Goal: Task Accomplishment & Management: Use online tool/utility

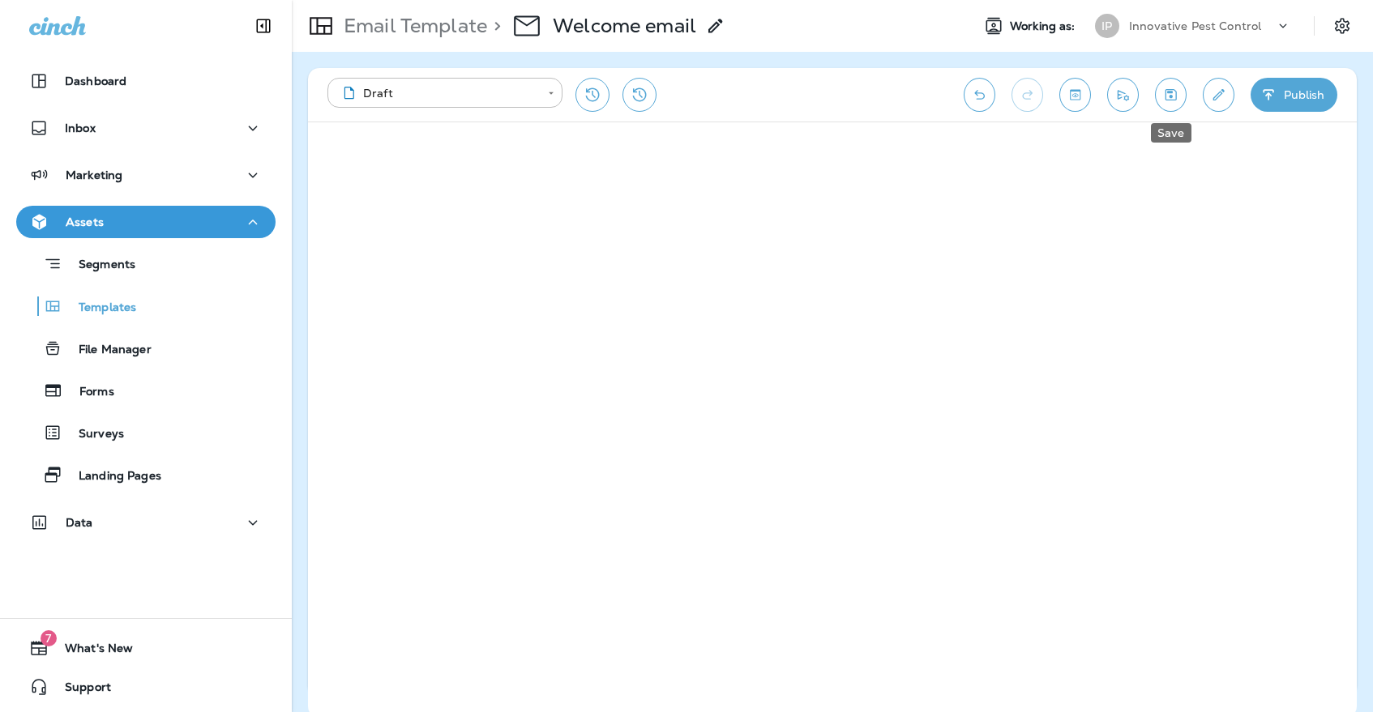
click at [1161, 90] on button "Save" at bounding box center [1171, 95] width 32 height 34
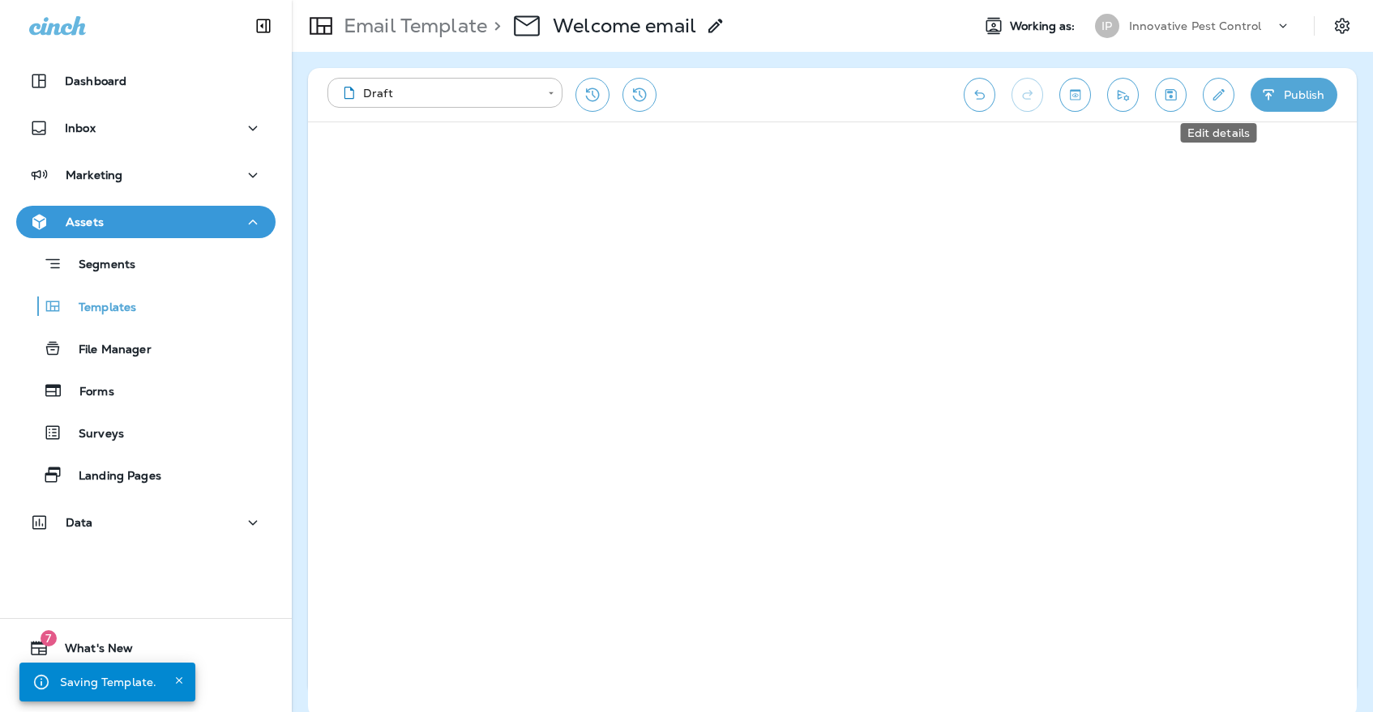
click at [1210, 96] on icon "Edit details" at bounding box center [1218, 95] width 17 height 16
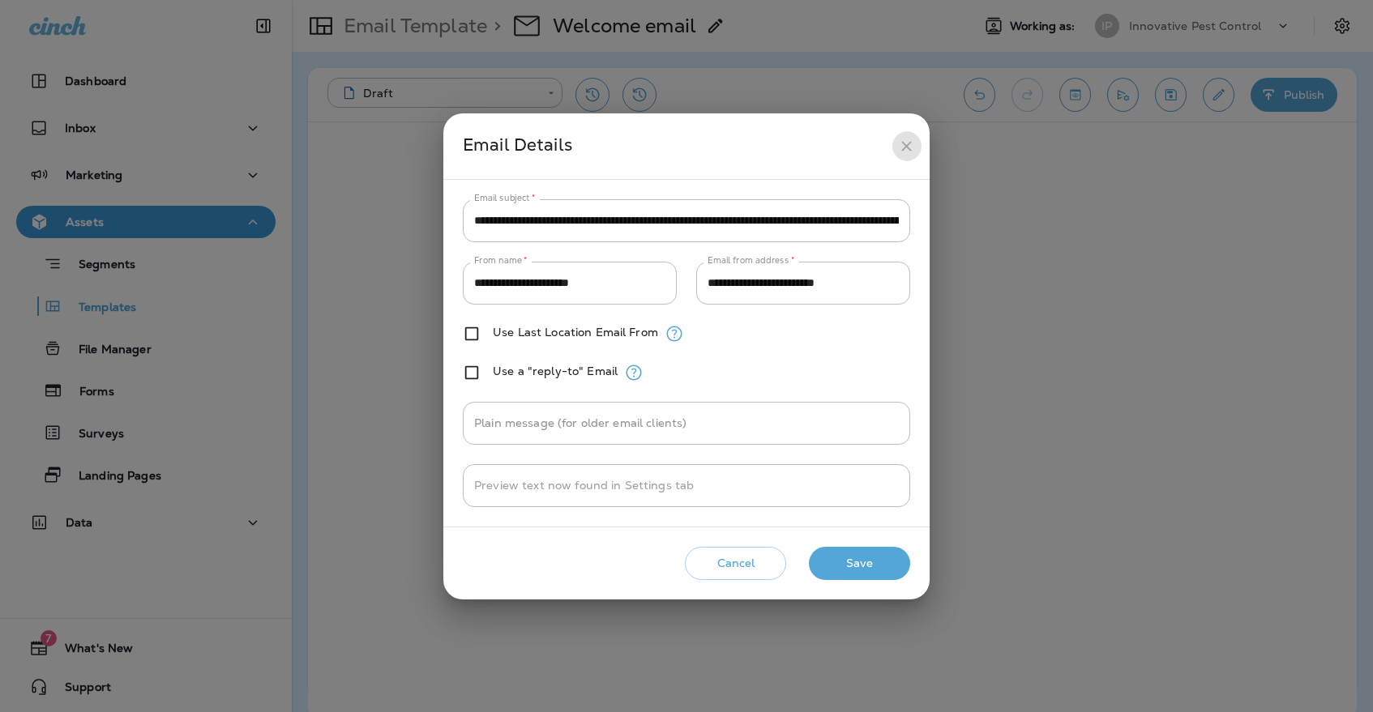
click at [909, 135] on button "close" at bounding box center [907, 146] width 30 height 30
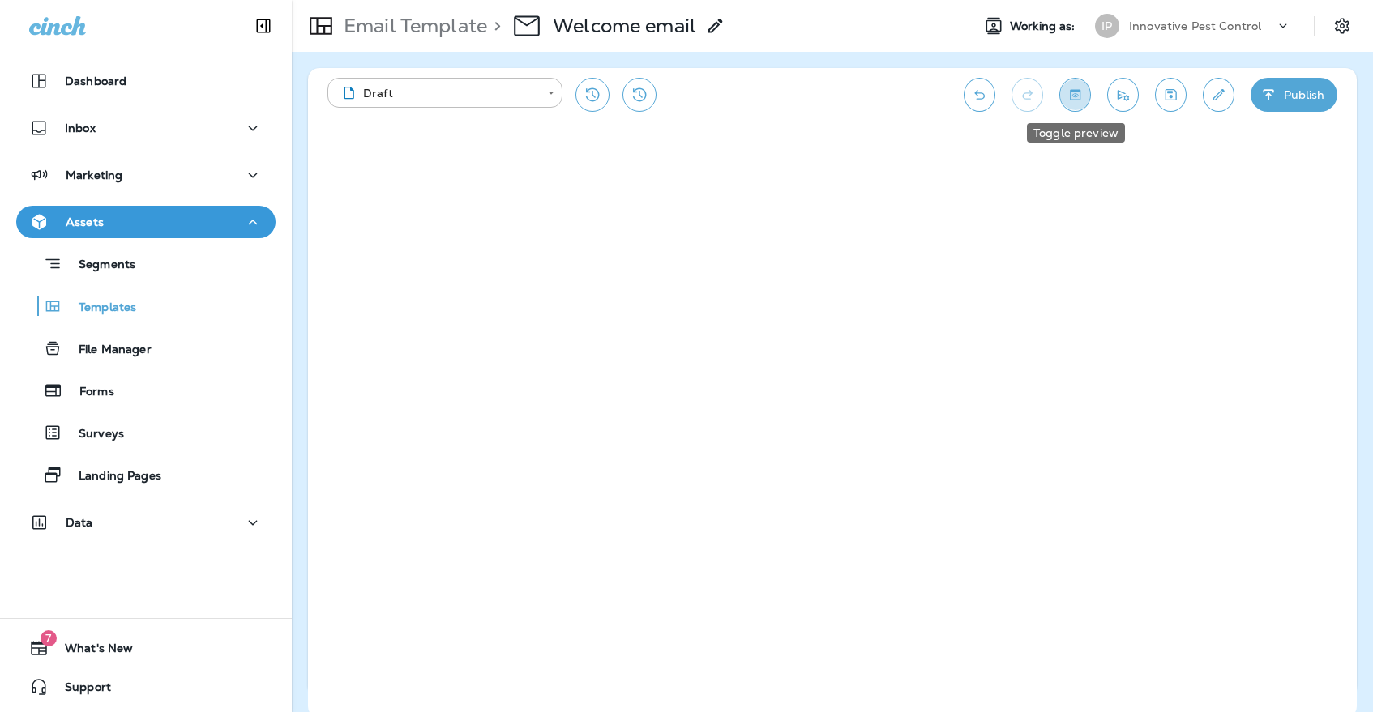
click at [1079, 89] on icon "Toggle preview" at bounding box center [1075, 95] width 17 height 16
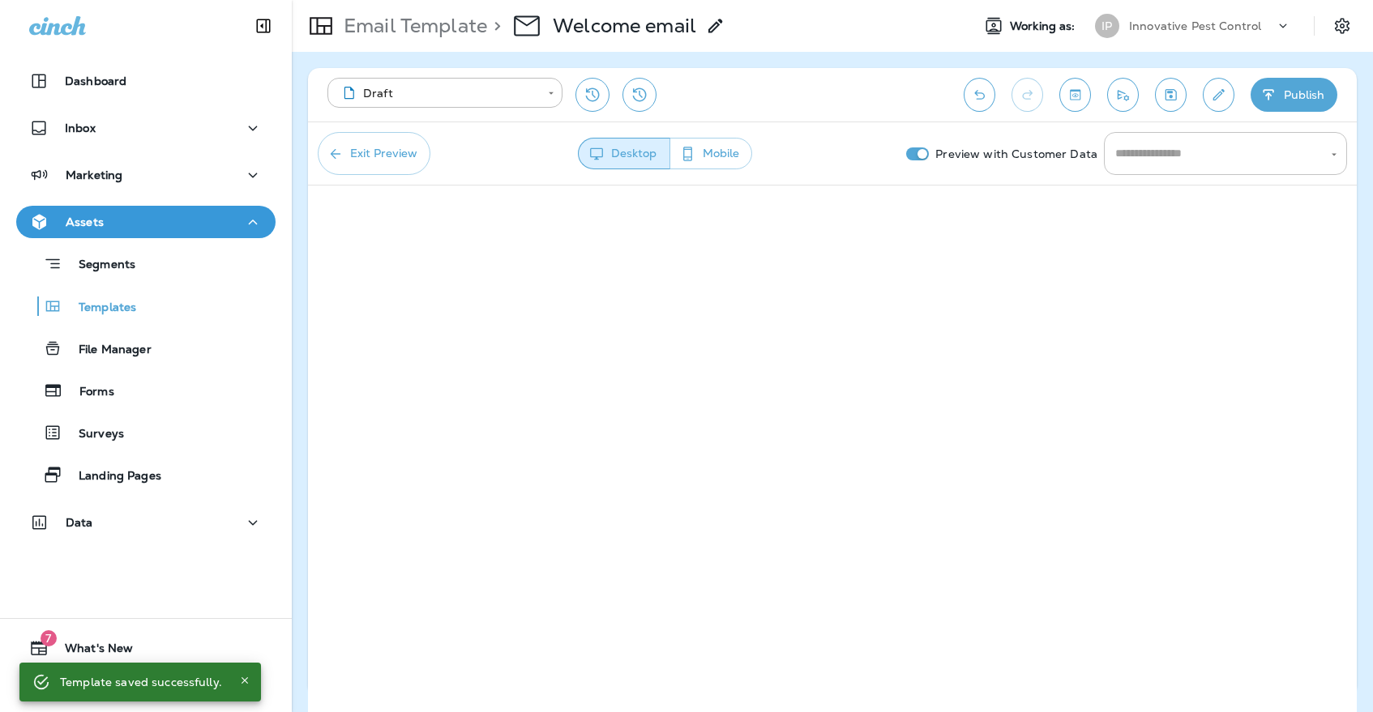
click at [1136, 155] on input "text" at bounding box center [1213, 153] width 204 height 28
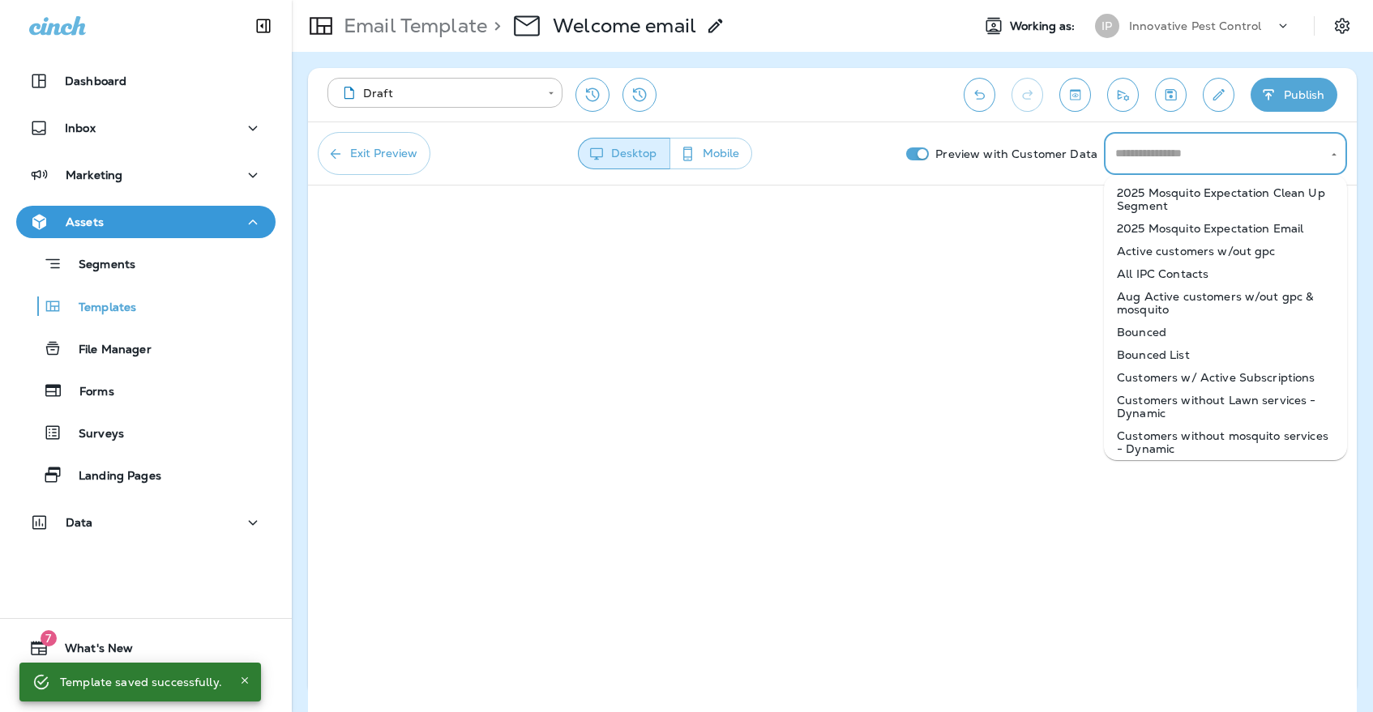
click at [414, 154] on button "Exit Preview" at bounding box center [374, 153] width 113 height 43
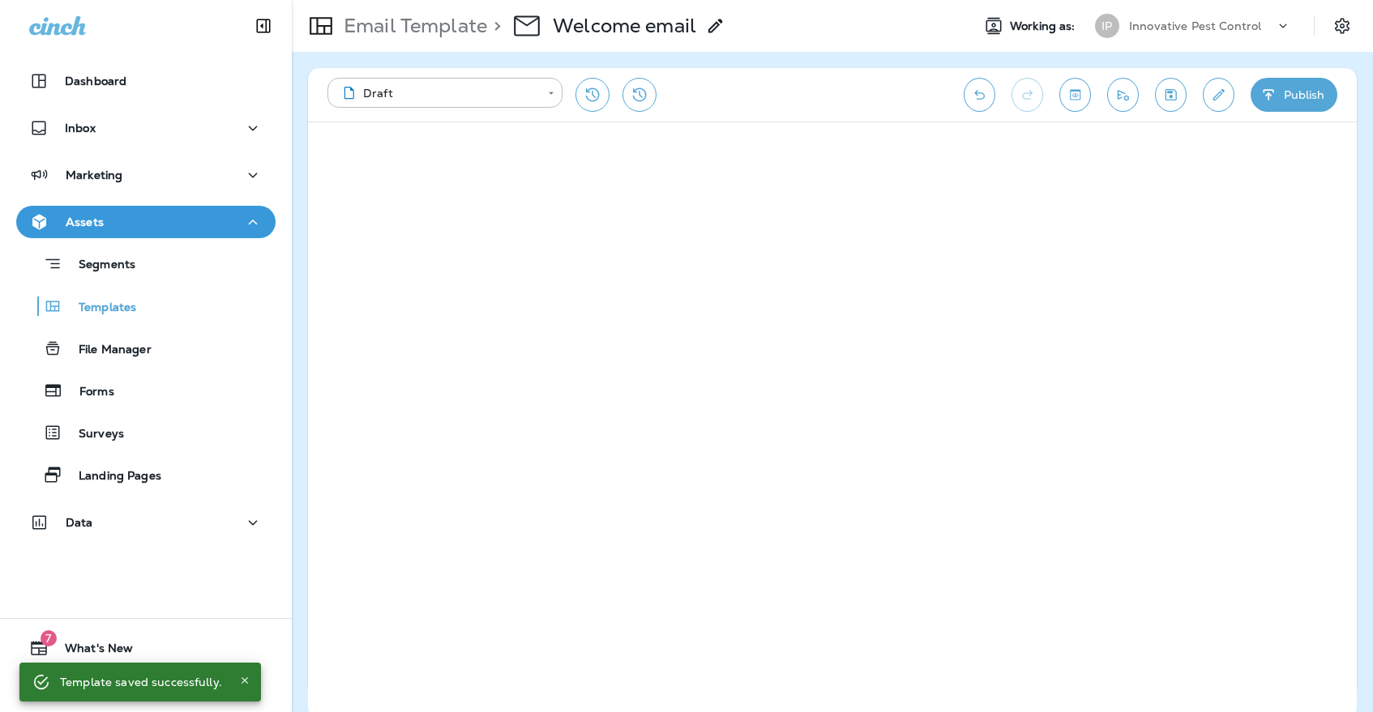
click at [1203, 109] on div "**********" at bounding box center [832, 94] width 1049 height 53
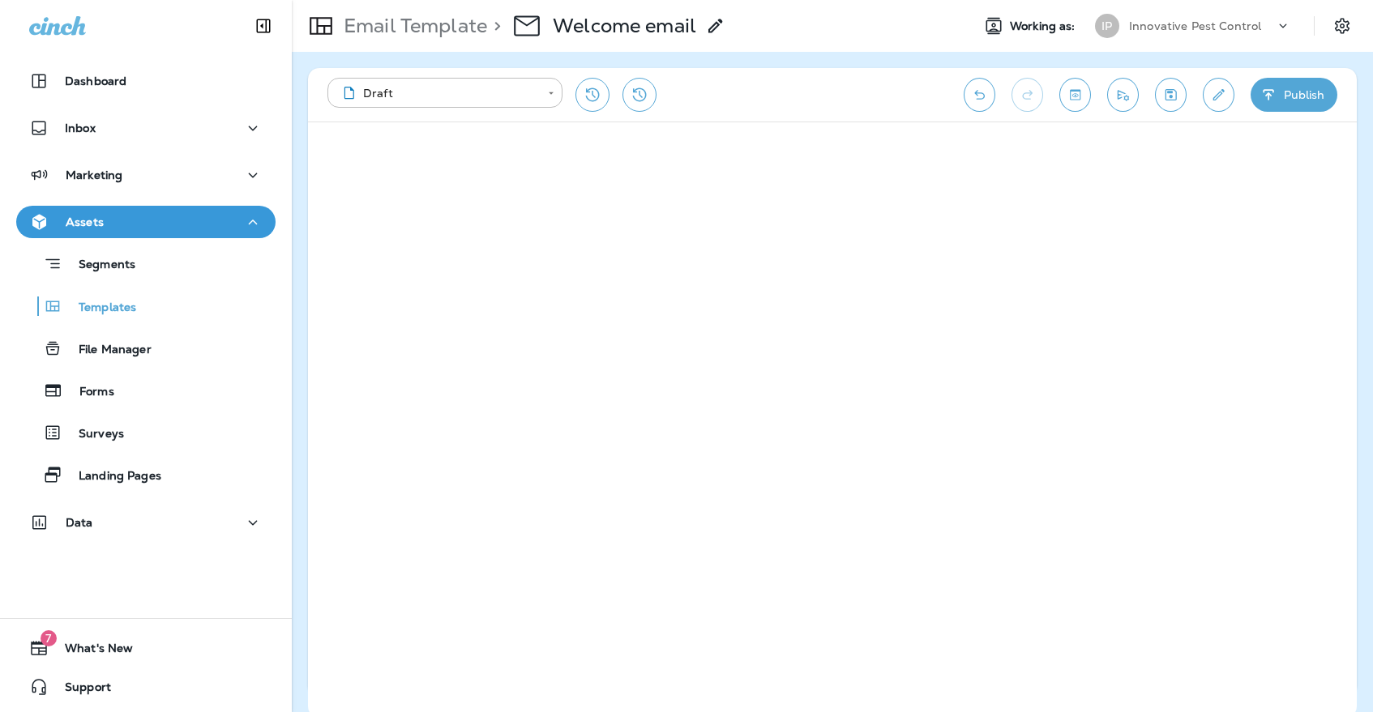
click at [1207, 101] on button "Edit details" at bounding box center [1219, 95] width 32 height 34
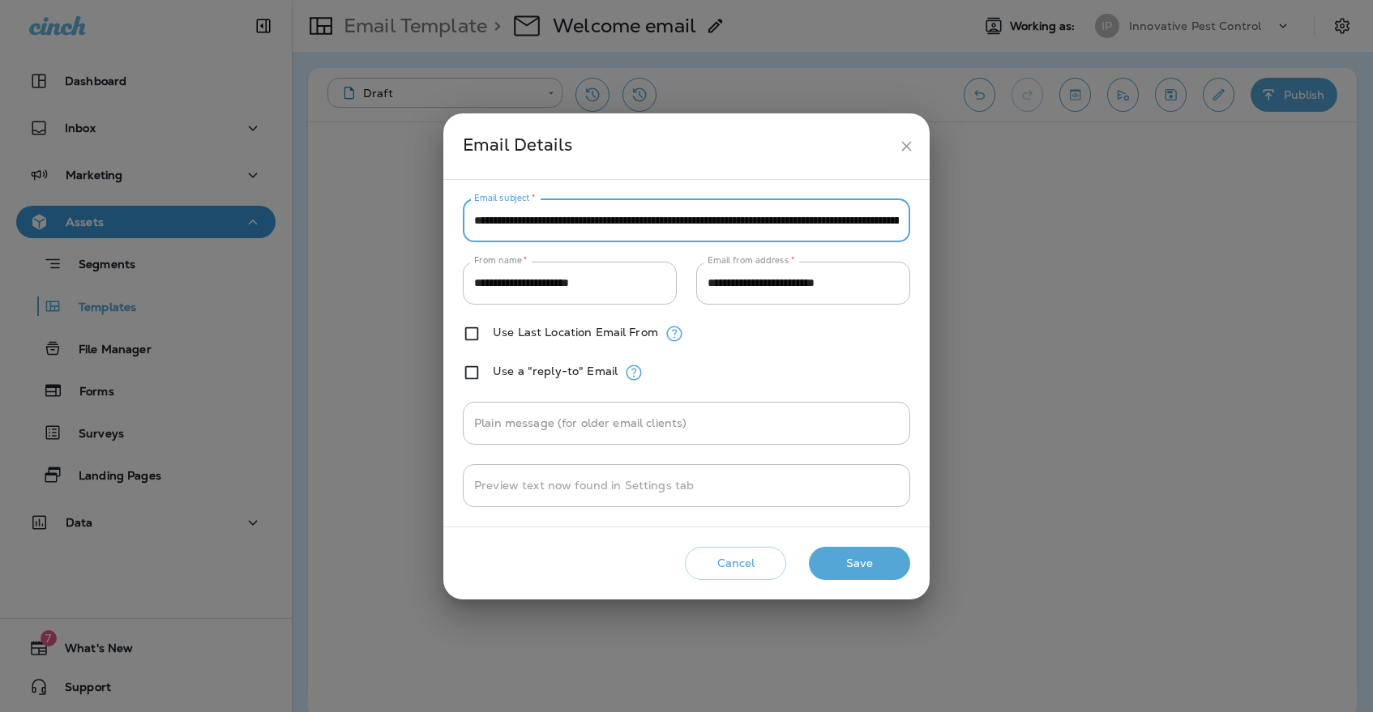
type input "**********"
click at [884, 572] on button "Save" at bounding box center [859, 563] width 101 height 33
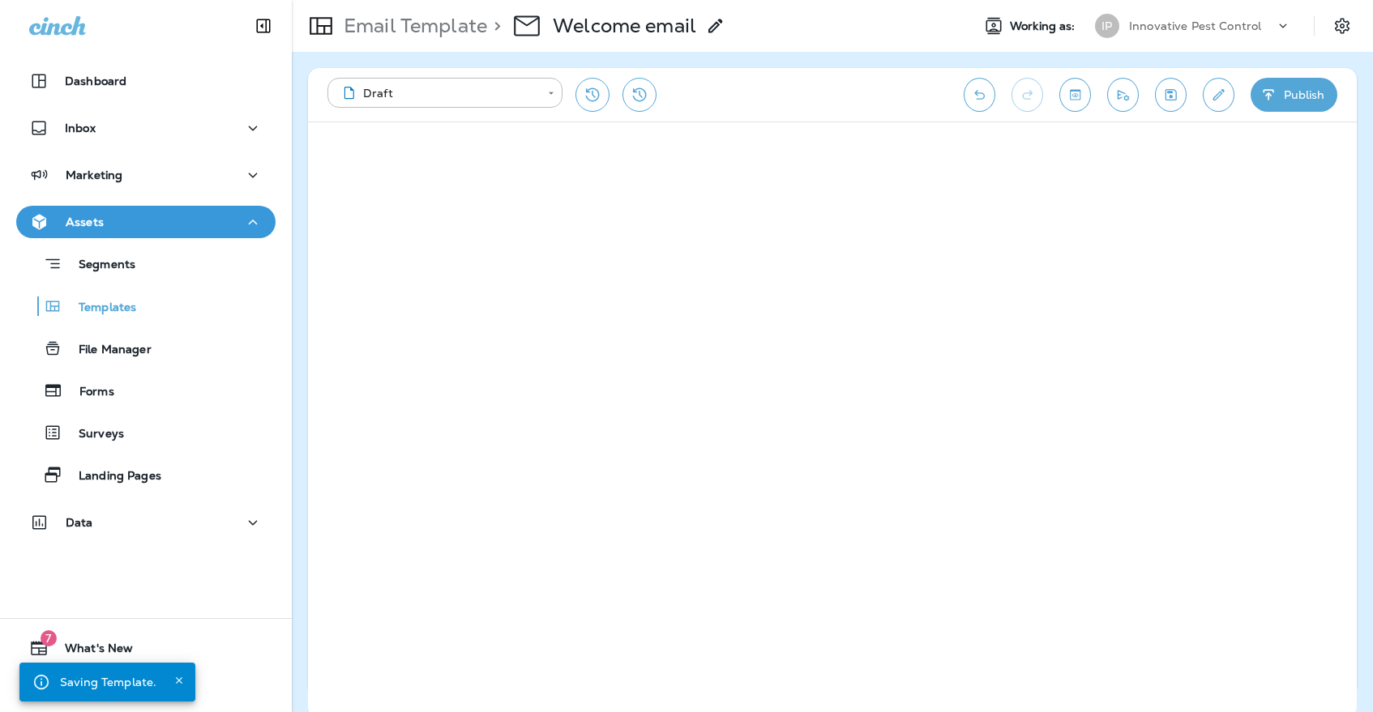
click at [1213, 41] on div "IP Innovative Pest Control" at bounding box center [1193, 26] width 216 height 32
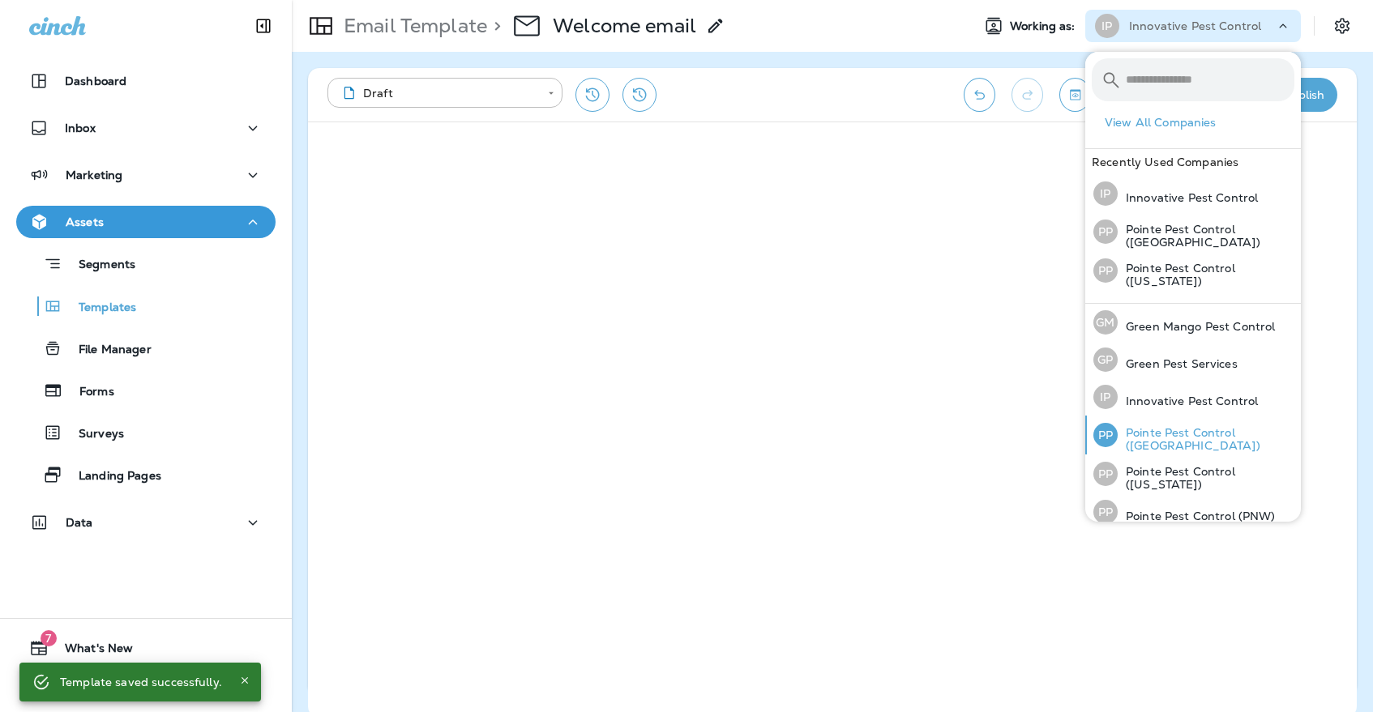
click at [1128, 427] on div "PP Pointe Pest Control ([GEOGRAPHIC_DATA])" at bounding box center [1194, 435] width 214 height 39
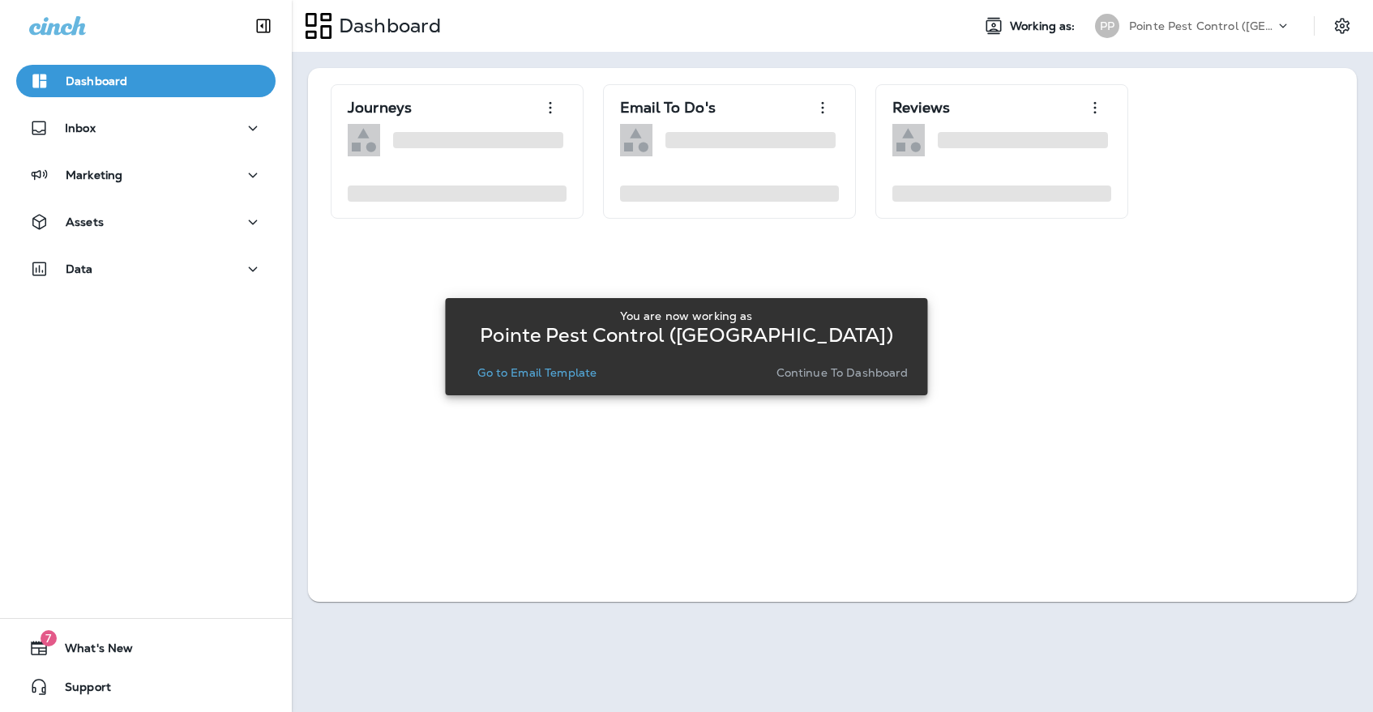
click at [532, 369] on p "Go to Email Template" at bounding box center [536, 372] width 119 height 13
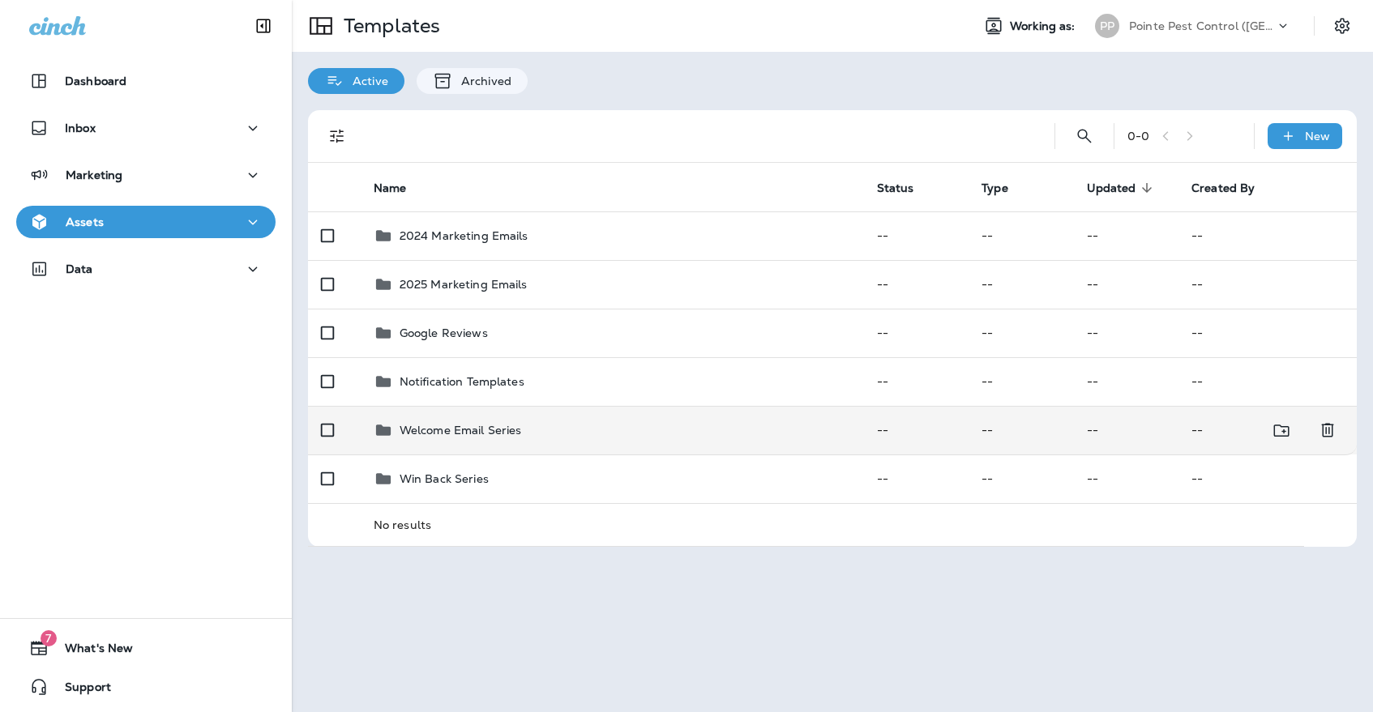
click at [525, 406] on td "Welcome Email Series" at bounding box center [612, 430] width 503 height 49
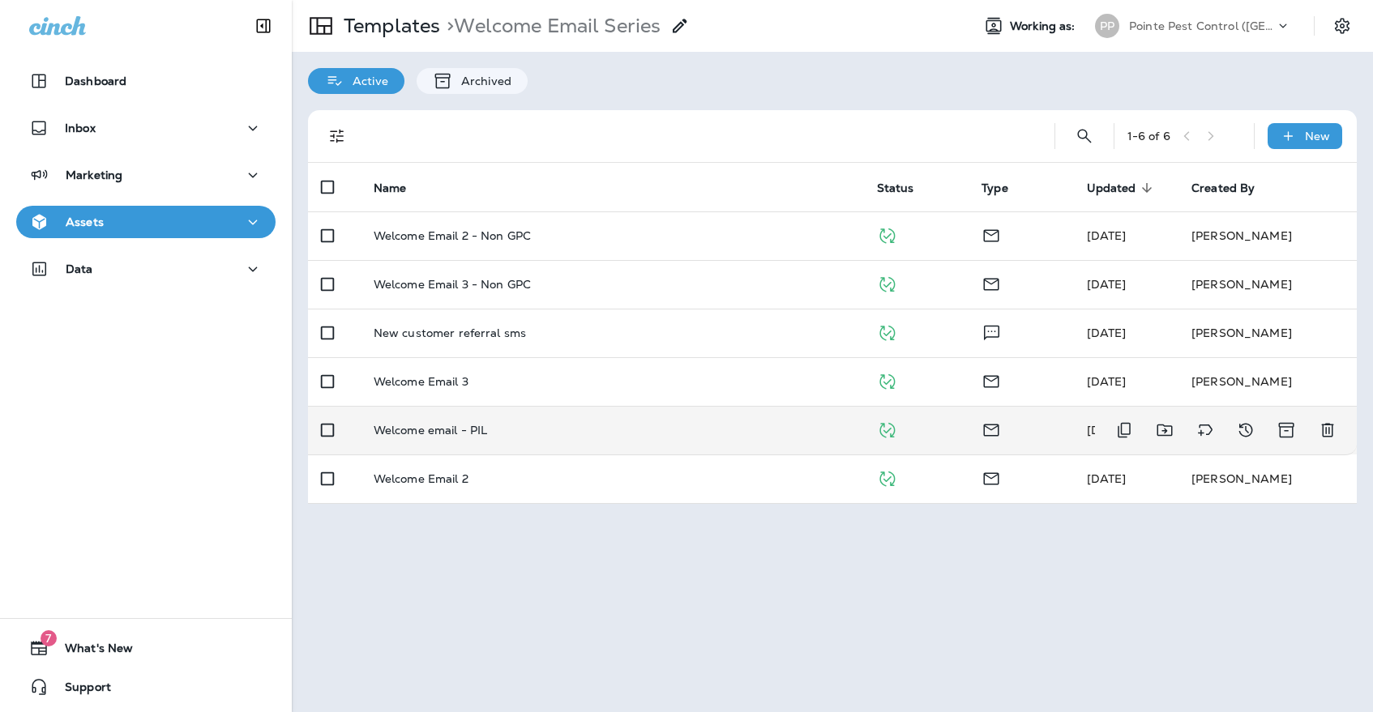
click at [520, 424] on div "Welcome email - PIL" at bounding box center [612, 430] width 477 height 13
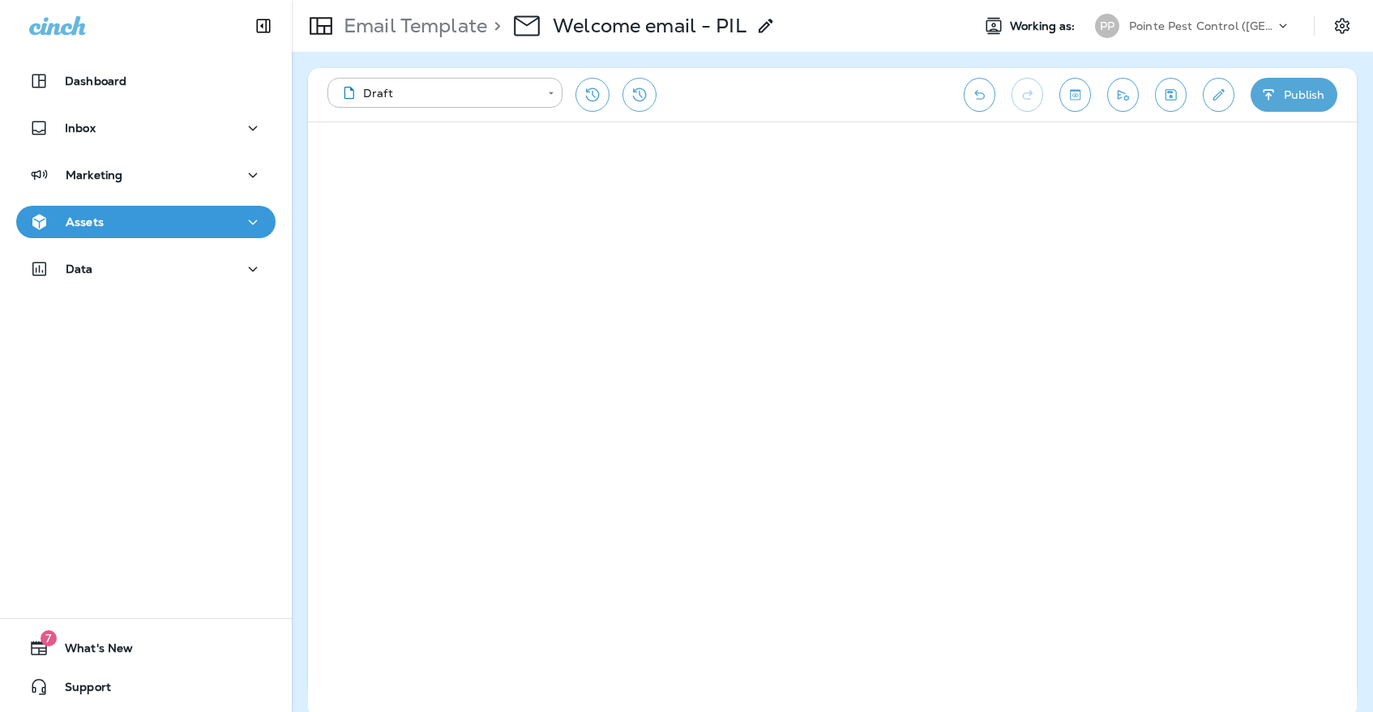
click at [1203, 100] on button "Edit details" at bounding box center [1219, 95] width 32 height 34
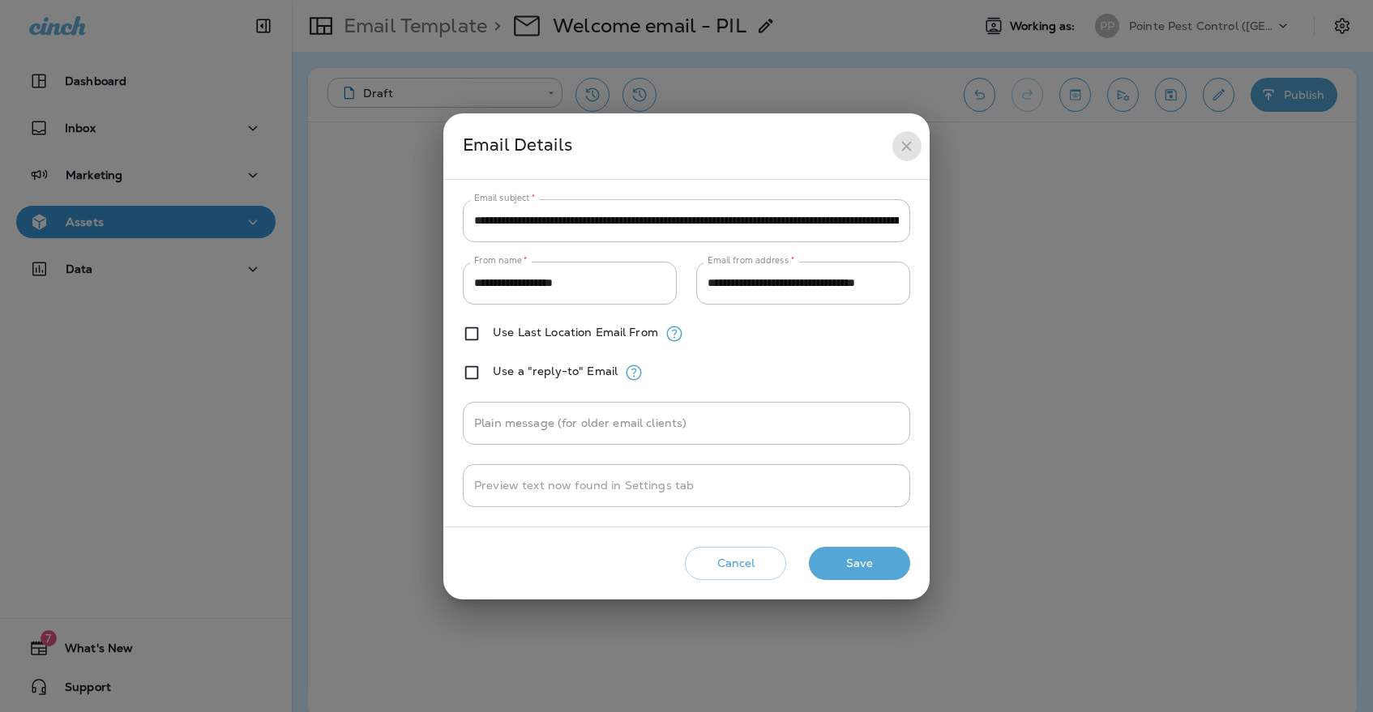
click at [904, 150] on icon "close" at bounding box center [906, 146] width 17 height 17
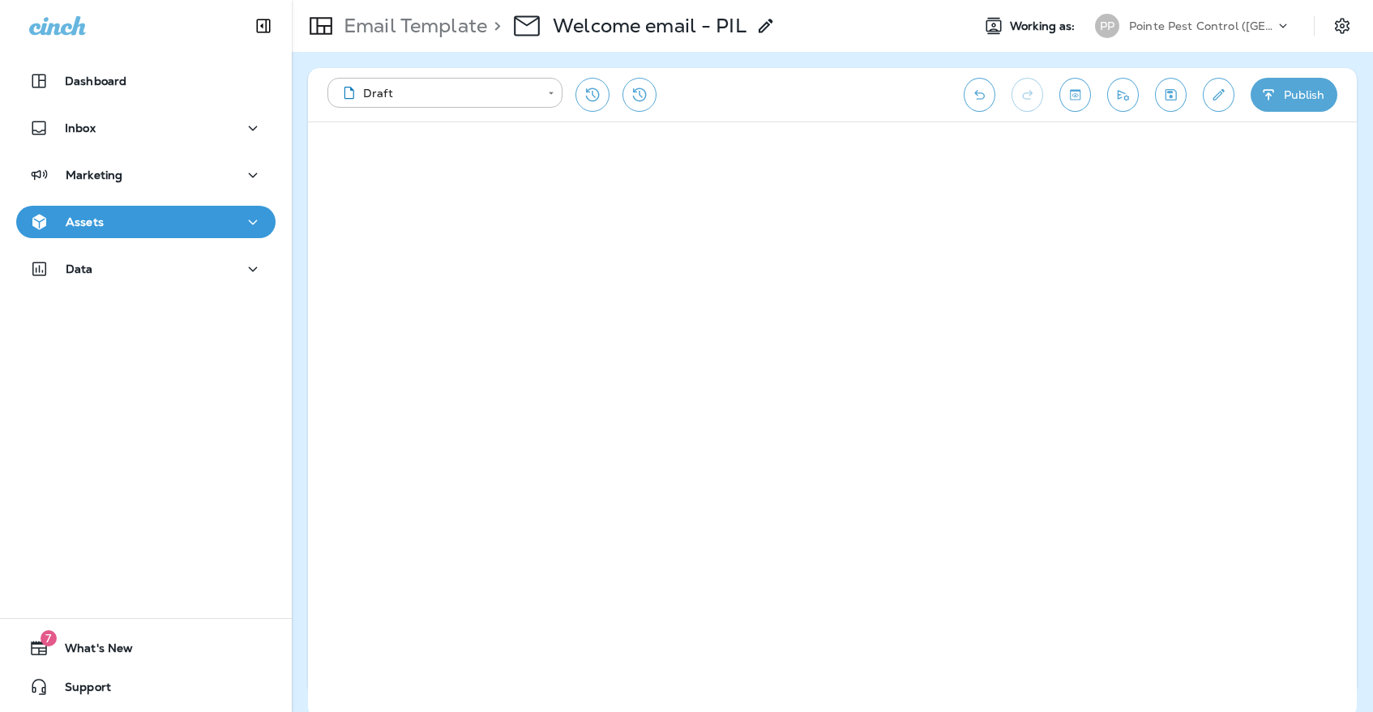
click at [1136, 51] on div "Email Template > Welcome email - PIL Working as: PP Pointe Pest Control ([GEOGR…" at bounding box center [832, 26] width 1081 height 52
click at [1136, 19] on div "Pointe Pest Control ([GEOGRAPHIC_DATA])" at bounding box center [1202, 26] width 146 height 24
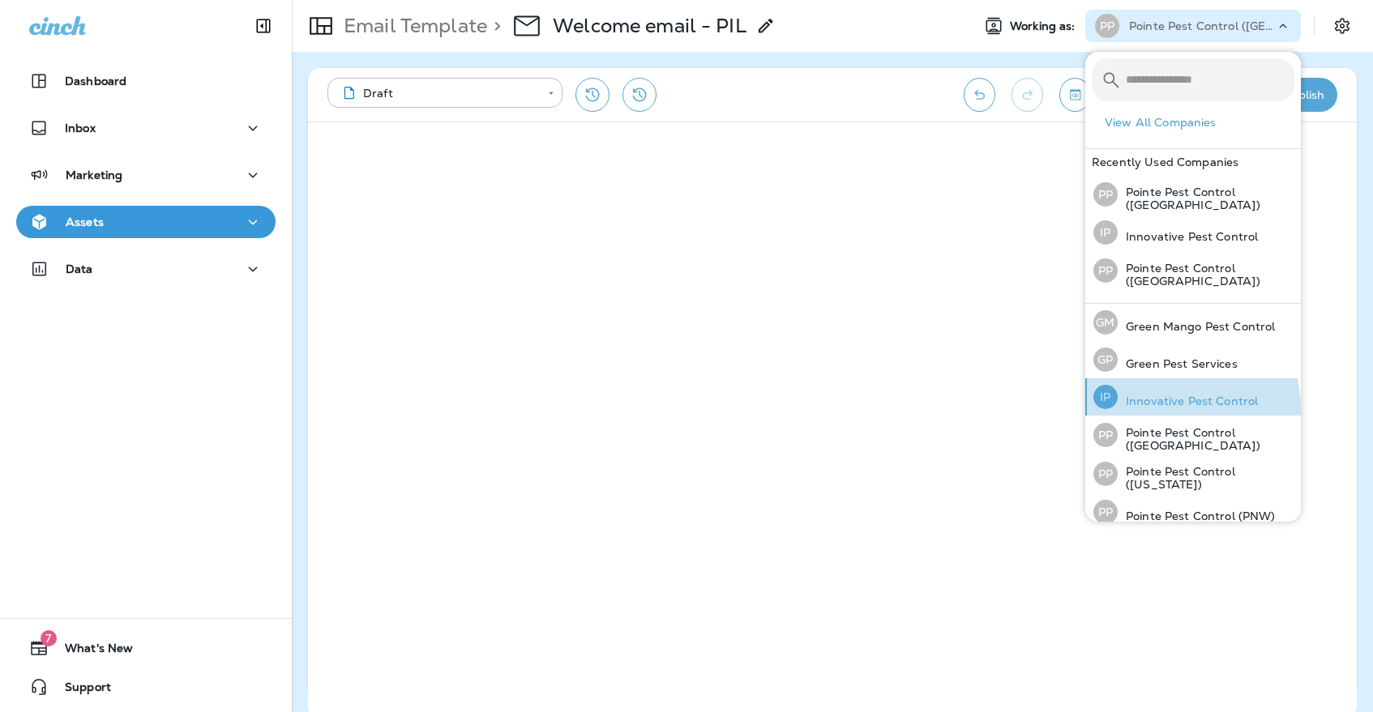
click at [1142, 408] on div "IP Innovative Pest Control" at bounding box center [1176, 397] width 178 height 37
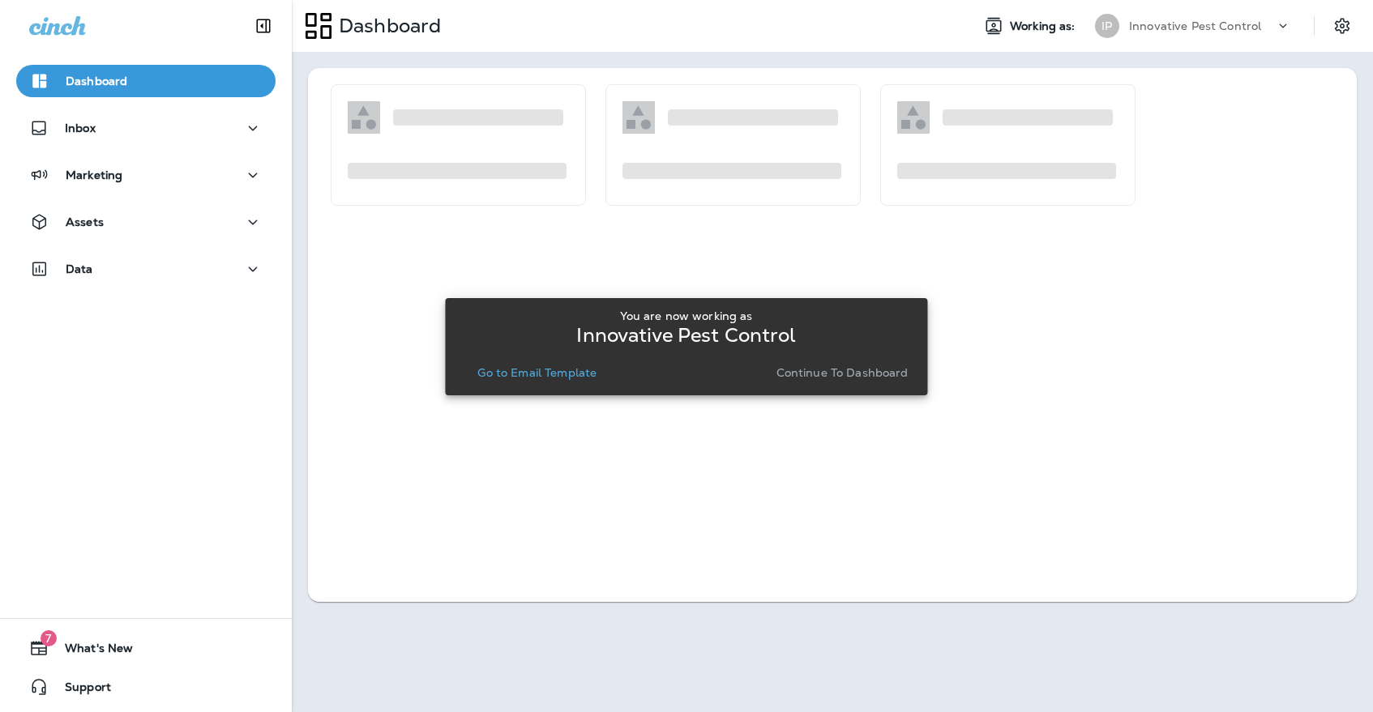
click at [561, 362] on button "Go to Email Template" at bounding box center [537, 373] width 132 height 23
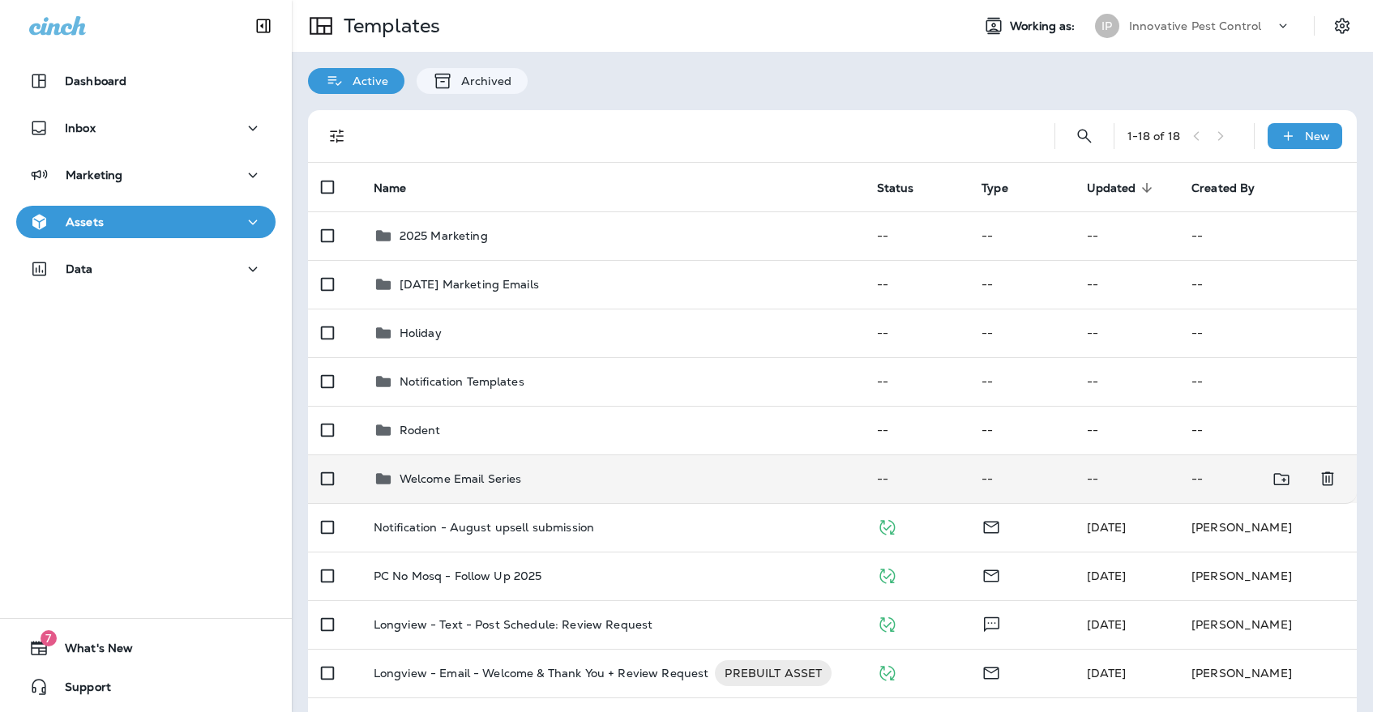
click at [534, 469] on div "Welcome Email Series" at bounding box center [612, 478] width 477 height 19
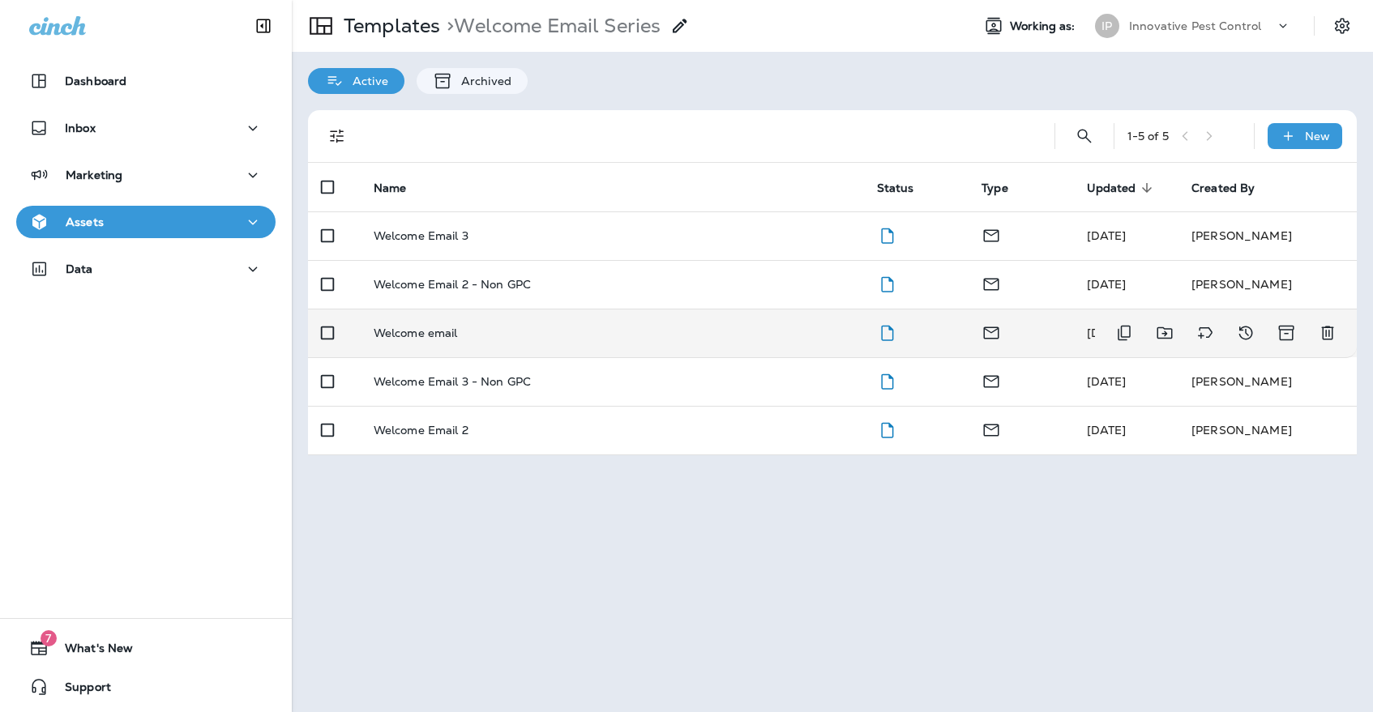
click at [574, 327] on div "Welcome email" at bounding box center [612, 333] width 477 height 13
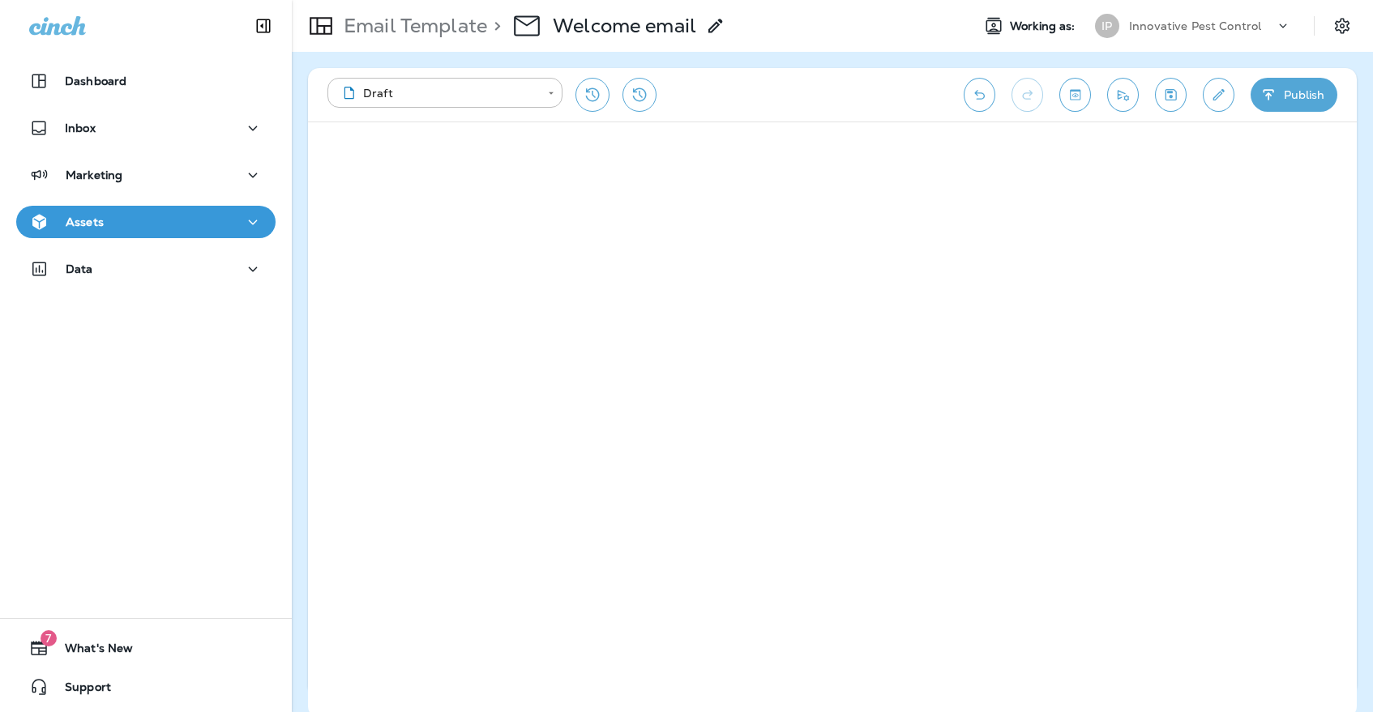
click at [1223, 100] on icon "Edit details" at bounding box center [1218, 95] width 17 height 16
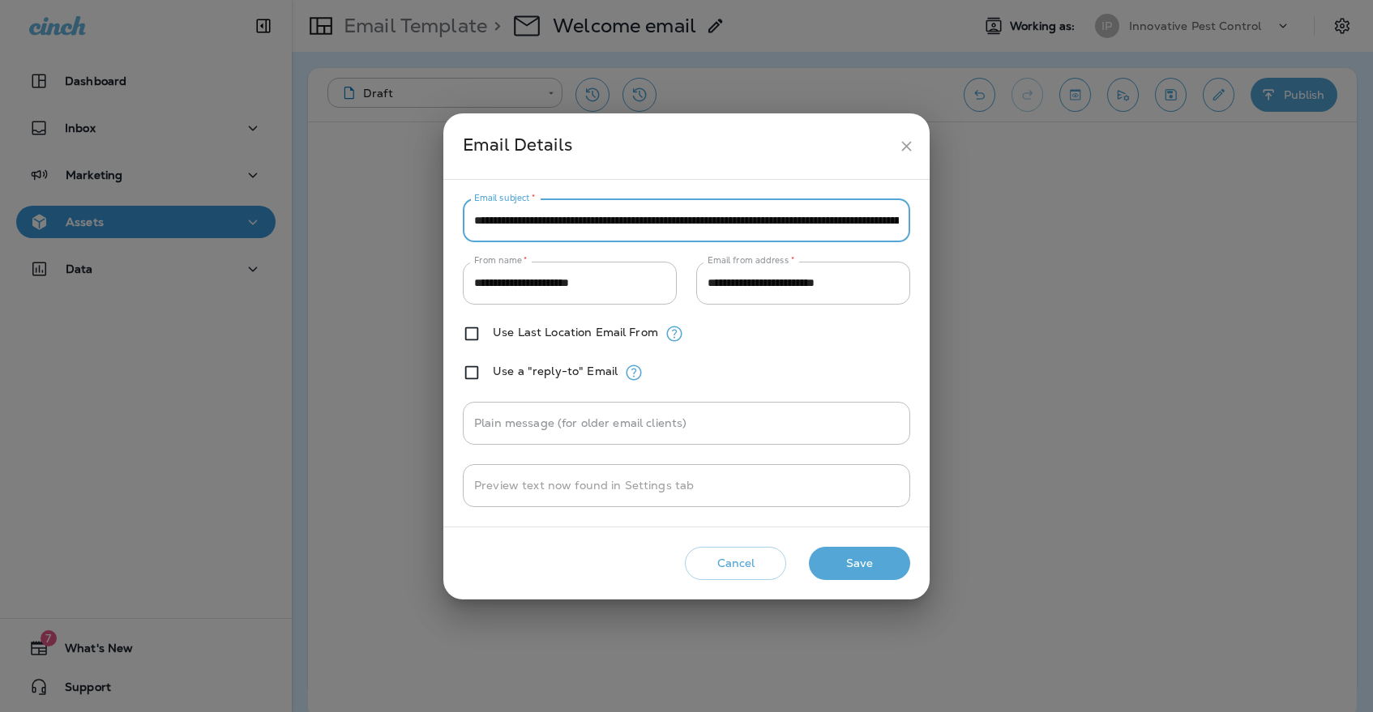
type input "**********"
click at [873, 584] on div "Cancel Save" at bounding box center [686, 564] width 460 height 46
click at [875, 565] on button "Save" at bounding box center [859, 563] width 101 height 33
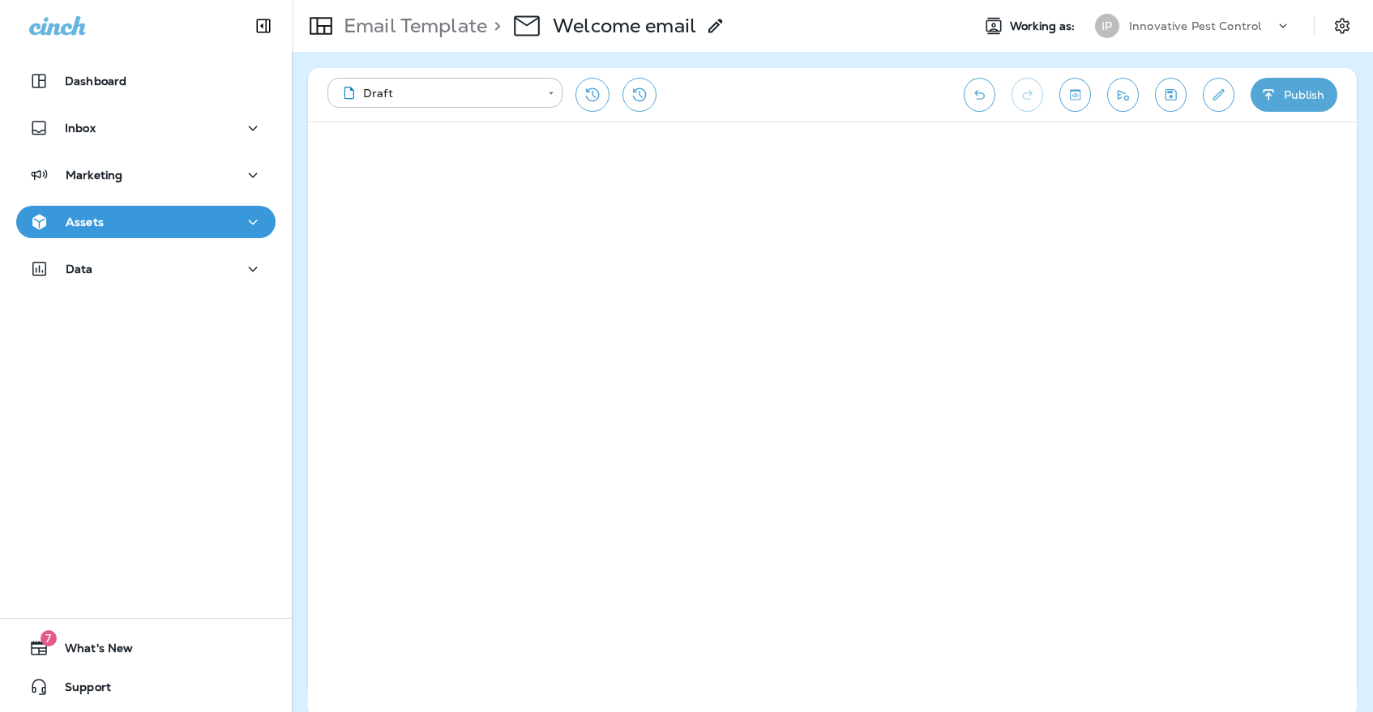
click at [1131, 105] on button "Send test email" at bounding box center [1123, 95] width 32 height 34
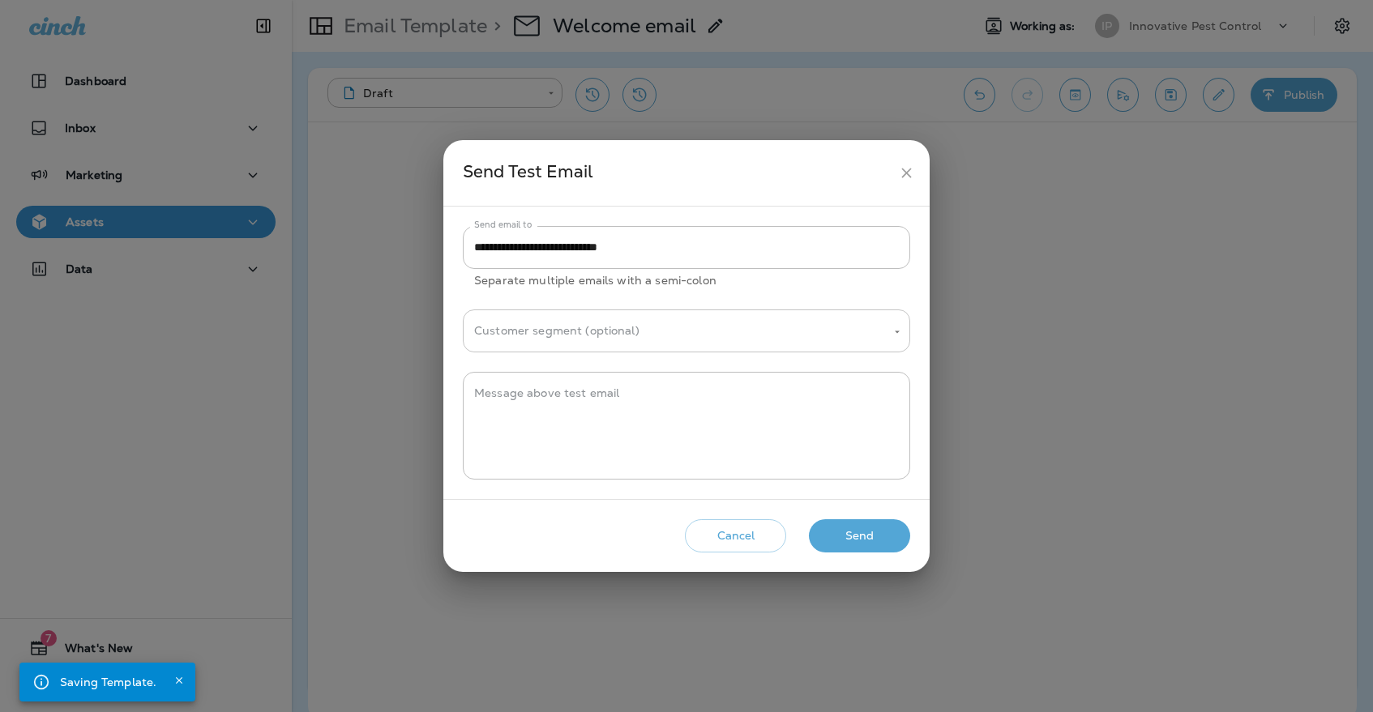
click at [711, 327] on input "Customer segment (optional)" at bounding box center [674, 331] width 409 height 28
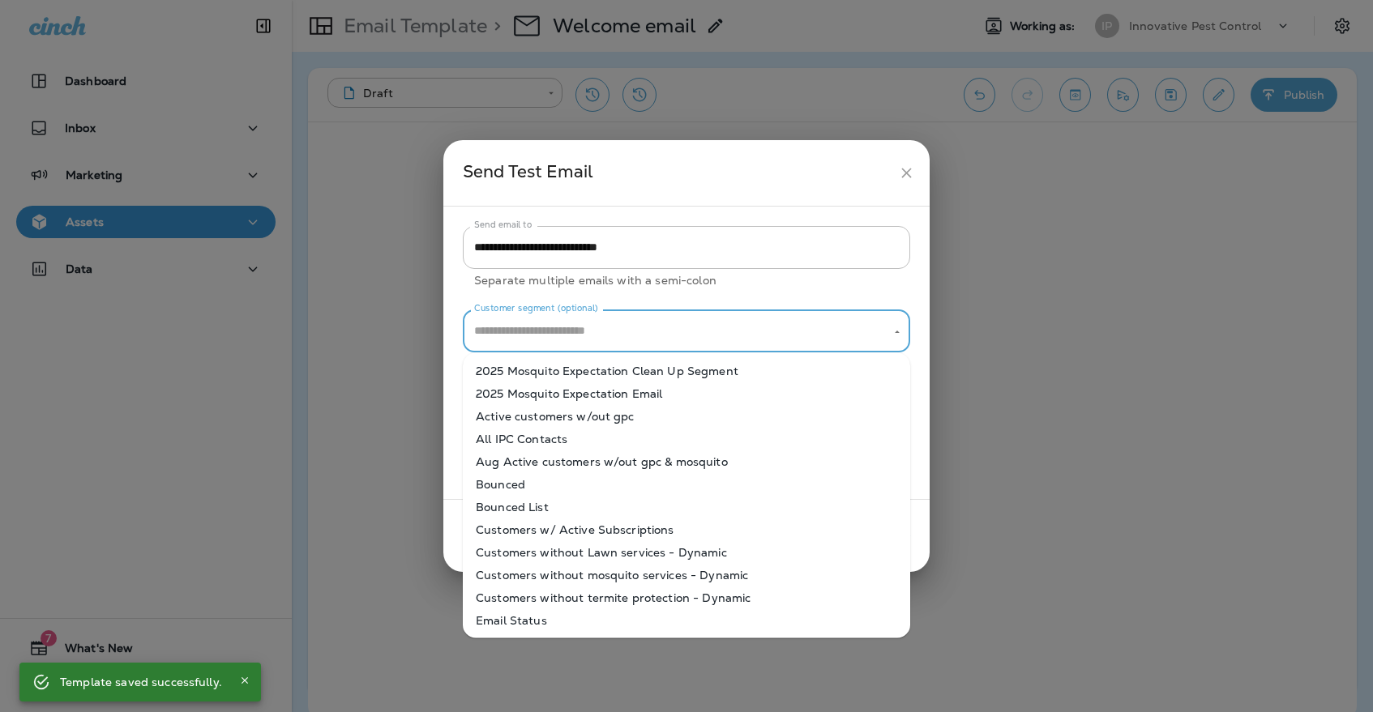
click at [628, 438] on li "All IPC Contacts" at bounding box center [686, 439] width 447 height 23
type input "**********"
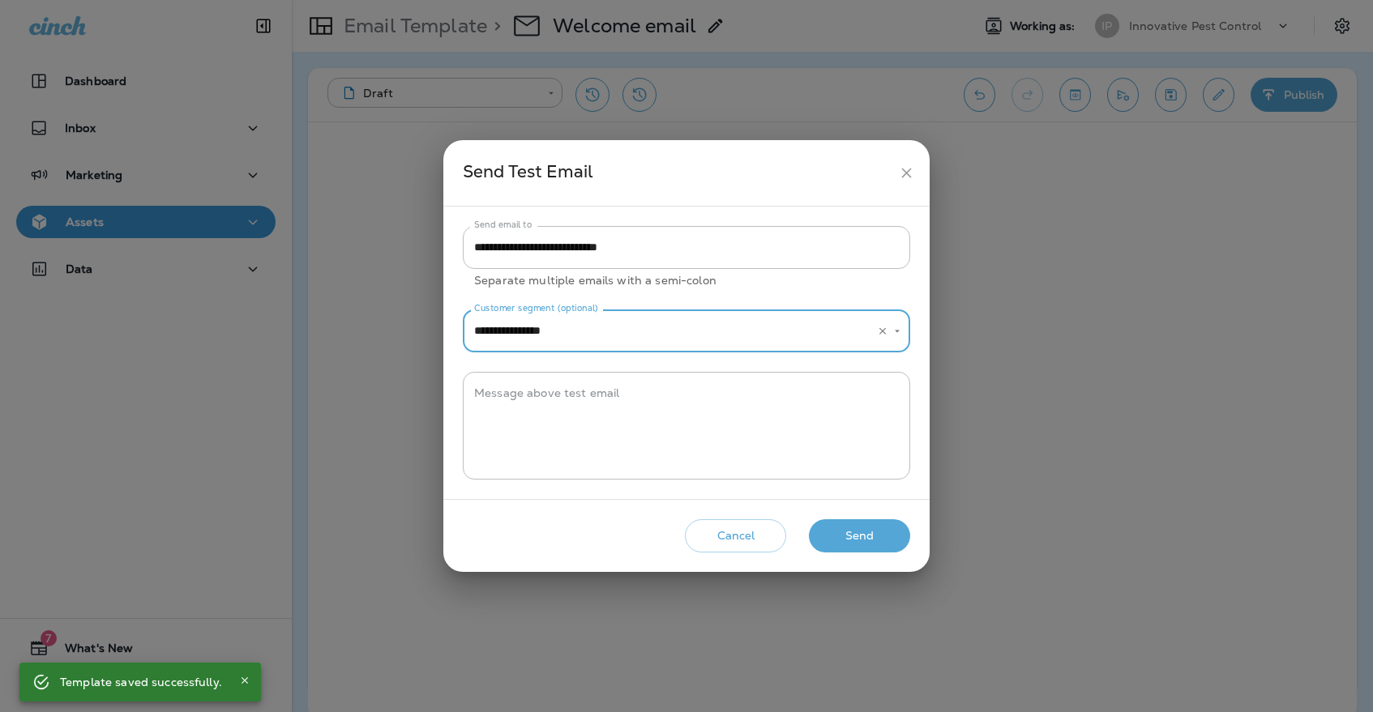
click at [881, 336] on icon "Clear" at bounding box center [882, 331] width 11 height 11
click at [881, 336] on div "Customer segment (optional)" at bounding box center [686, 331] width 447 height 43
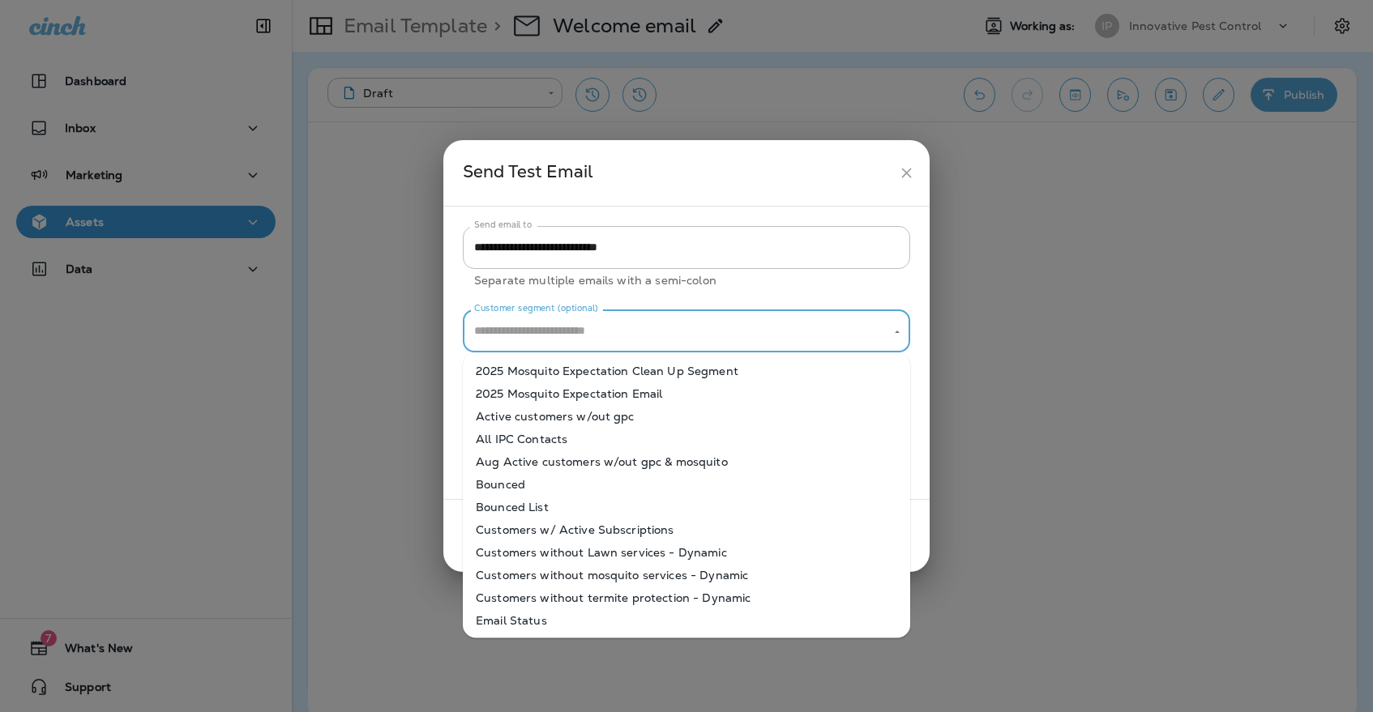
click at [618, 423] on li "Active customers w/out gpc" at bounding box center [686, 416] width 447 height 23
type input "**********"
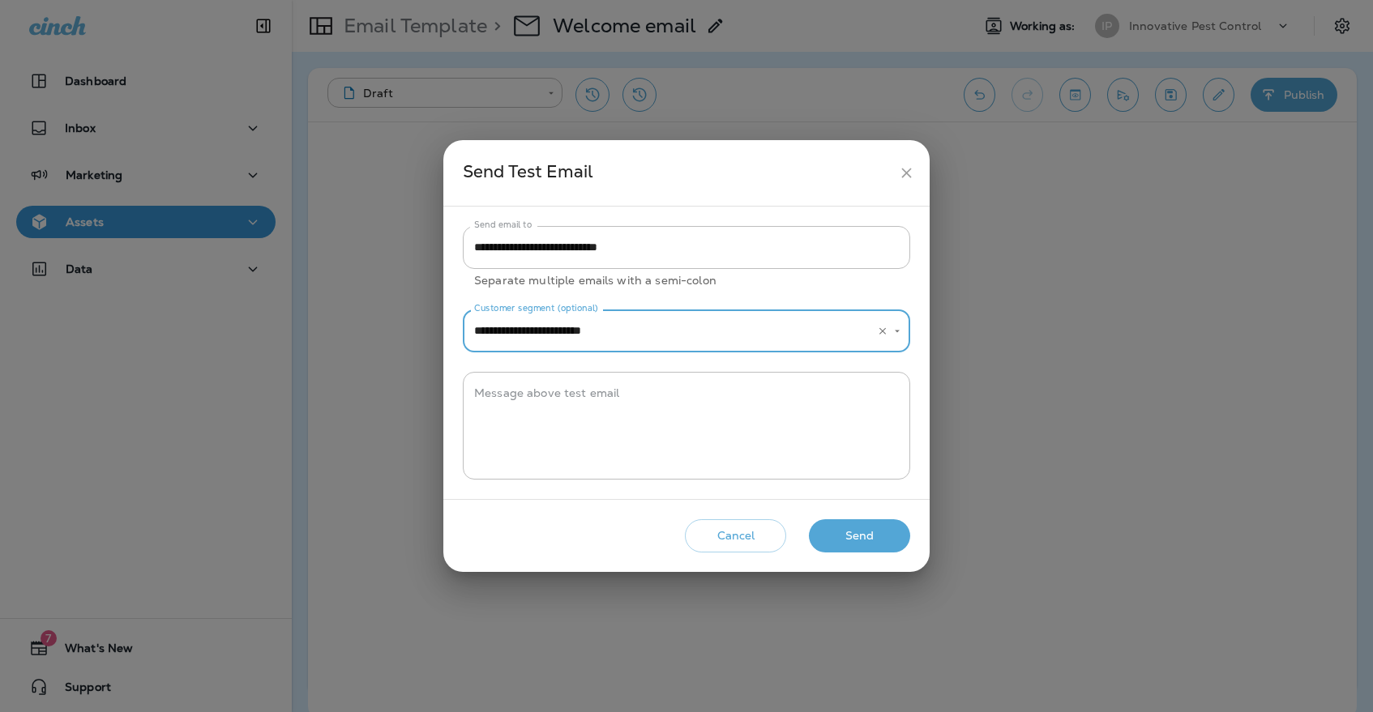
click at [841, 541] on button "Send" at bounding box center [859, 536] width 101 height 33
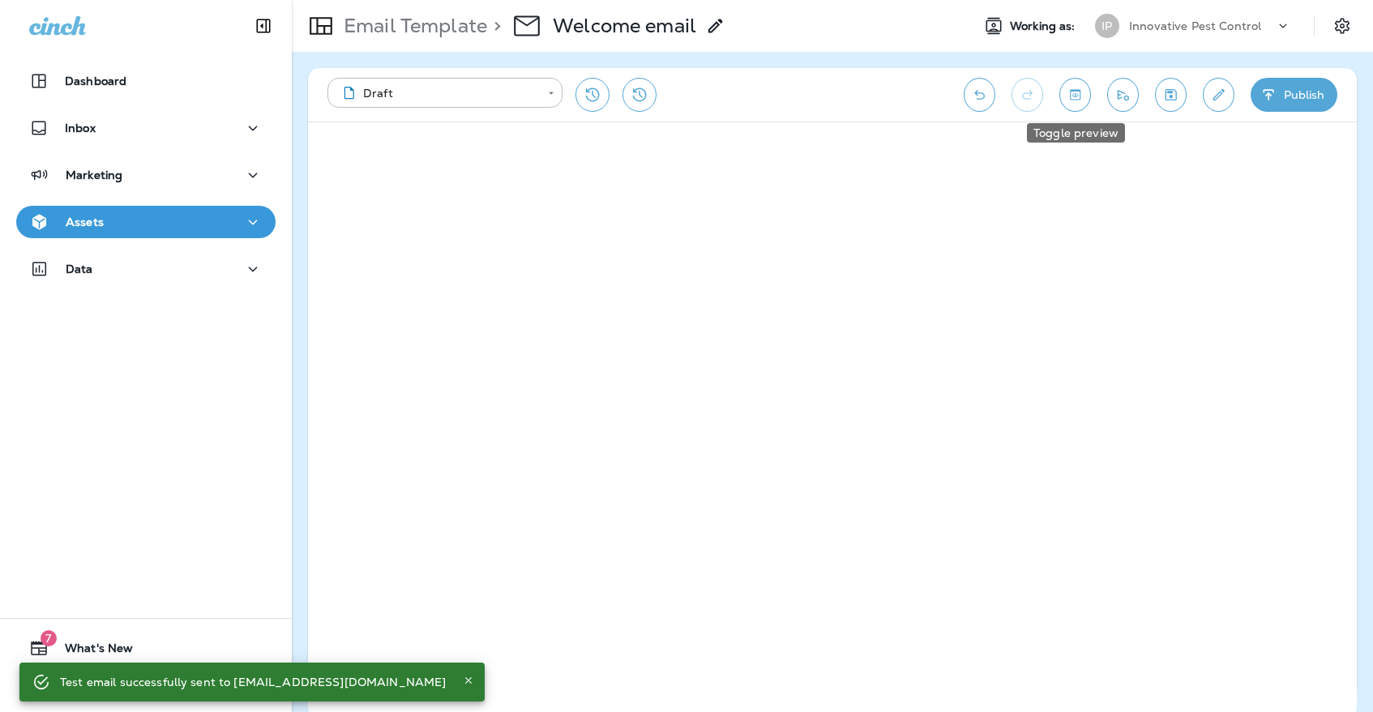
click at [1085, 100] on button "Toggle preview" at bounding box center [1075, 95] width 32 height 34
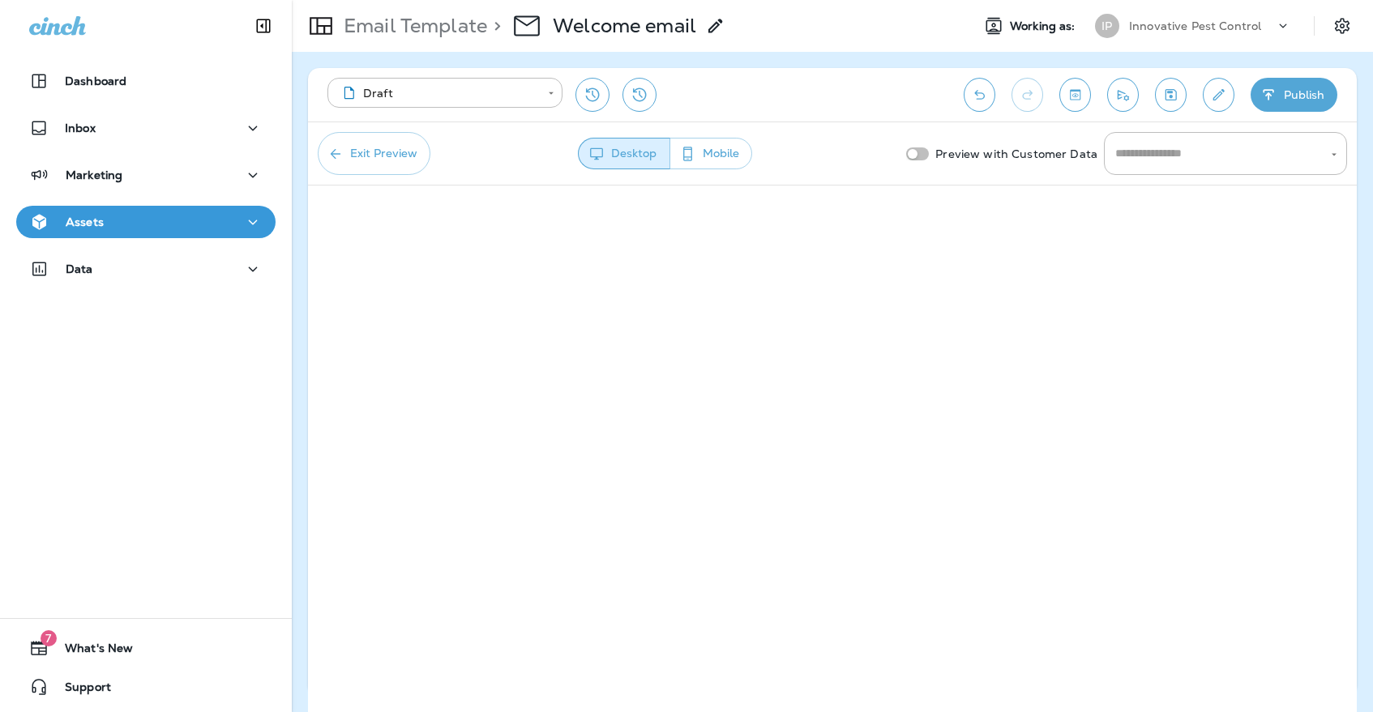
click at [399, 158] on button "Exit Preview" at bounding box center [374, 153] width 113 height 43
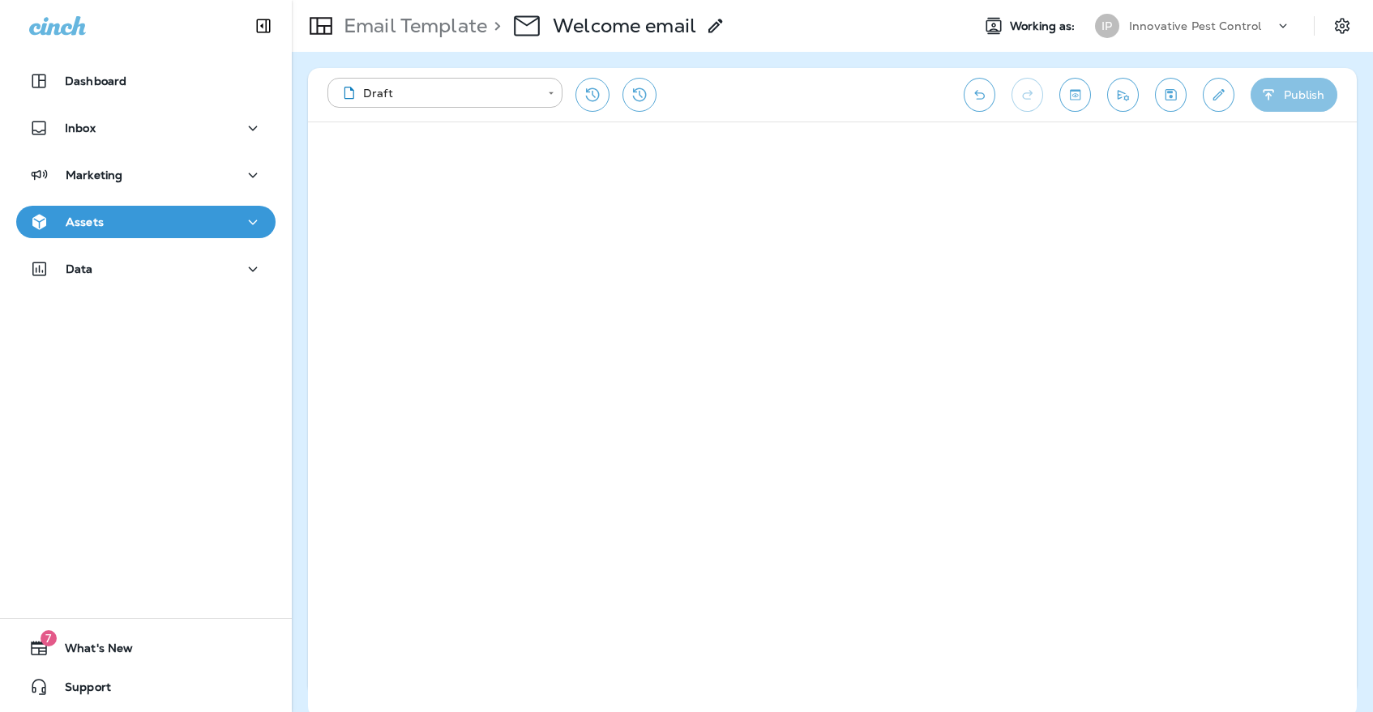
click at [1336, 92] on button "Publish" at bounding box center [1294, 95] width 87 height 34
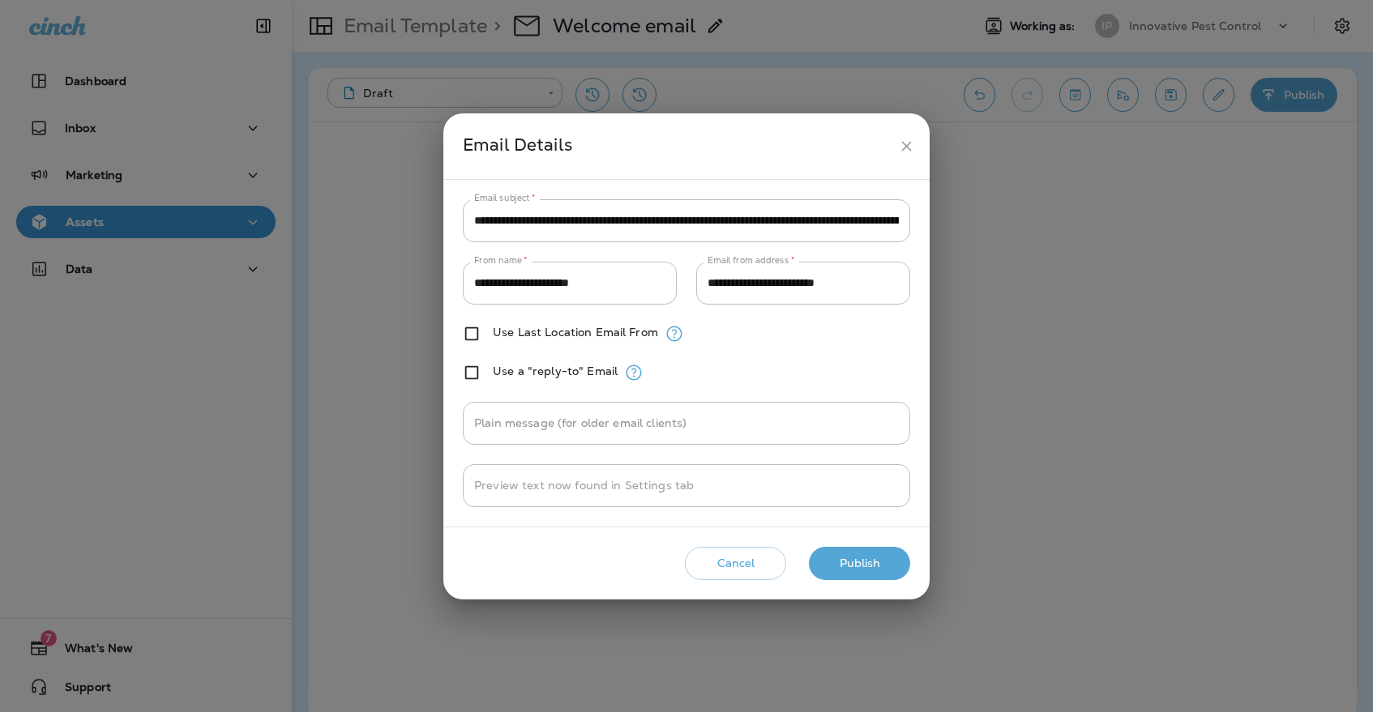
click at [836, 546] on div "Cancel Publish" at bounding box center [686, 564] width 460 height 46
click at [836, 560] on button "Publish" at bounding box center [859, 563] width 101 height 33
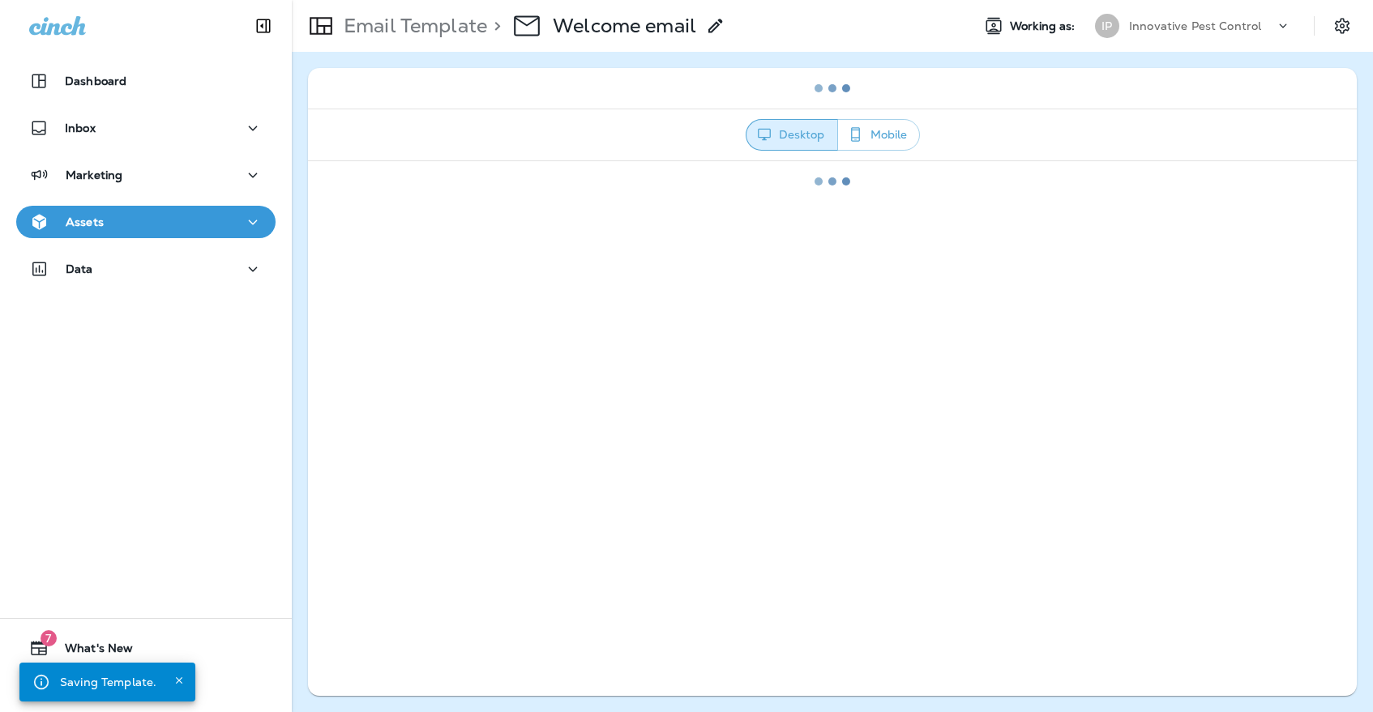
click at [195, 223] on div "Assets" at bounding box center [145, 222] width 233 height 20
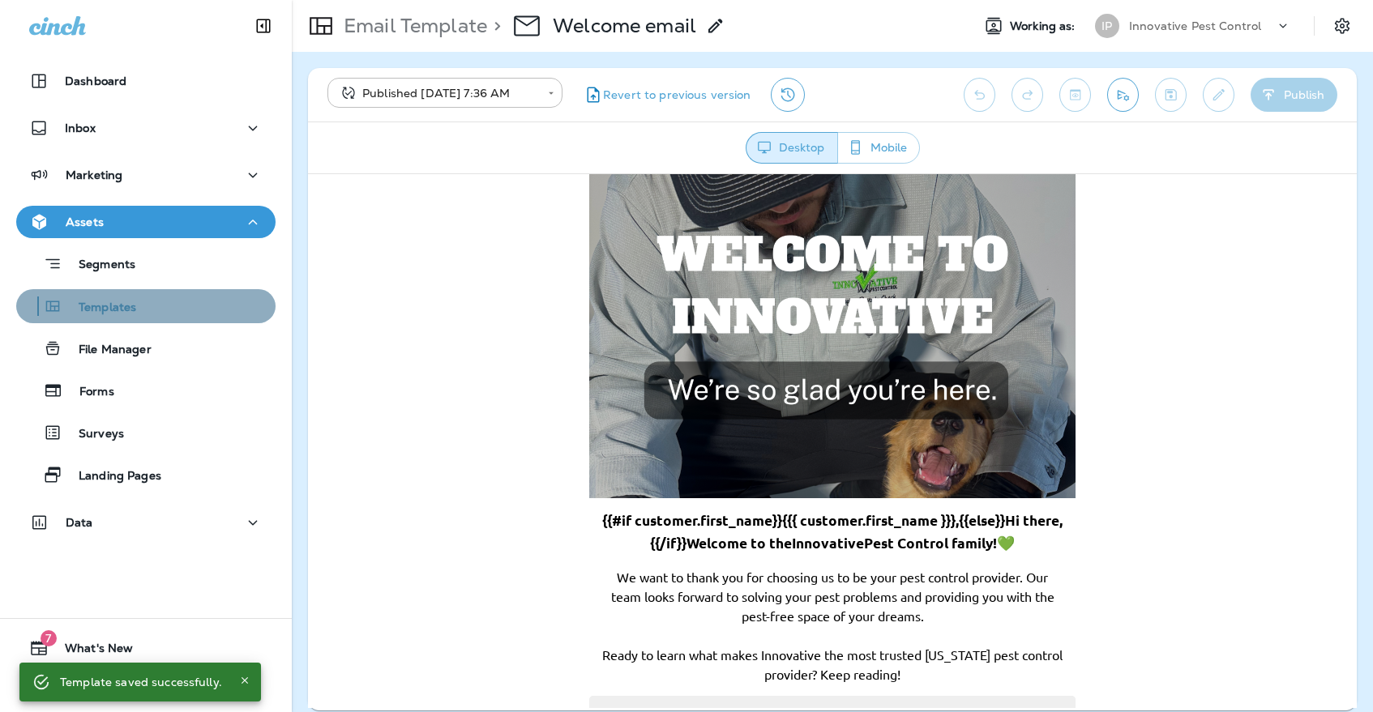
click at [198, 298] on div "Templates" at bounding box center [146, 306] width 246 height 24
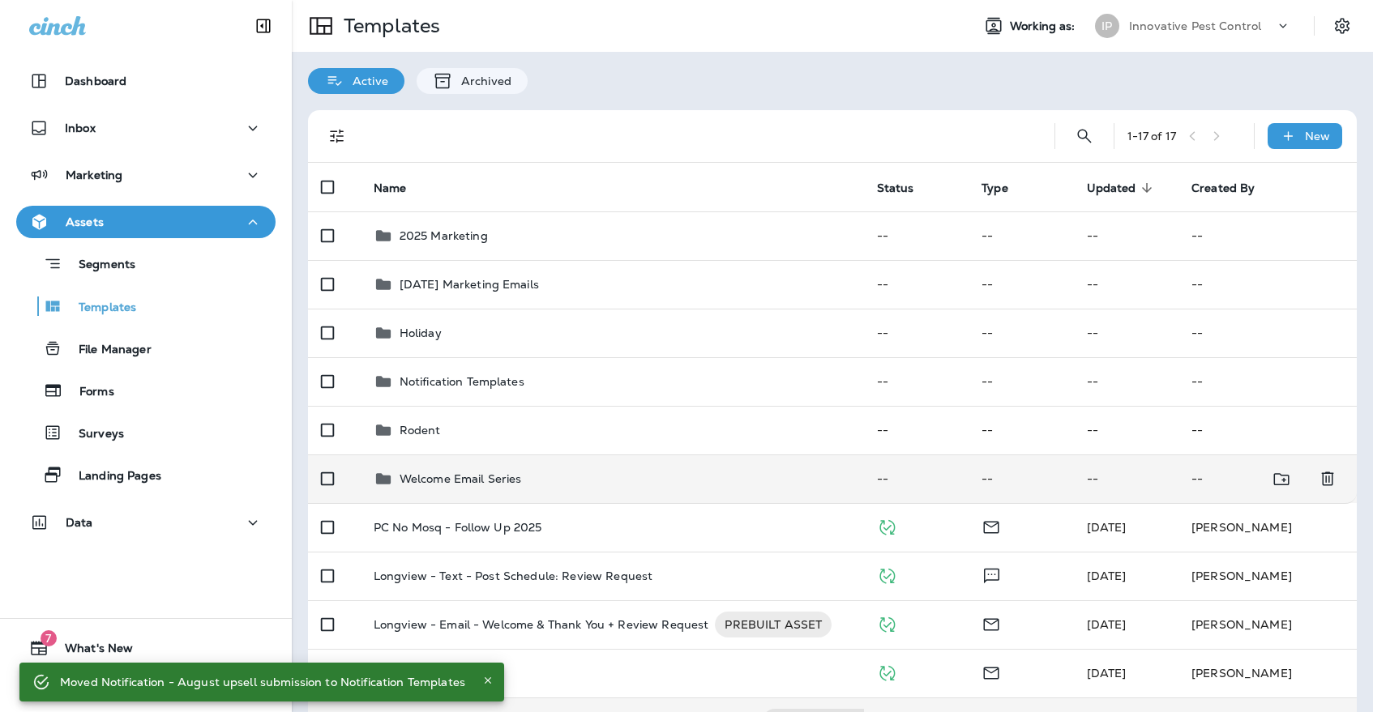
click at [543, 474] on td "Welcome Email Series" at bounding box center [612, 479] width 503 height 49
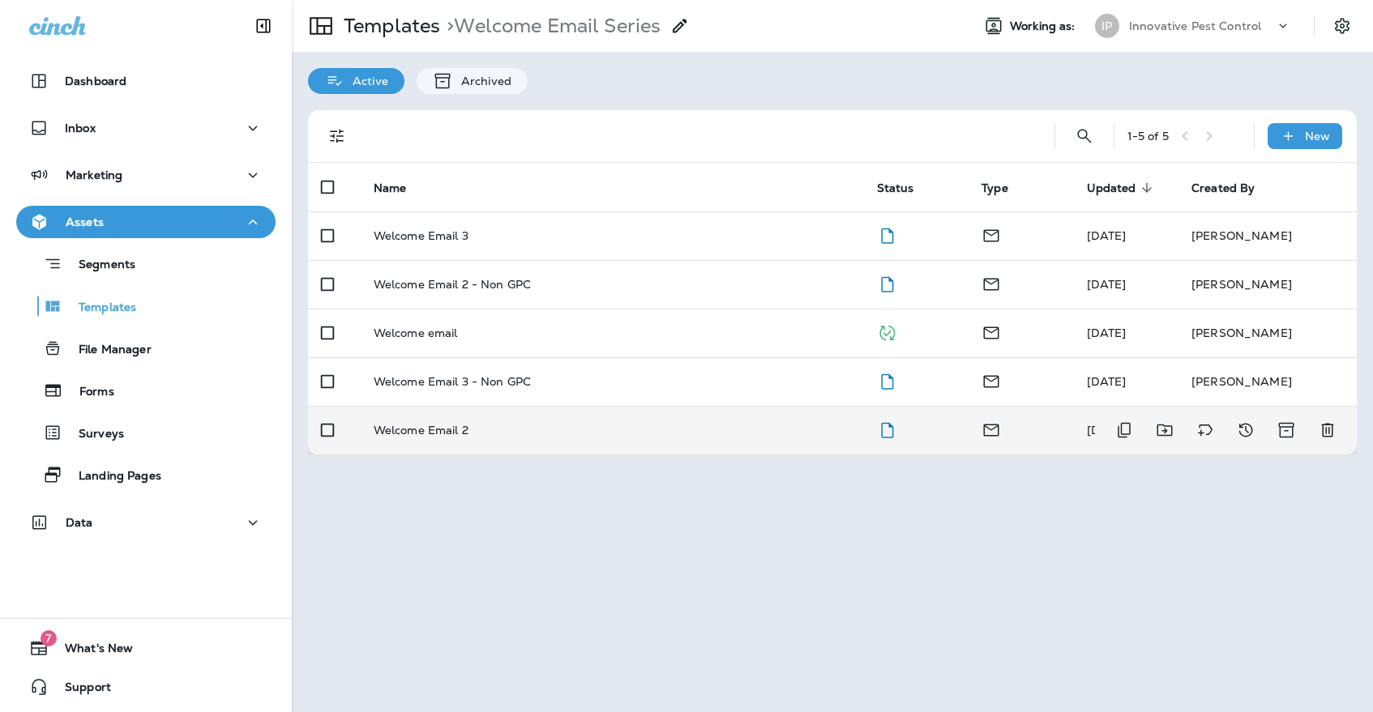
click at [653, 424] on div "Welcome Email 2" at bounding box center [612, 430] width 477 height 13
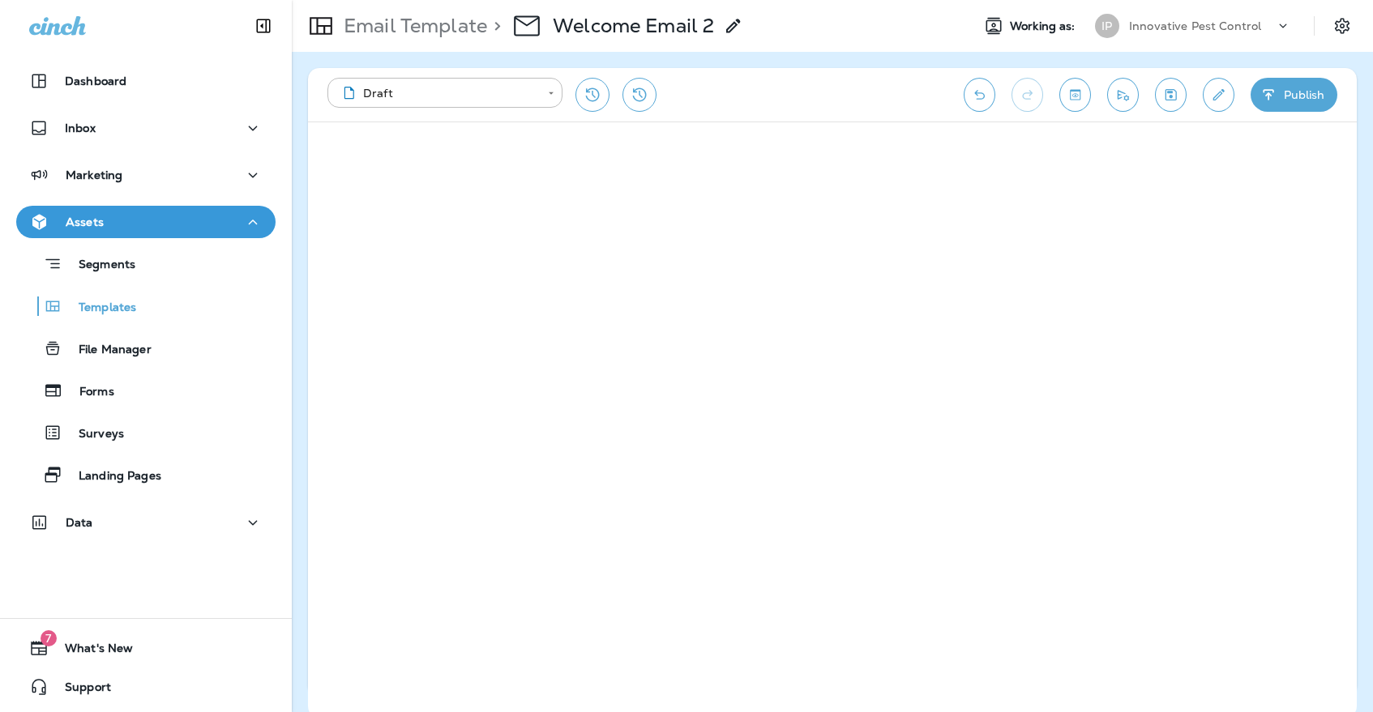
click at [1172, 92] on icon "Save" at bounding box center [1171, 94] width 11 height 11
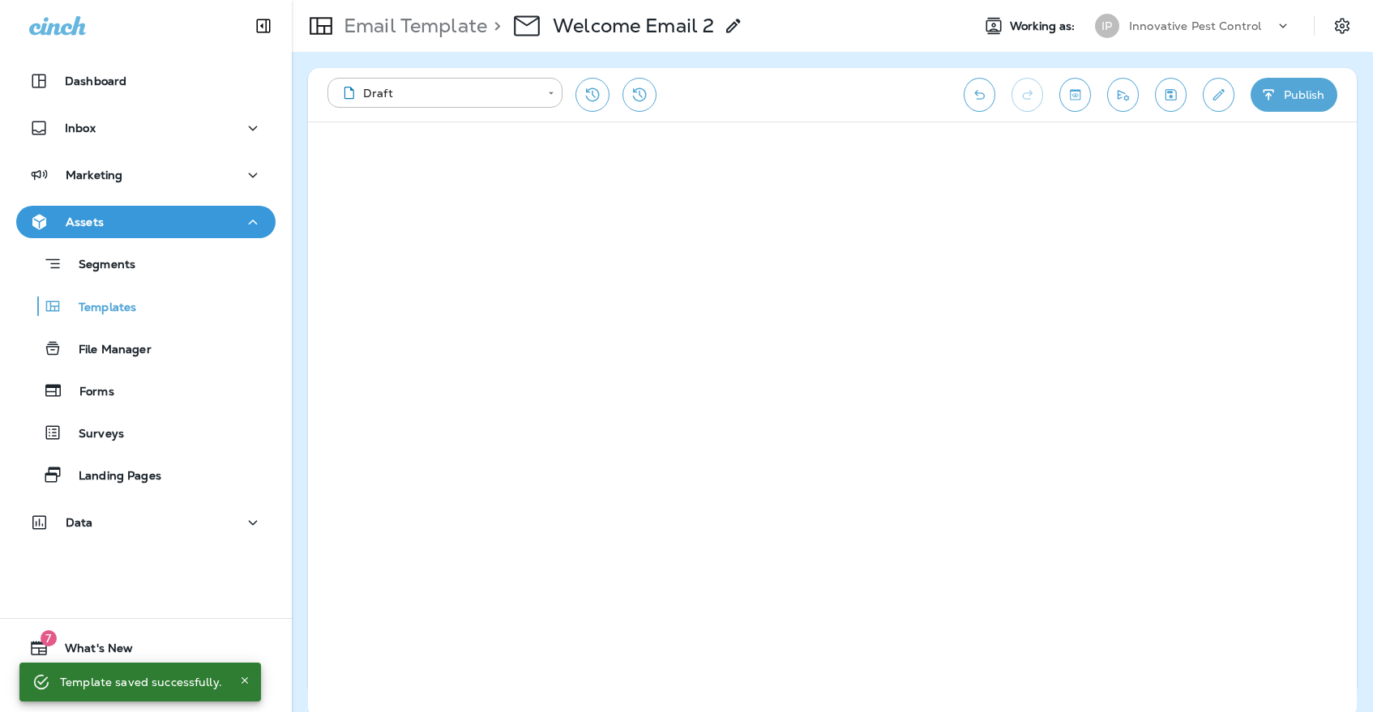
click at [1166, 89] on icon "Save" at bounding box center [1171, 94] width 11 height 11
click at [182, 304] on div "Templates" at bounding box center [146, 306] width 246 height 24
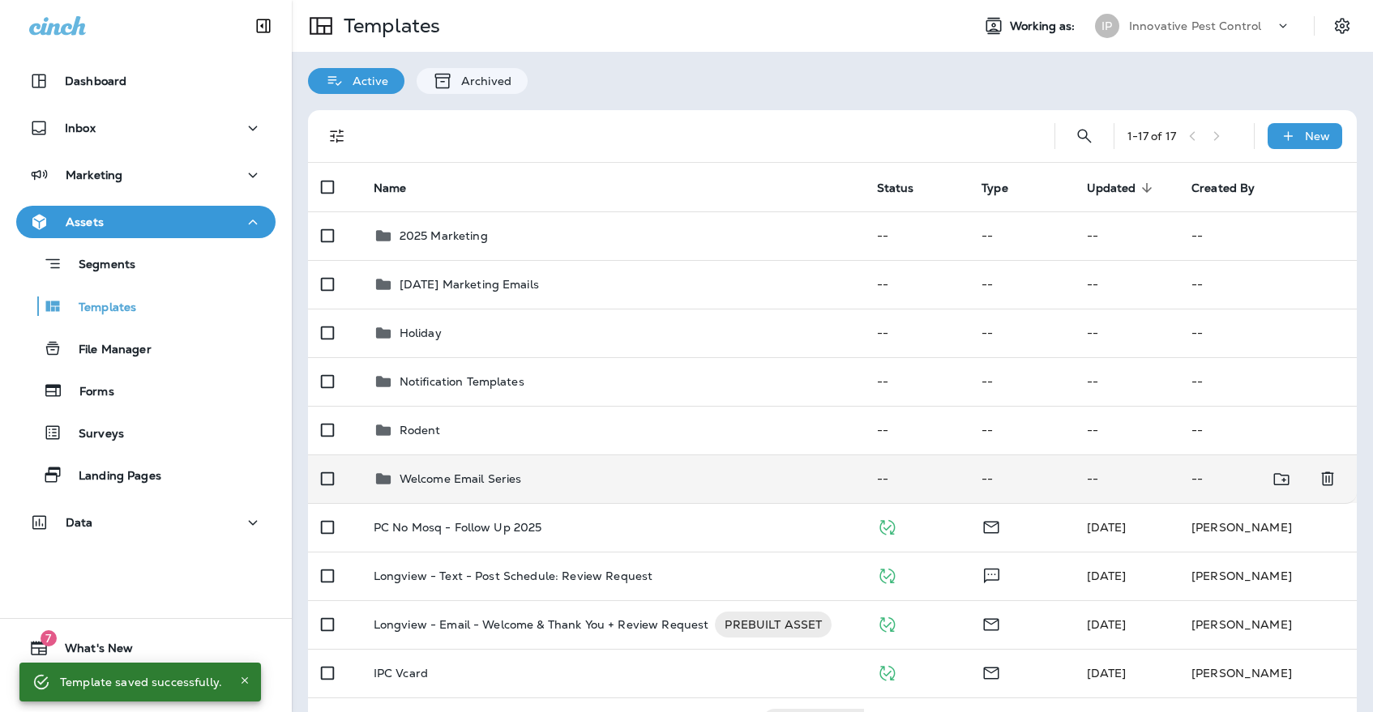
click at [485, 473] on p "Welcome Email Series" at bounding box center [461, 479] width 122 height 13
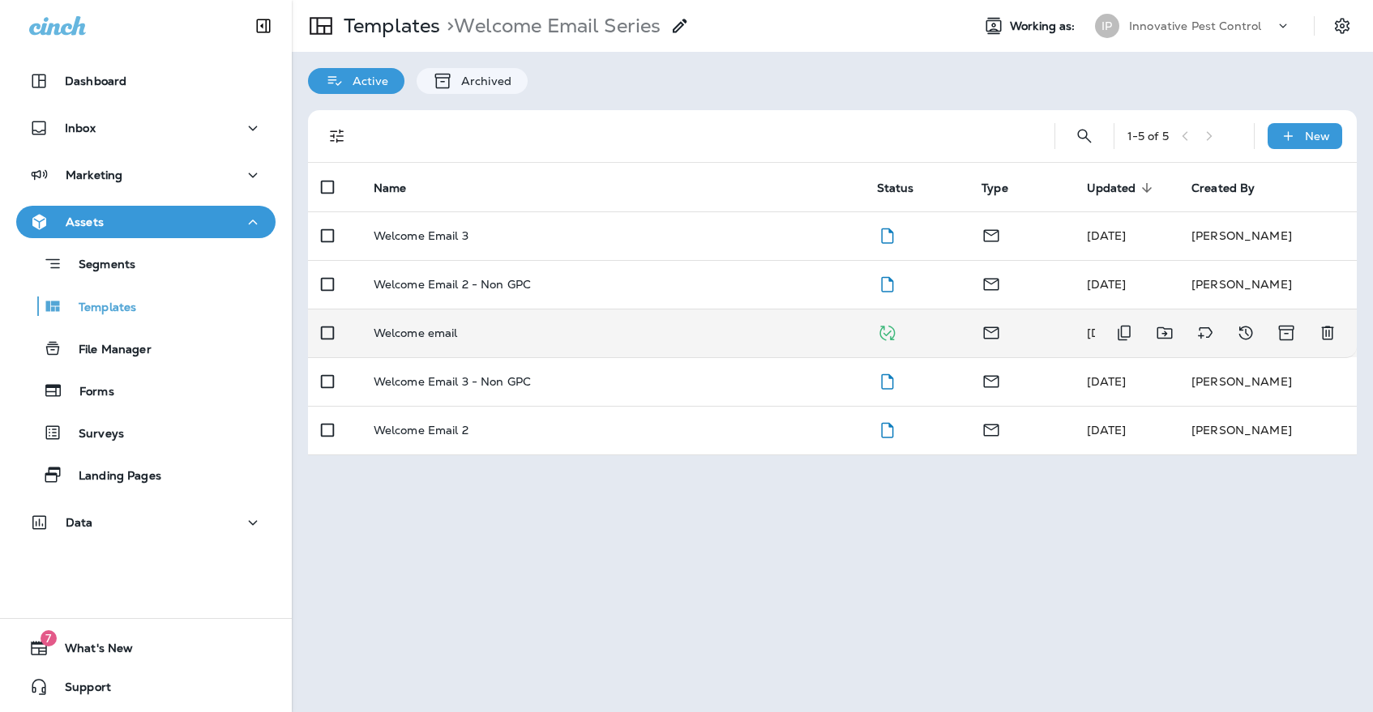
click at [476, 328] on td "Welcome email" at bounding box center [612, 333] width 503 height 49
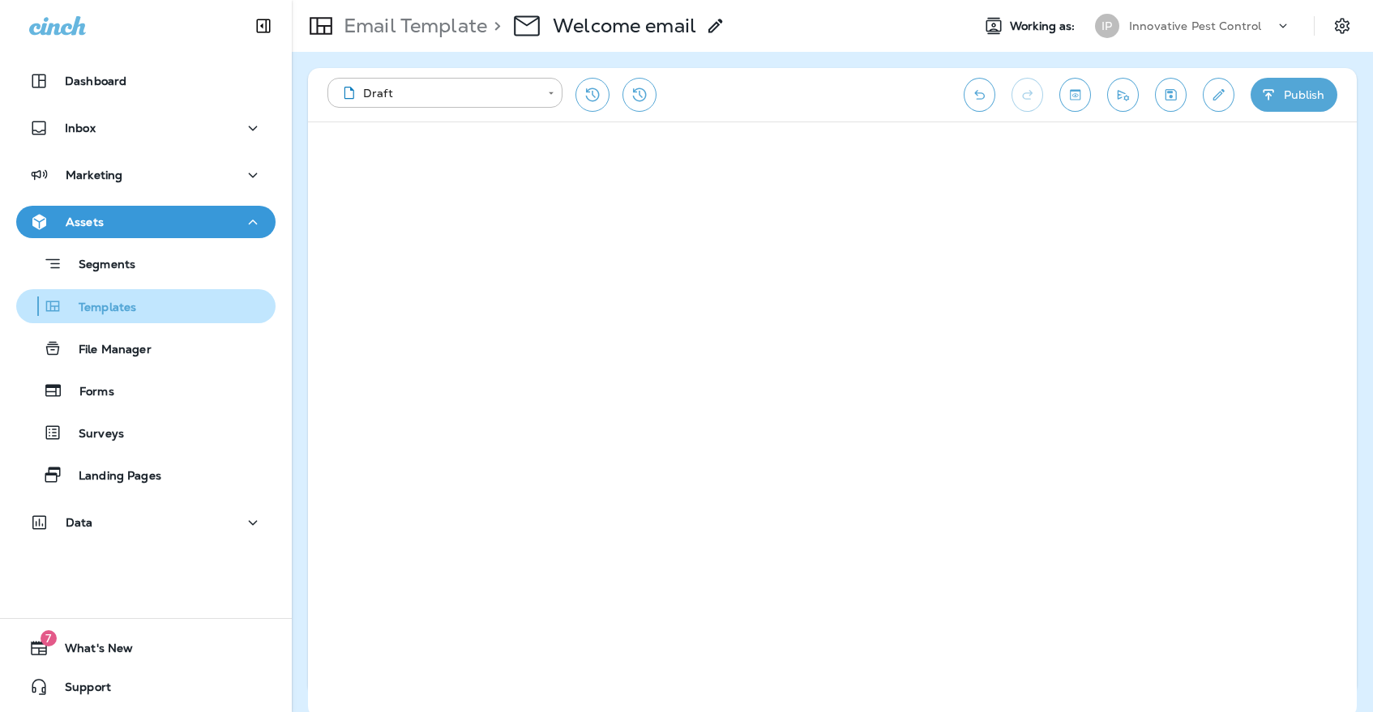
click at [122, 310] on p "Templates" at bounding box center [99, 308] width 74 height 15
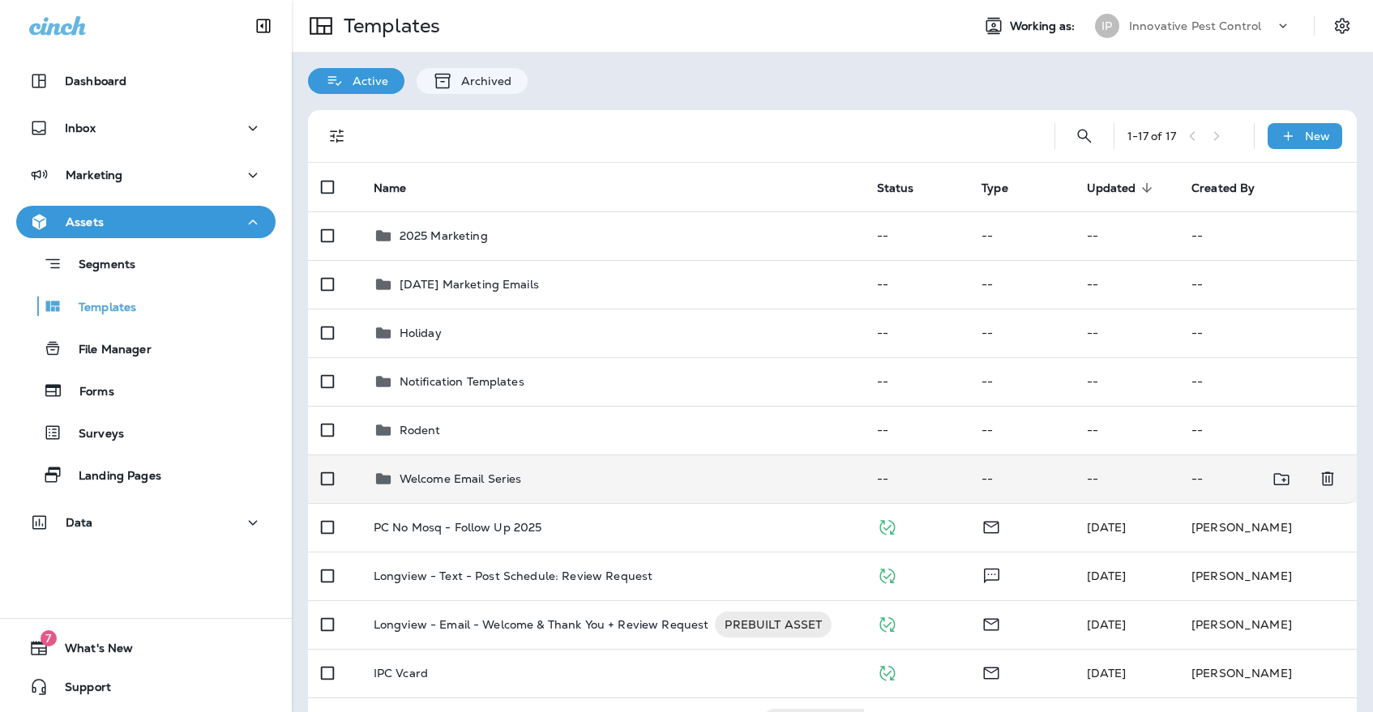
click at [520, 455] on td "Welcome Email Series" at bounding box center [612, 479] width 503 height 49
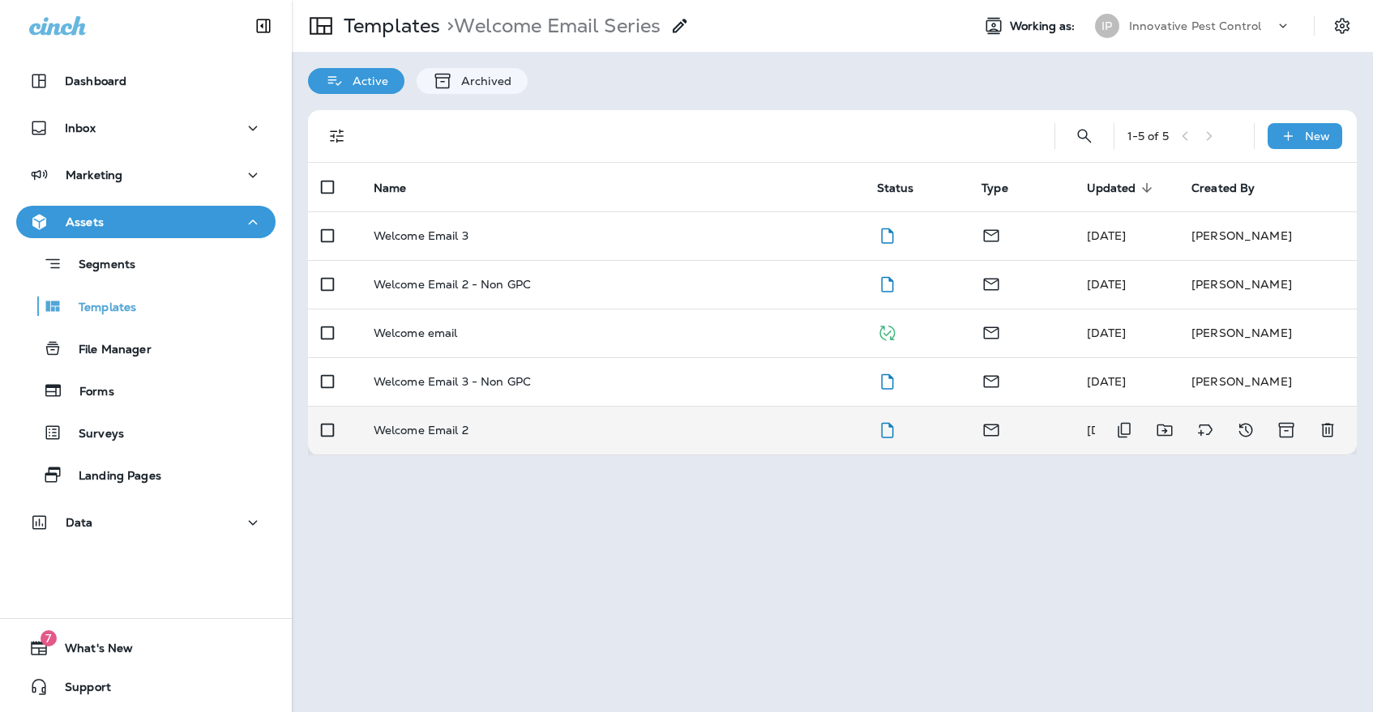
click at [522, 424] on div "Welcome Email 2" at bounding box center [612, 430] width 477 height 13
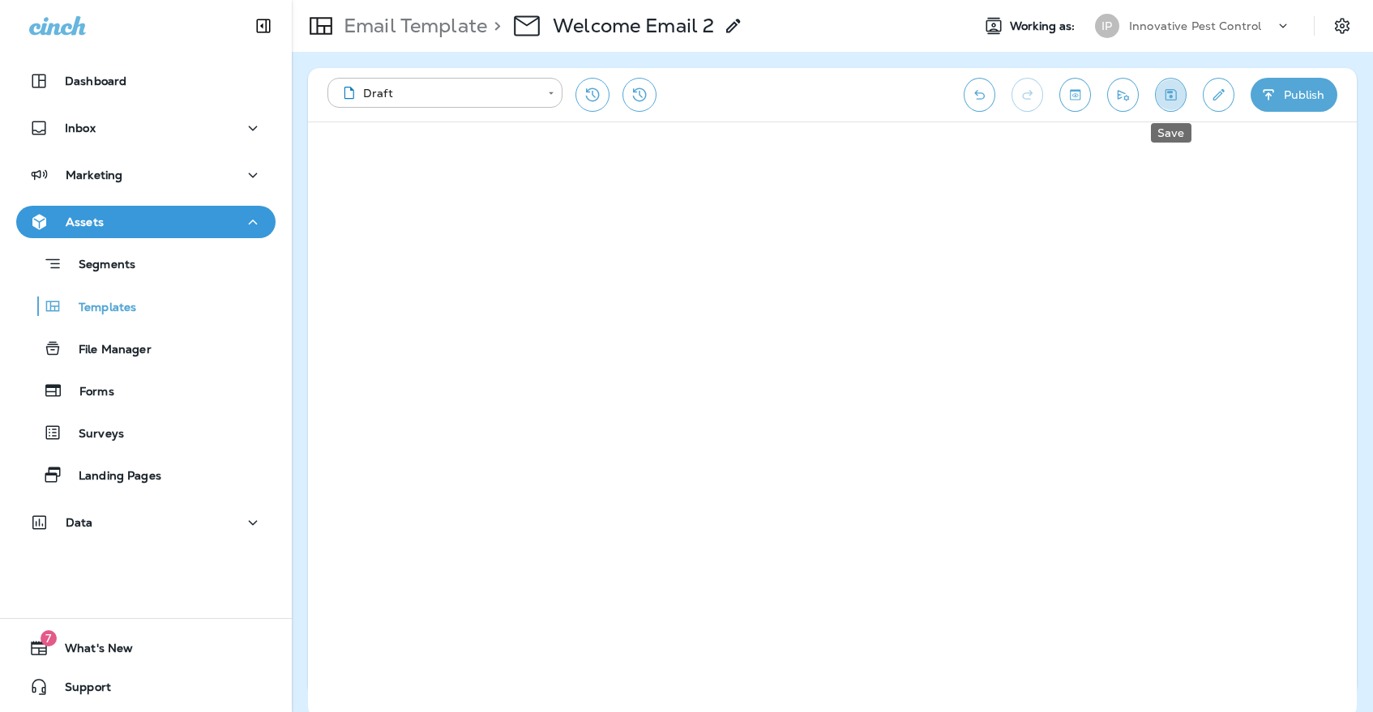
click at [1166, 85] on button "Save" at bounding box center [1171, 95] width 32 height 34
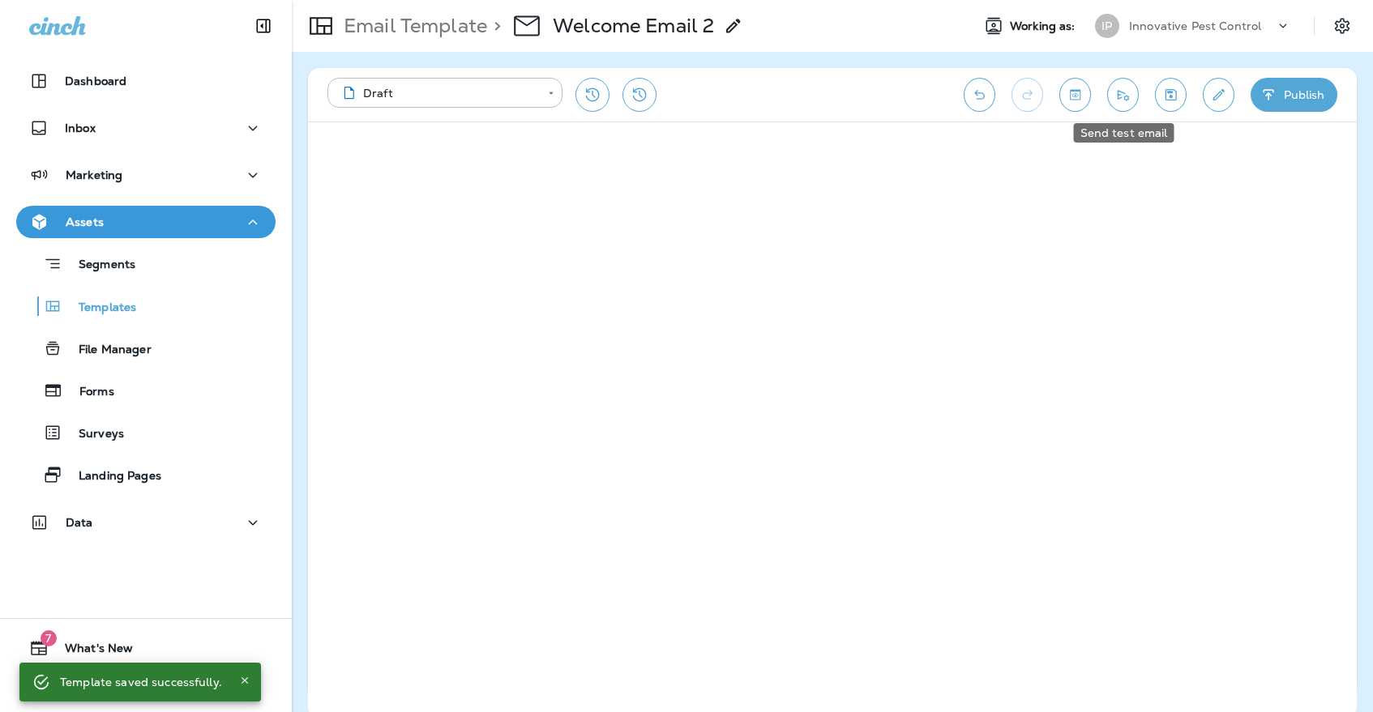
click at [1129, 102] on icon "Send test email" at bounding box center [1123, 95] width 17 height 16
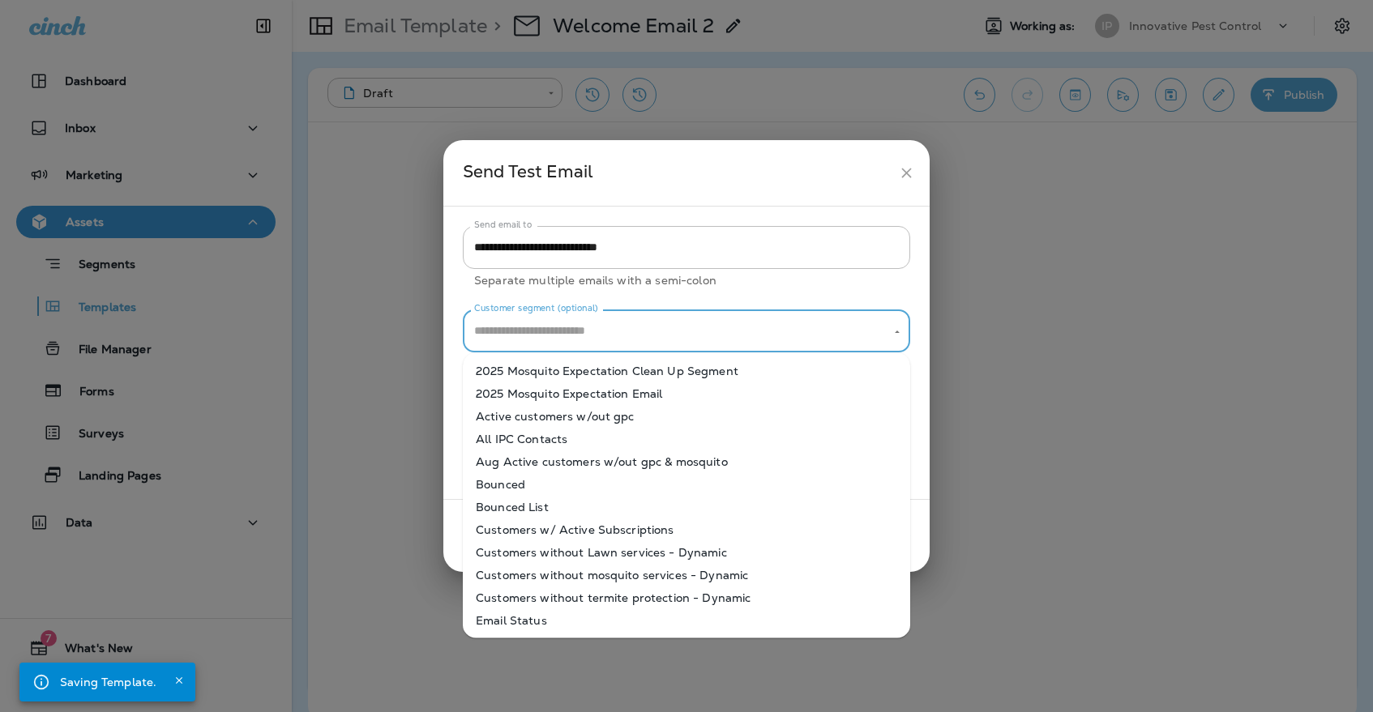
click at [653, 344] on input "Customer segment (optional)" at bounding box center [674, 331] width 409 height 28
click at [584, 422] on li "Active customers w/out gpc" at bounding box center [686, 416] width 447 height 23
type input "**********"
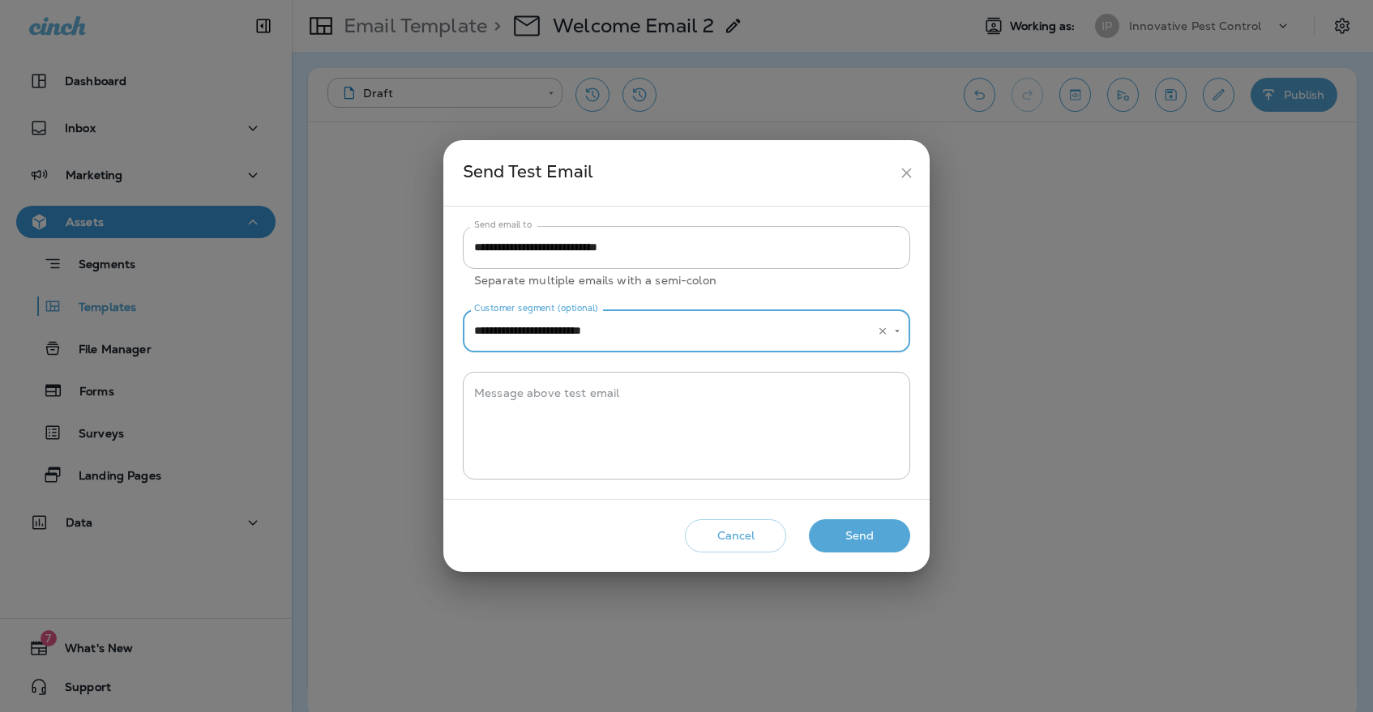
click at [837, 539] on button "Send" at bounding box center [859, 536] width 101 height 33
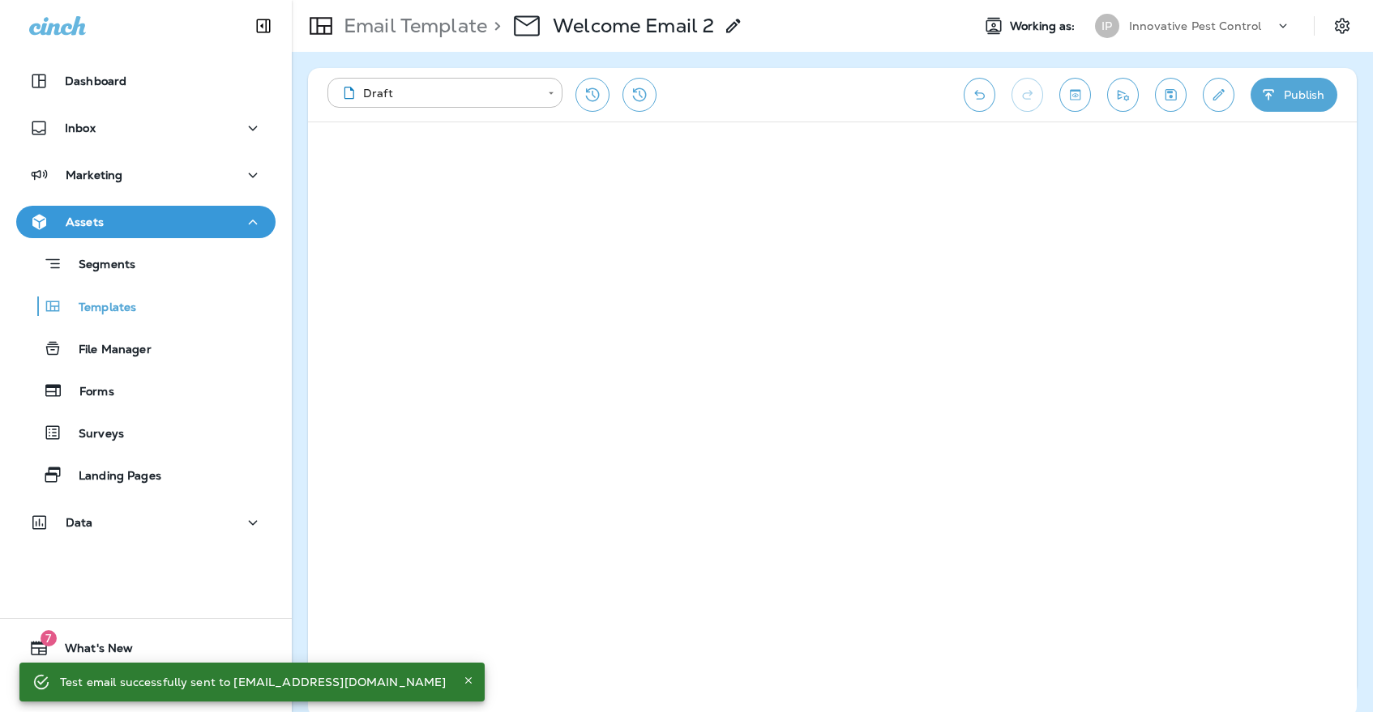
click at [1282, 100] on button "Publish" at bounding box center [1294, 95] width 87 height 34
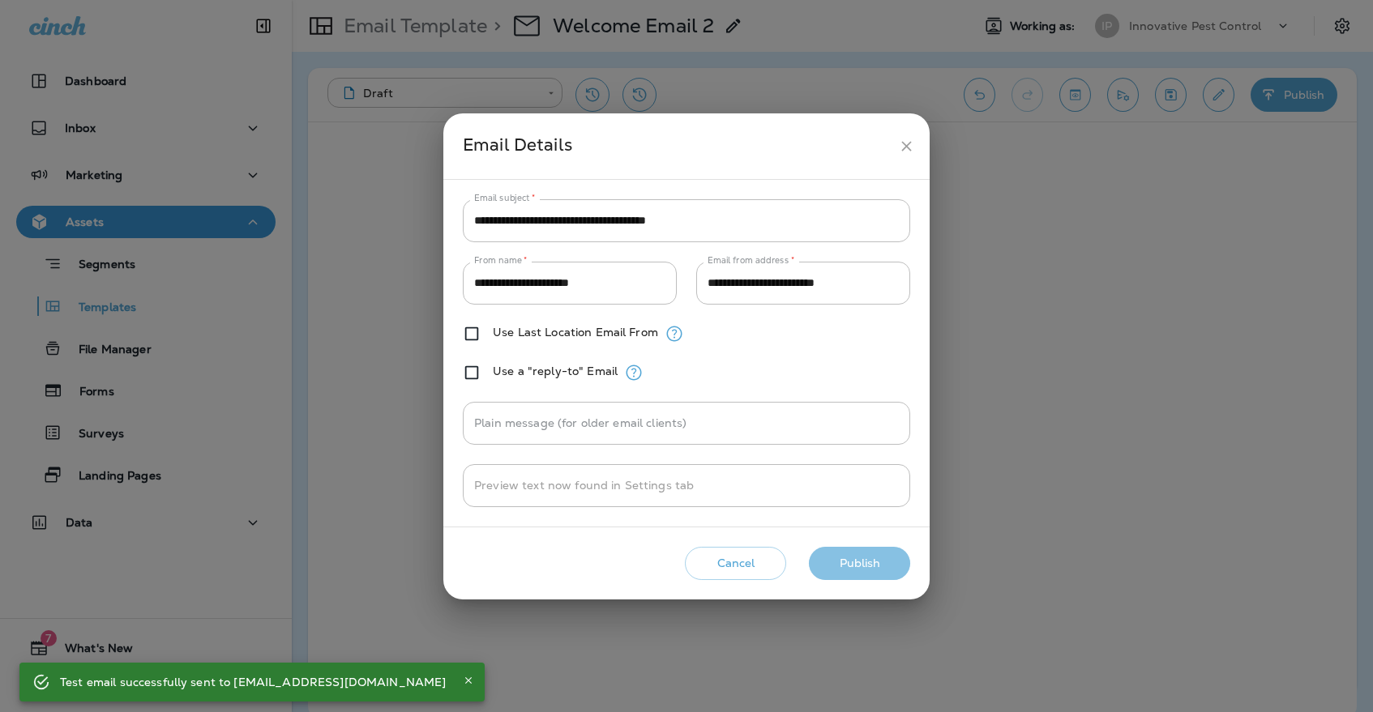
click at [857, 554] on button "Publish" at bounding box center [859, 563] width 101 height 33
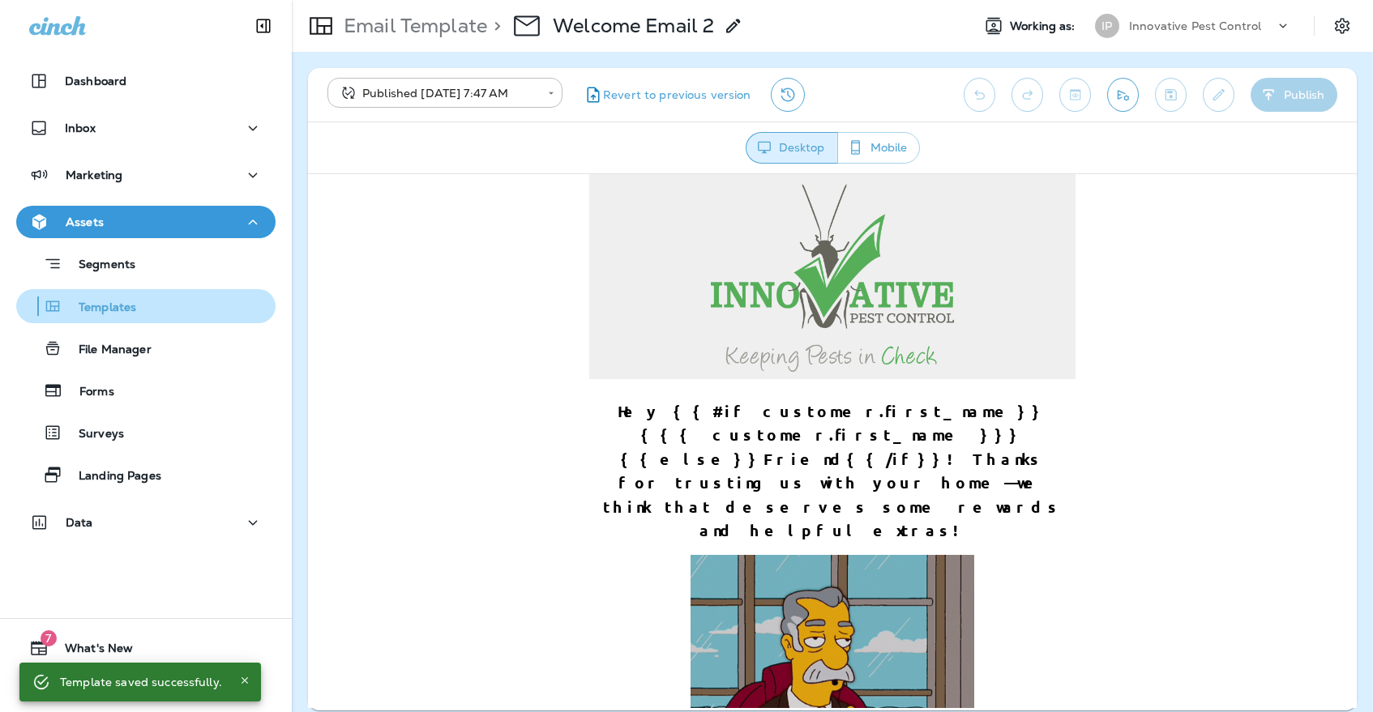
click at [113, 305] on p "Templates" at bounding box center [99, 308] width 74 height 15
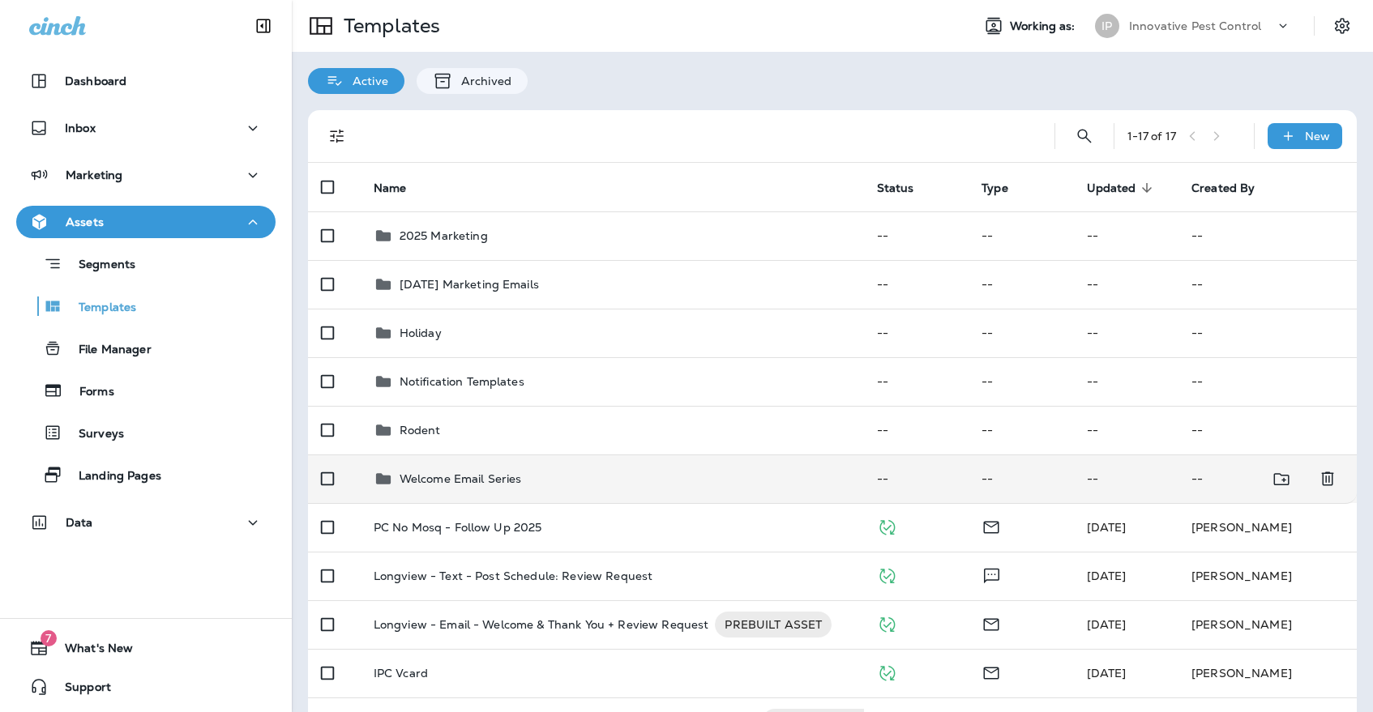
click at [470, 473] on p "Welcome Email Series" at bounding box center [461, 479] width 122 height 13
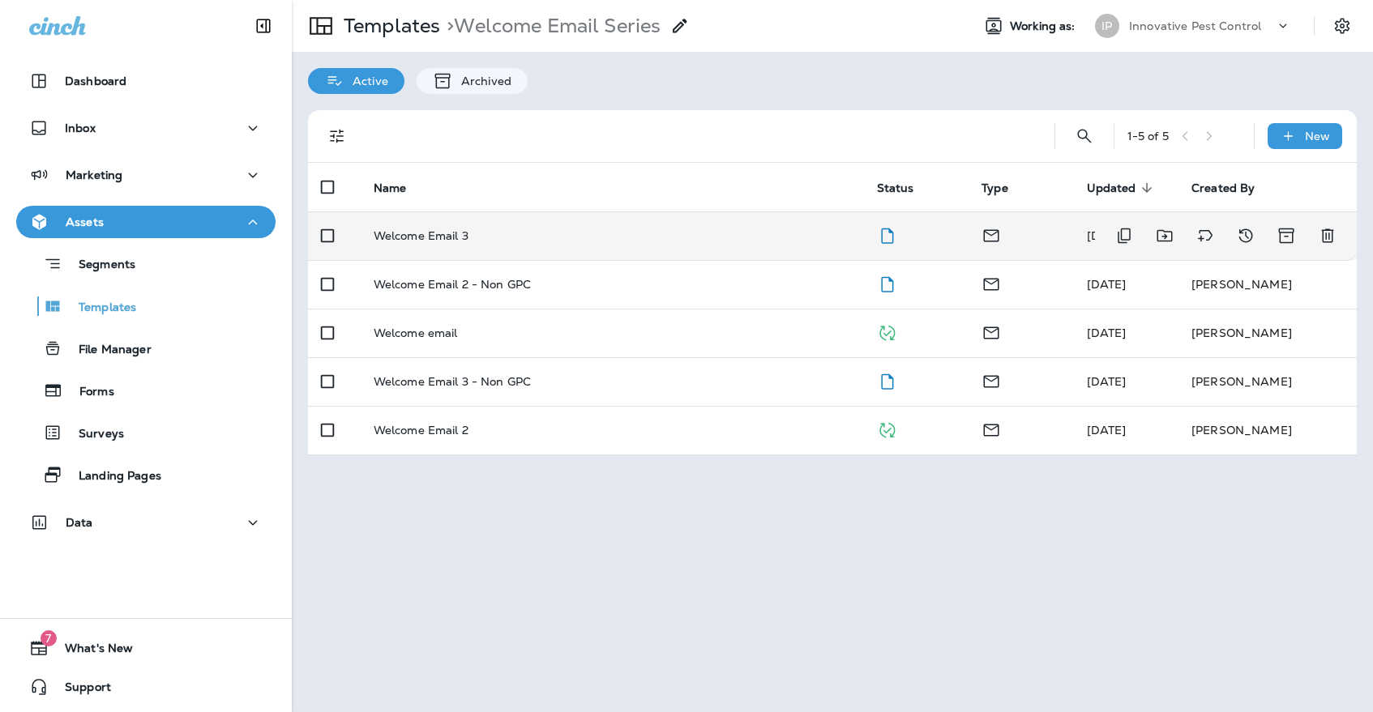
click at [508, 234] on td "Welcome Email 3" at bounding box center [612, 236] width 503 height 49
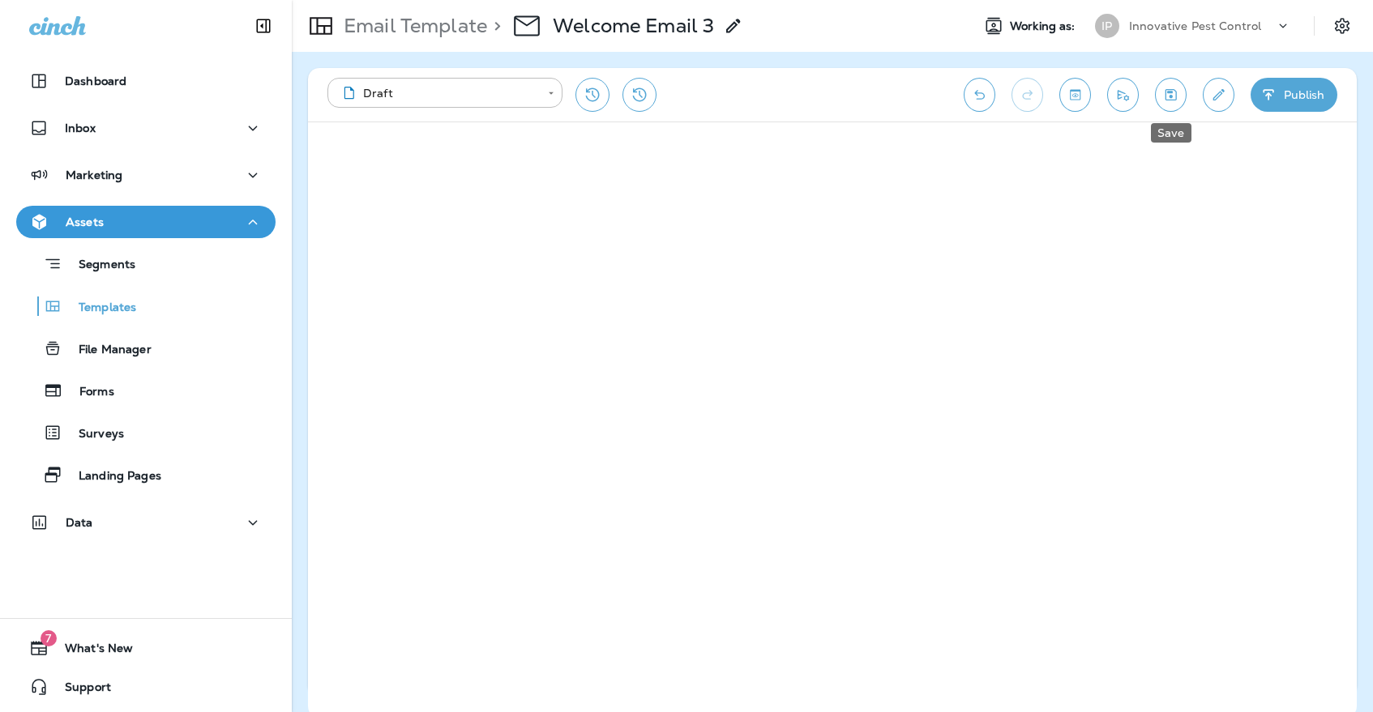
click at [1178, 101] on icon "Save" at bounding box center [1170, 95] width 17 height 16
click at [1204, 100] on button "Edit details" at bounding box center [1219, 95] width 32 height 34
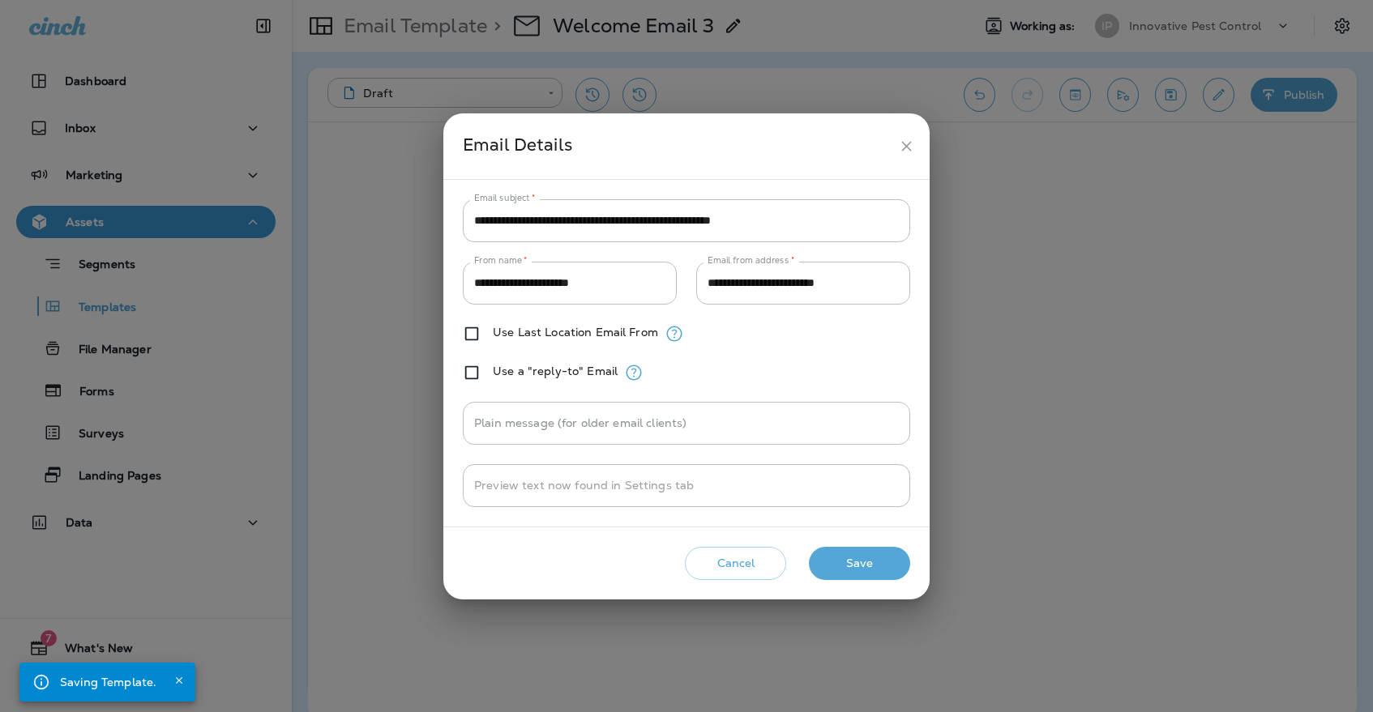
click at [901, 142] on icon "close" at bounding box center [906, 146] width 17 height 17
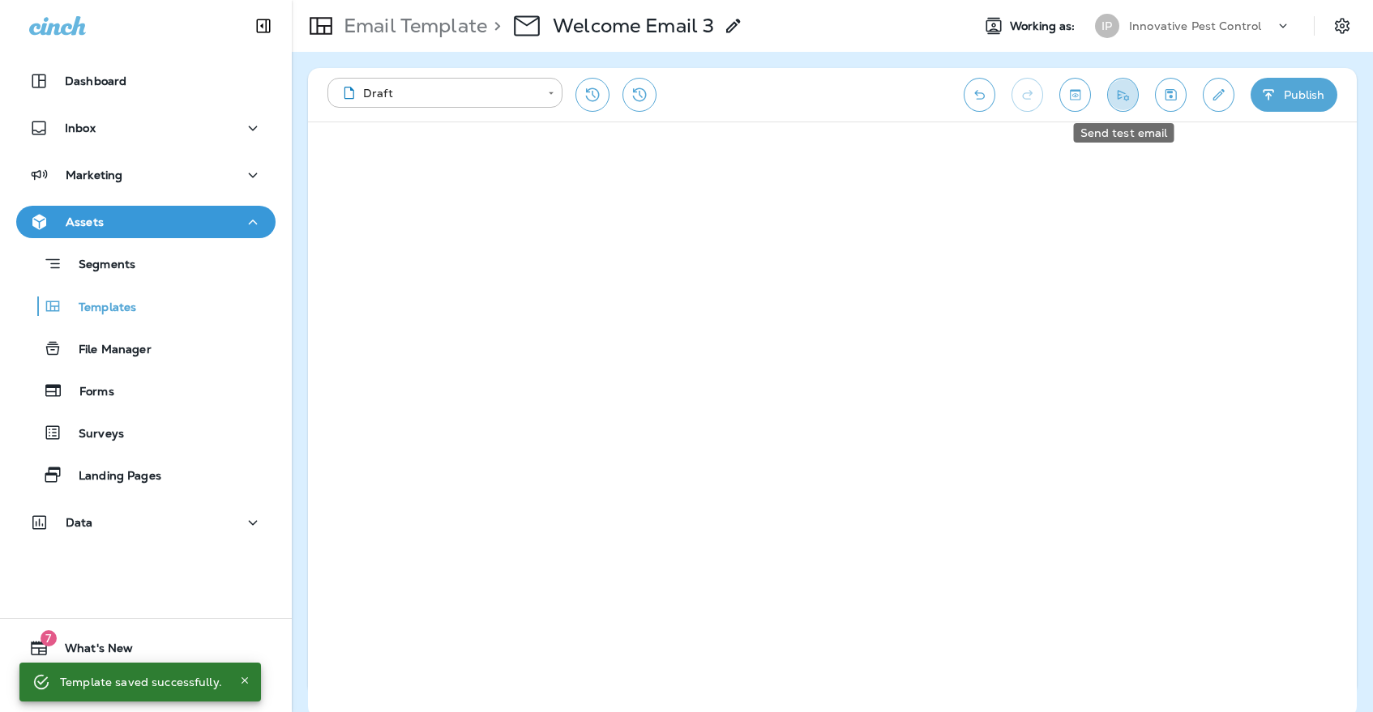
click at [1128, 102] on icon "Send test email" at bounding box center [1123, 95] width 17 height 16
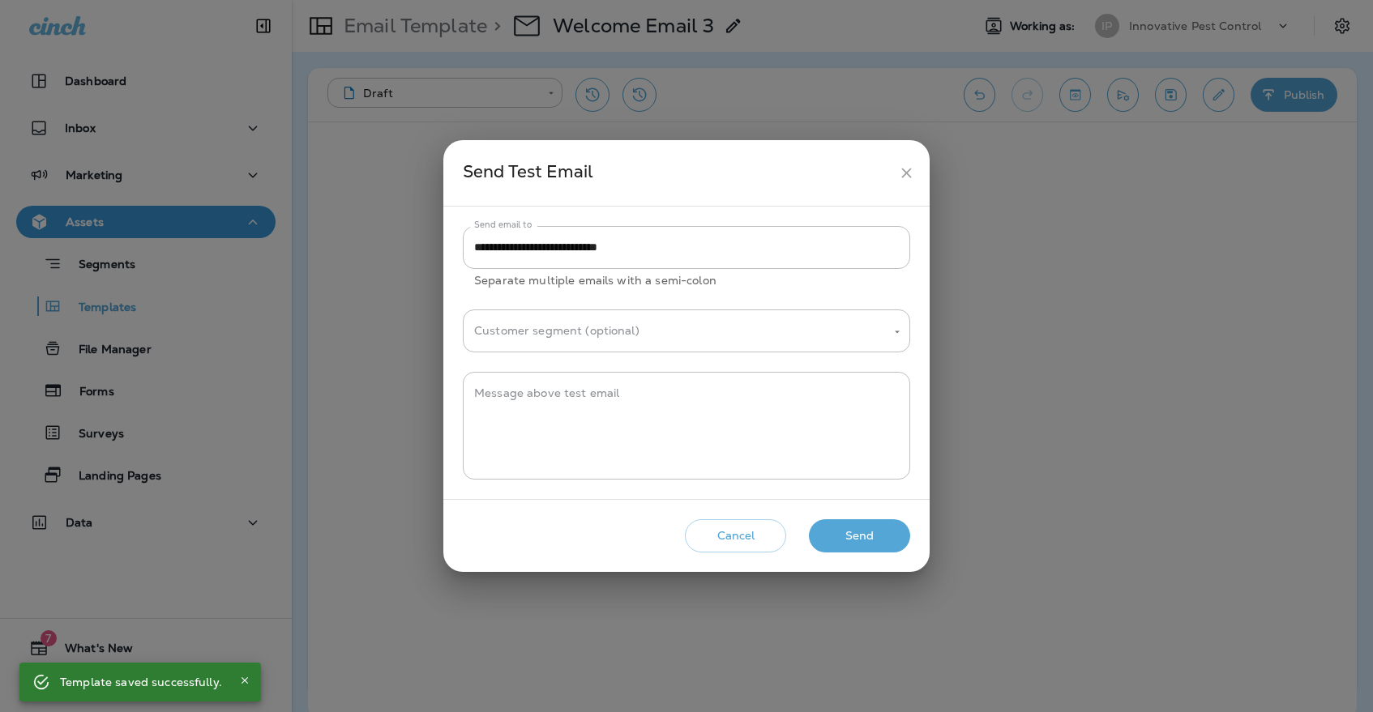
click at [886, 533] on button "Send" at bounding box center [859, 536] width 101 height 33
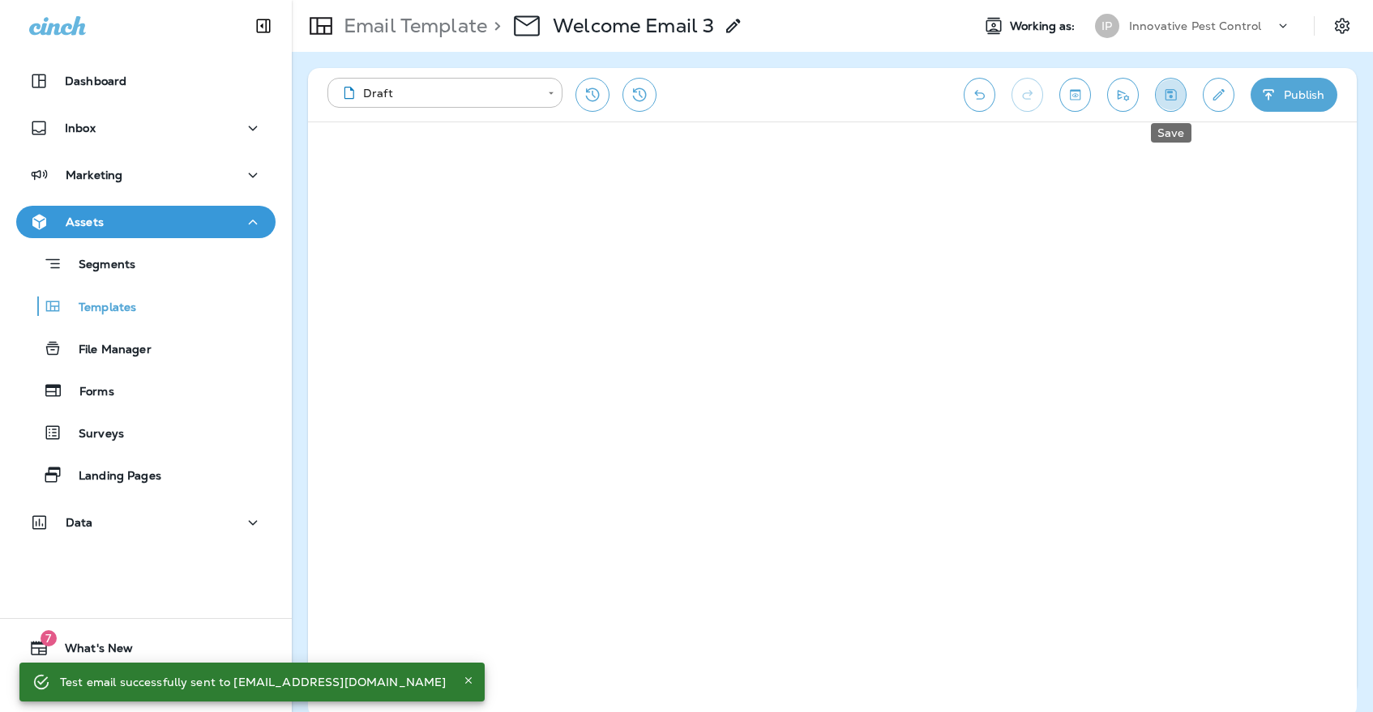
click at [1178, 94] on icon "Save" at bounding box center [1170, 95] width 17 height 16
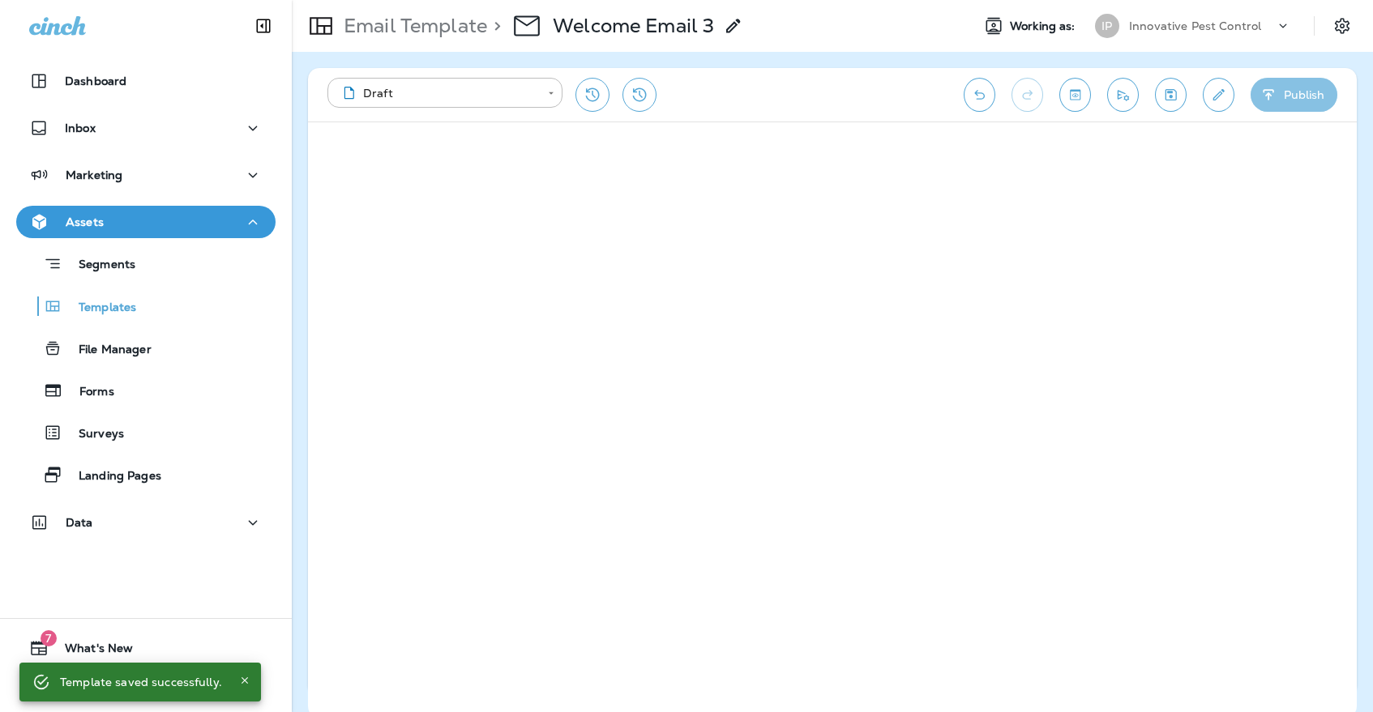
click at [1308, 90] on button "Publish" at bounding box center [1294, 95] width 87 height 34
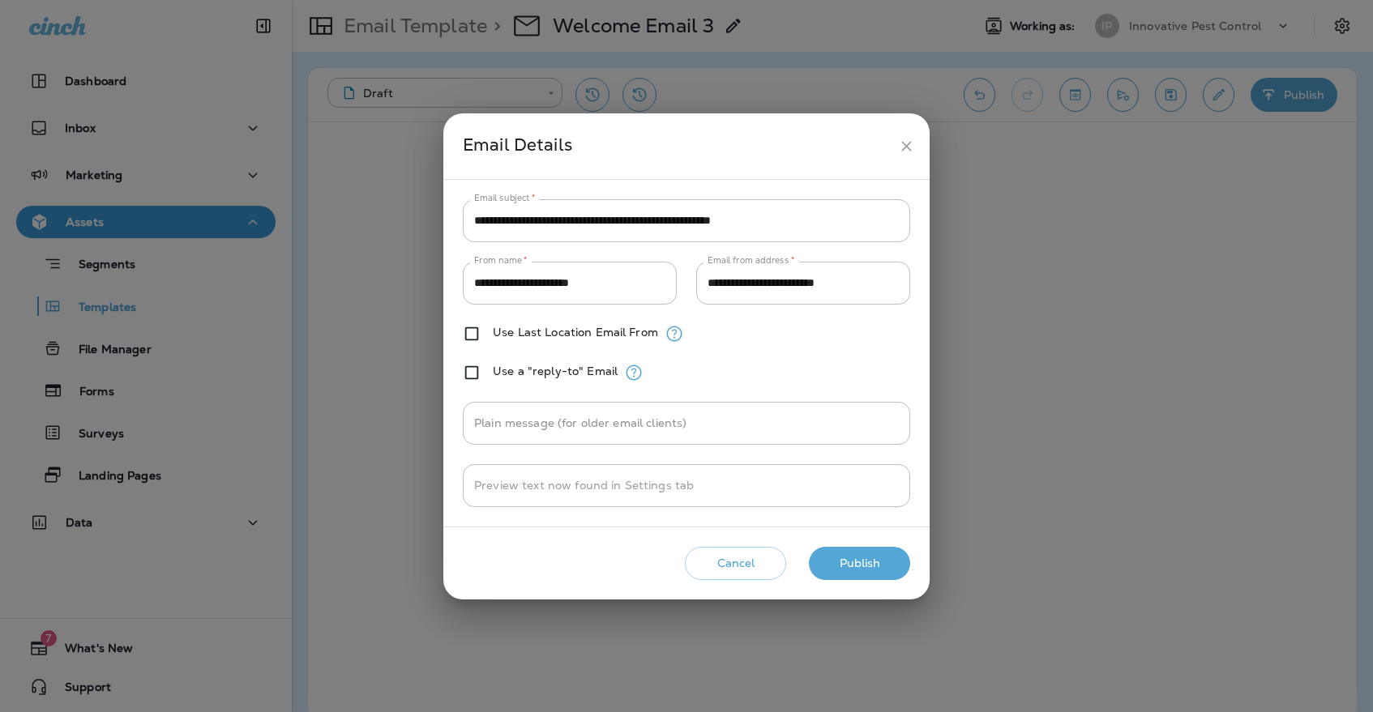
click at [860, 554] on button "Publish" at bounding box center [859, 563] width 101 height 33
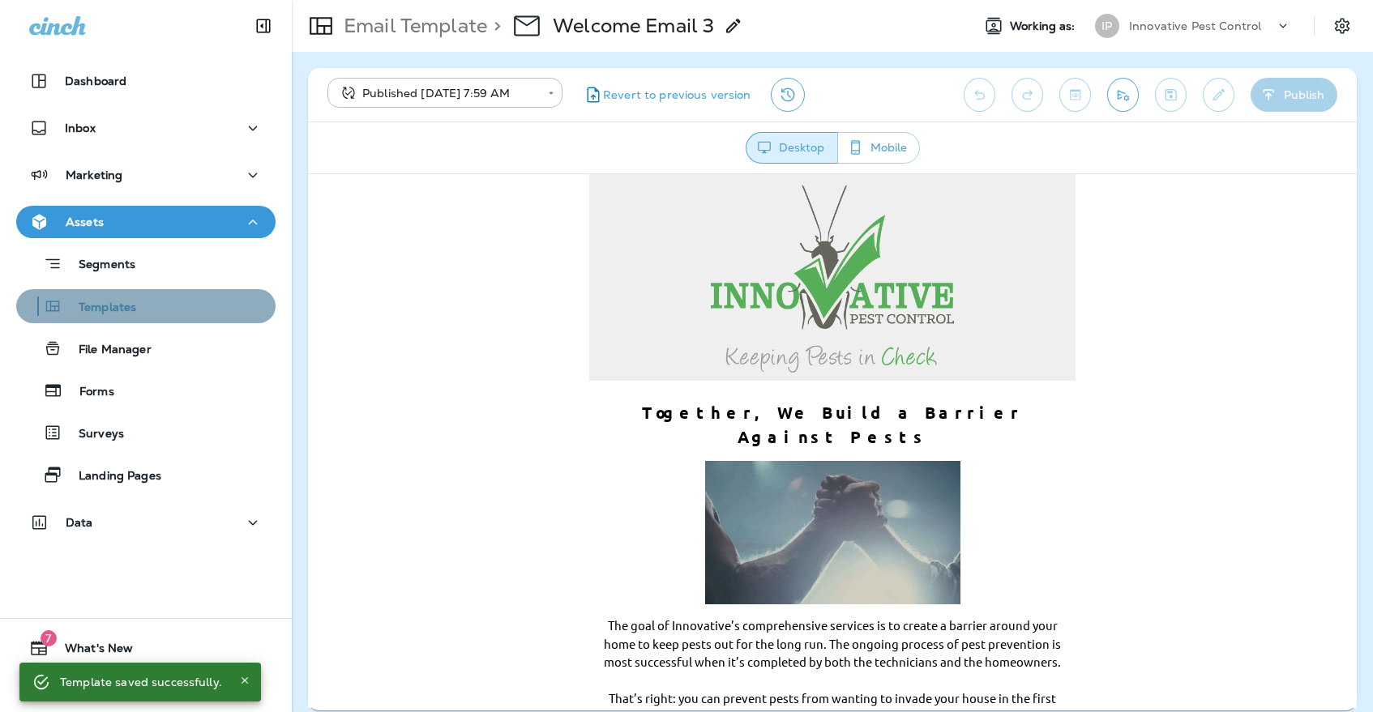
click at [160, 298] on div "Templates" at bounding box center [146, 306] width 246 height 24
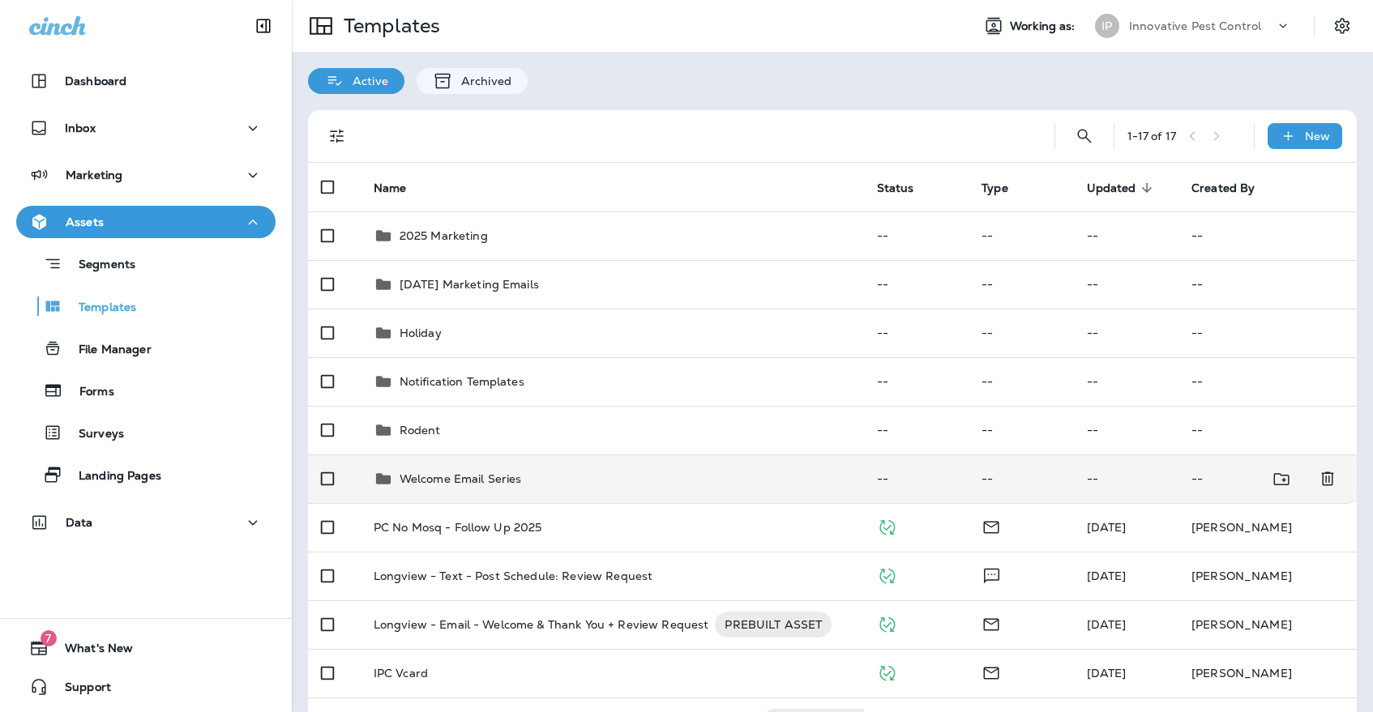
click at [597, 455] on td "Welcome Email Series" at bounding box center [612, 479] width 503 height 49
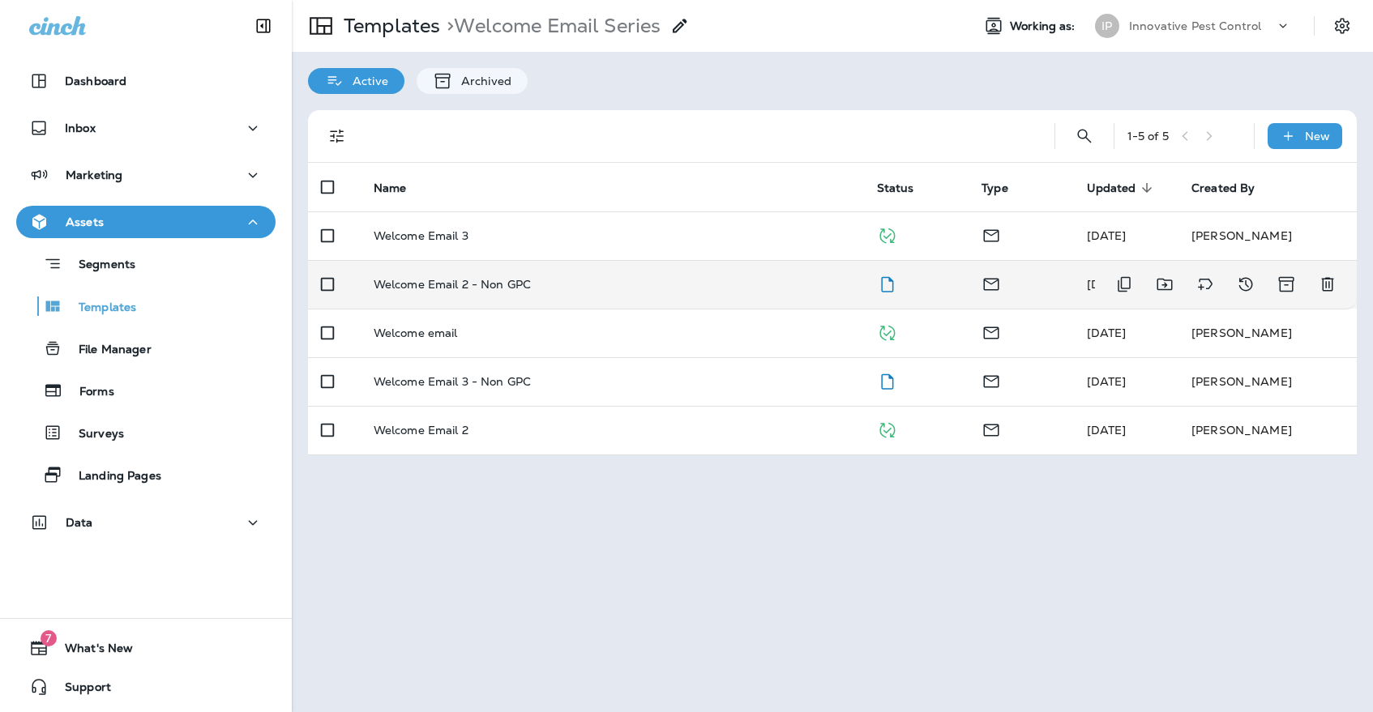
click at [623, 278] on div "Welcome Email 2 - Non GPC" at bounding box center [612, 284] width 477 height 13
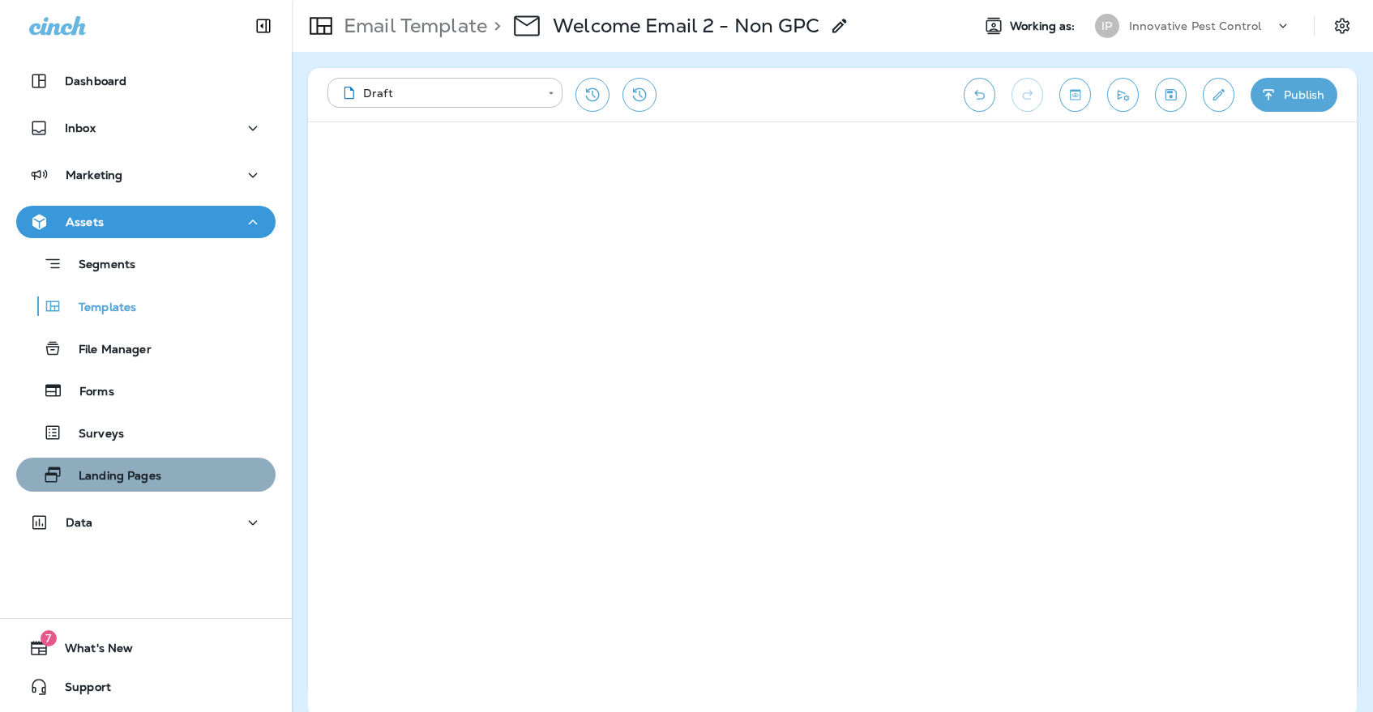
click at [181, 469] on div "Landing Pages" at bounding box center [146, 475] width 246 height 24
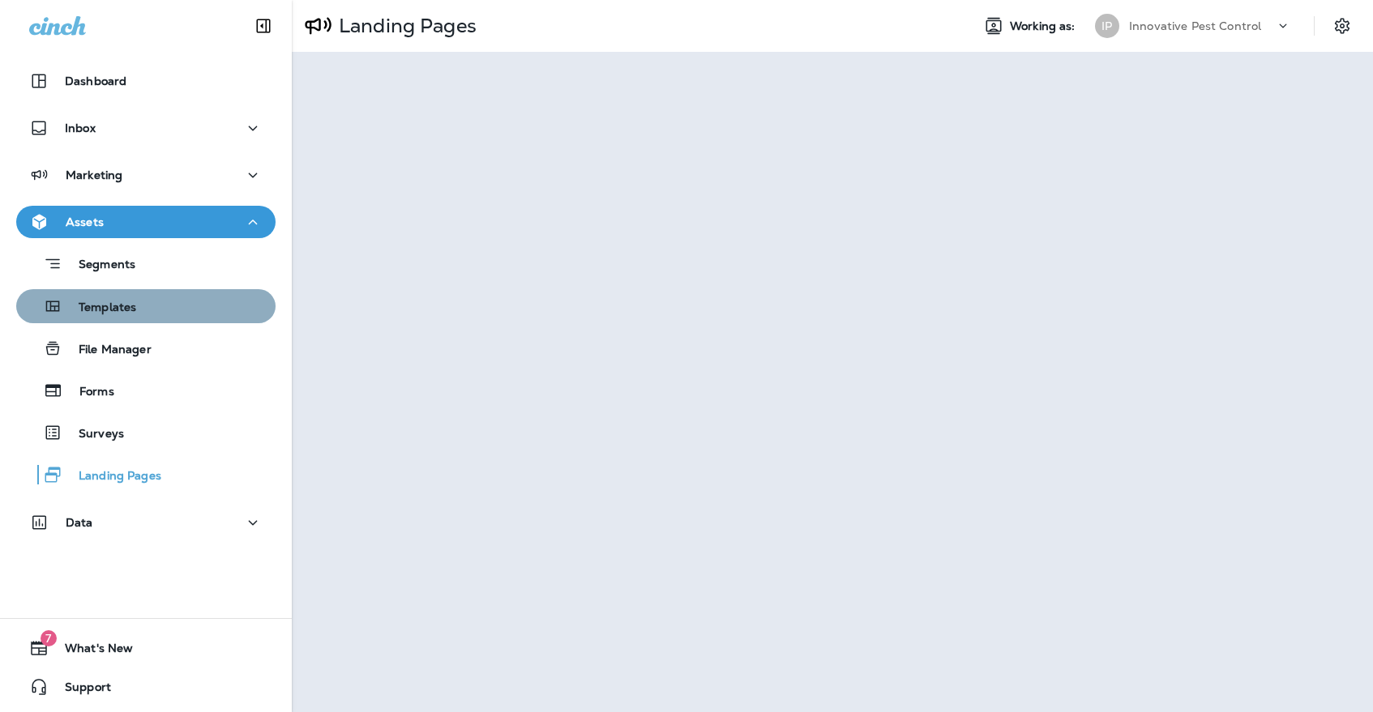
click at [212, 297] on div "Templates" at bounding box center [146, 306] width 246 height 24
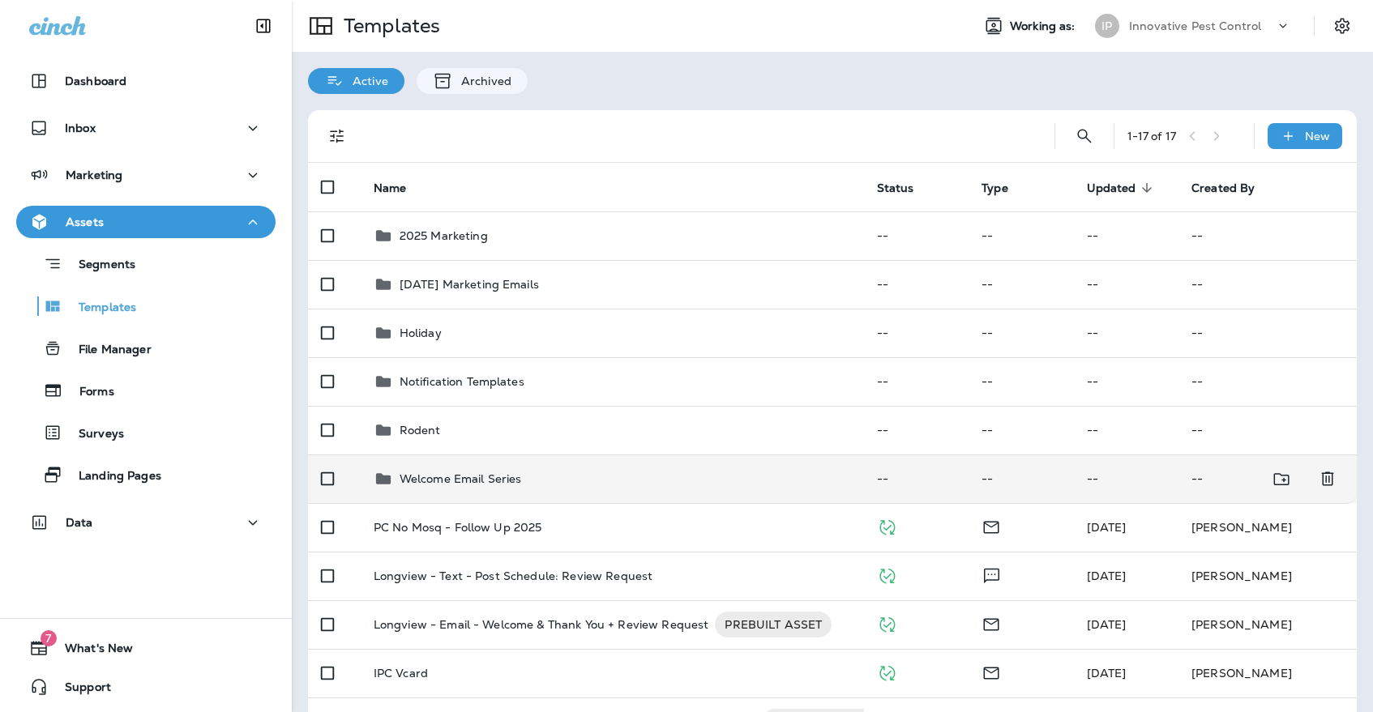
click at [509, 473] on p "Welcome Email Series" at bounding box center [461, 479] width 122 height 13
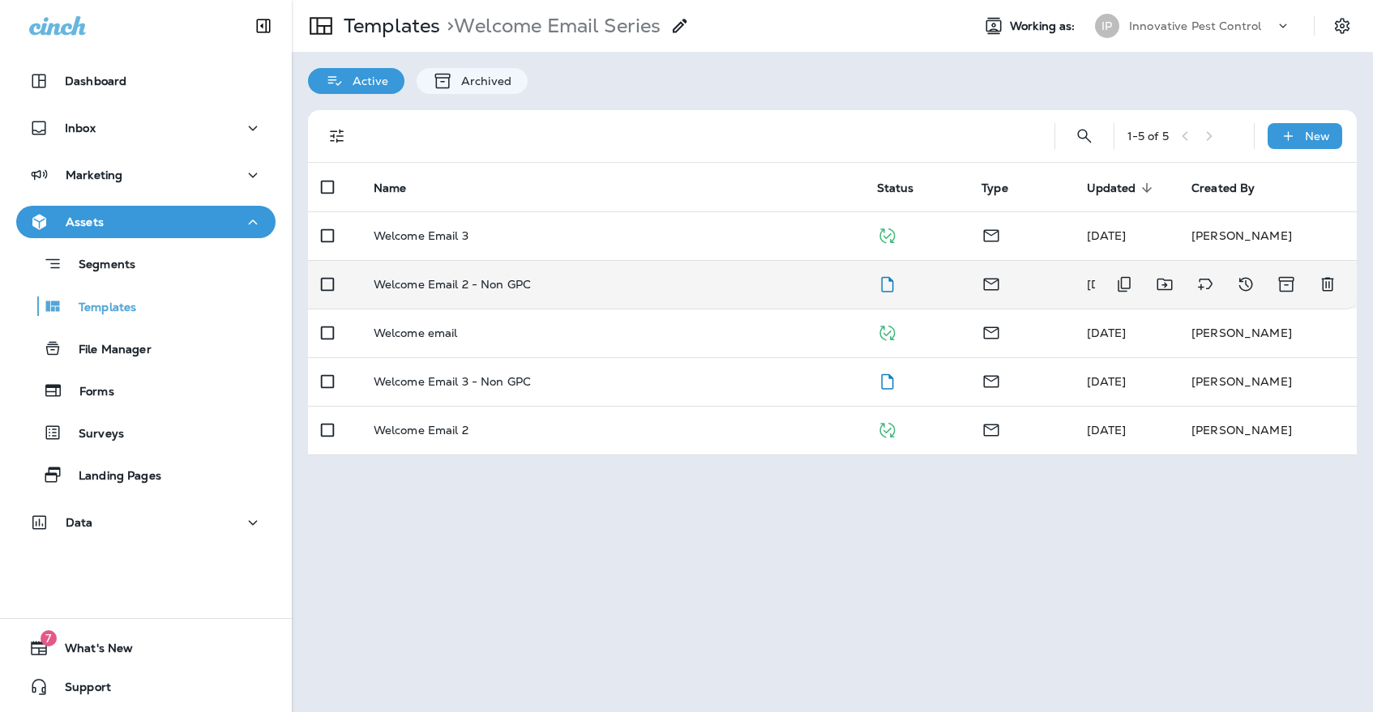
click at [557, 278] on div "Welcome Email 2 - Non GPC" at bounding box center [612, 284] width 477 height 13
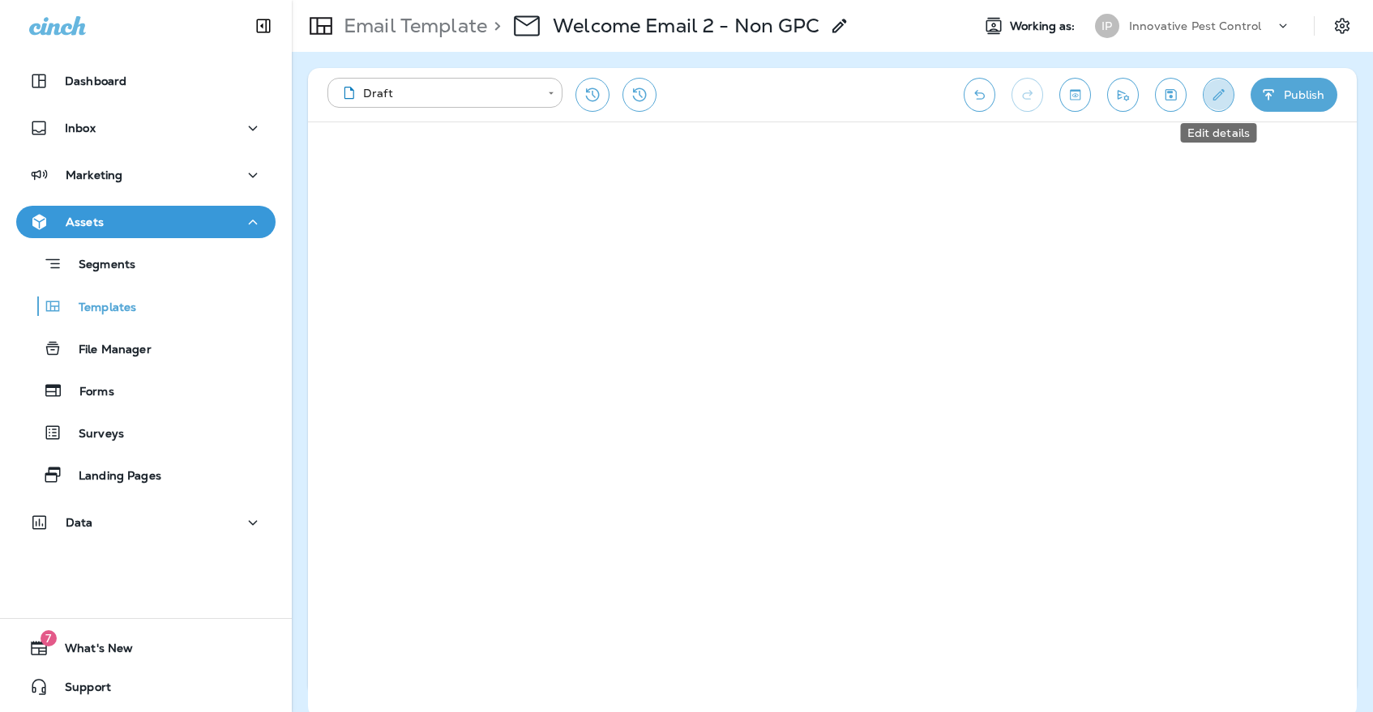
click at [1216, 88] on icon "Edit details" at bounding box center [1218, 95] width 17 height 16
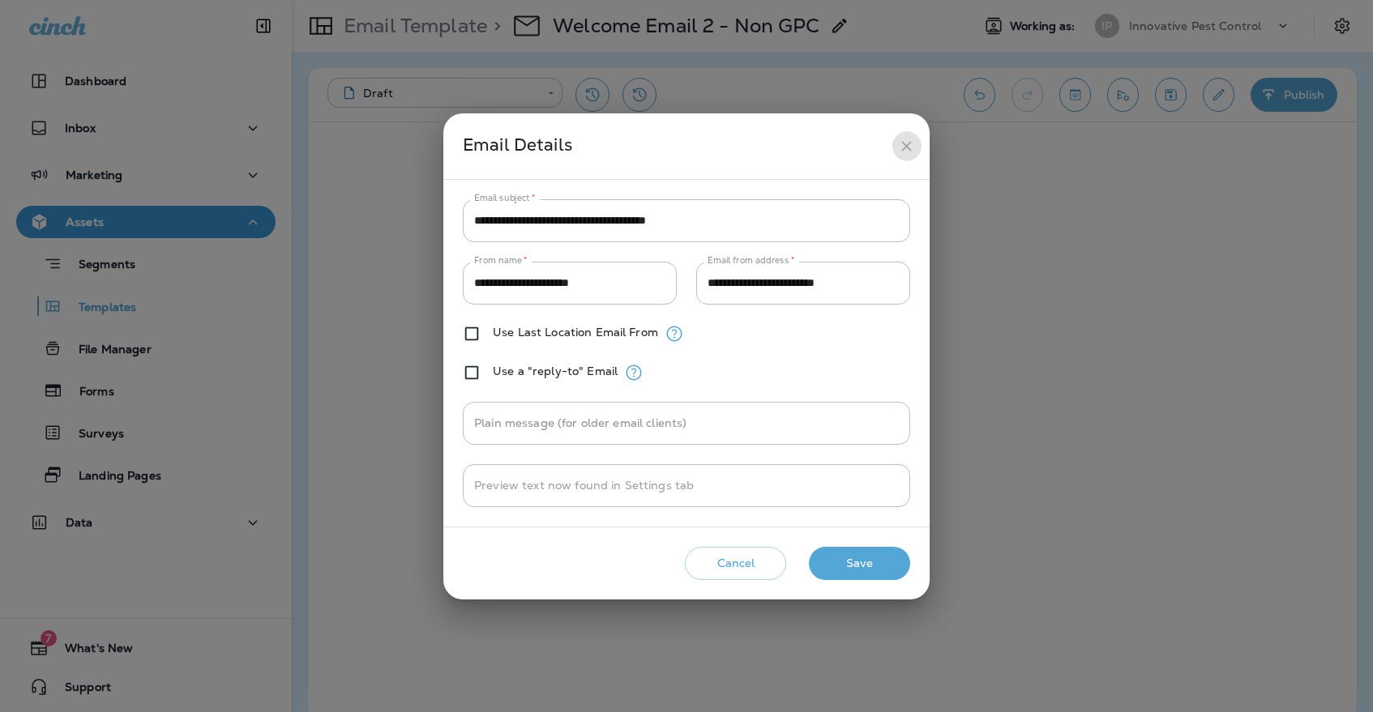
click at [909, 144] on icon "close" at bounding box center [906, 146] width 10 height 10
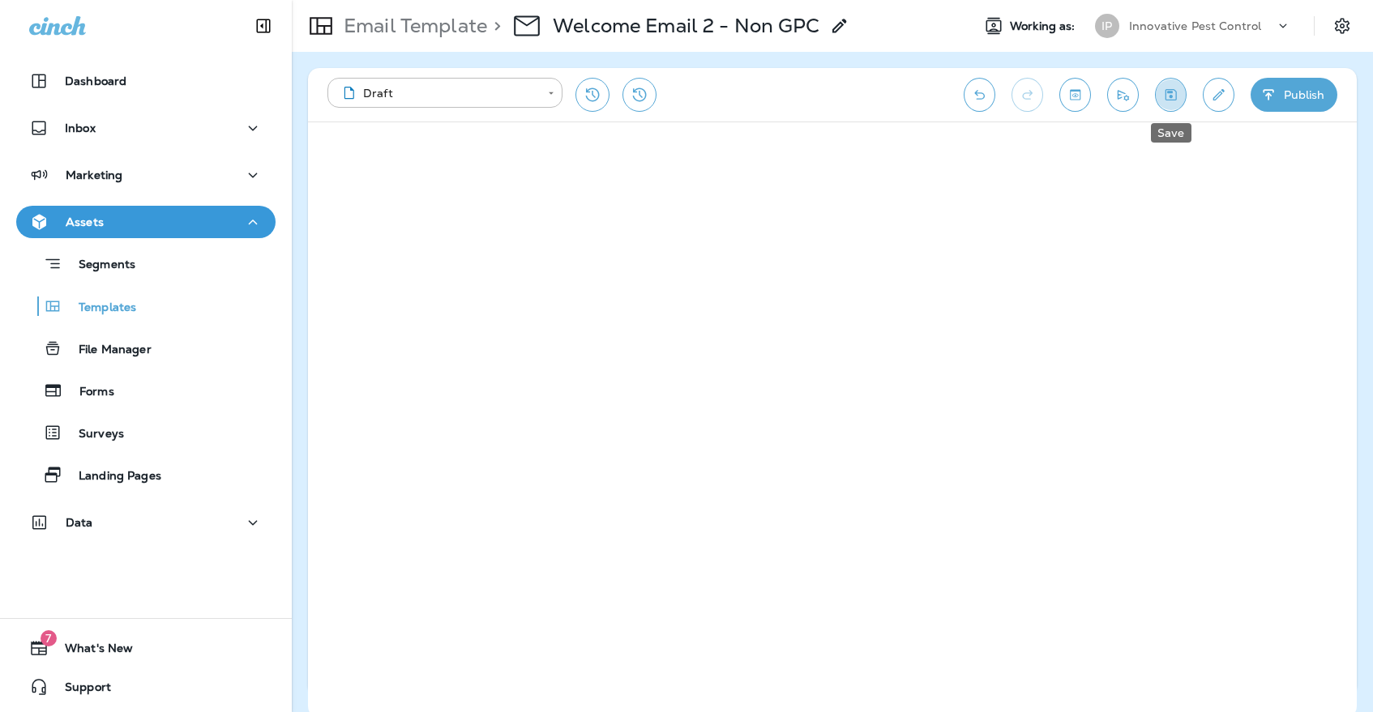
click at [1183, 101] on button "Save" at bounding box center [1171, 95] width 32 height 34
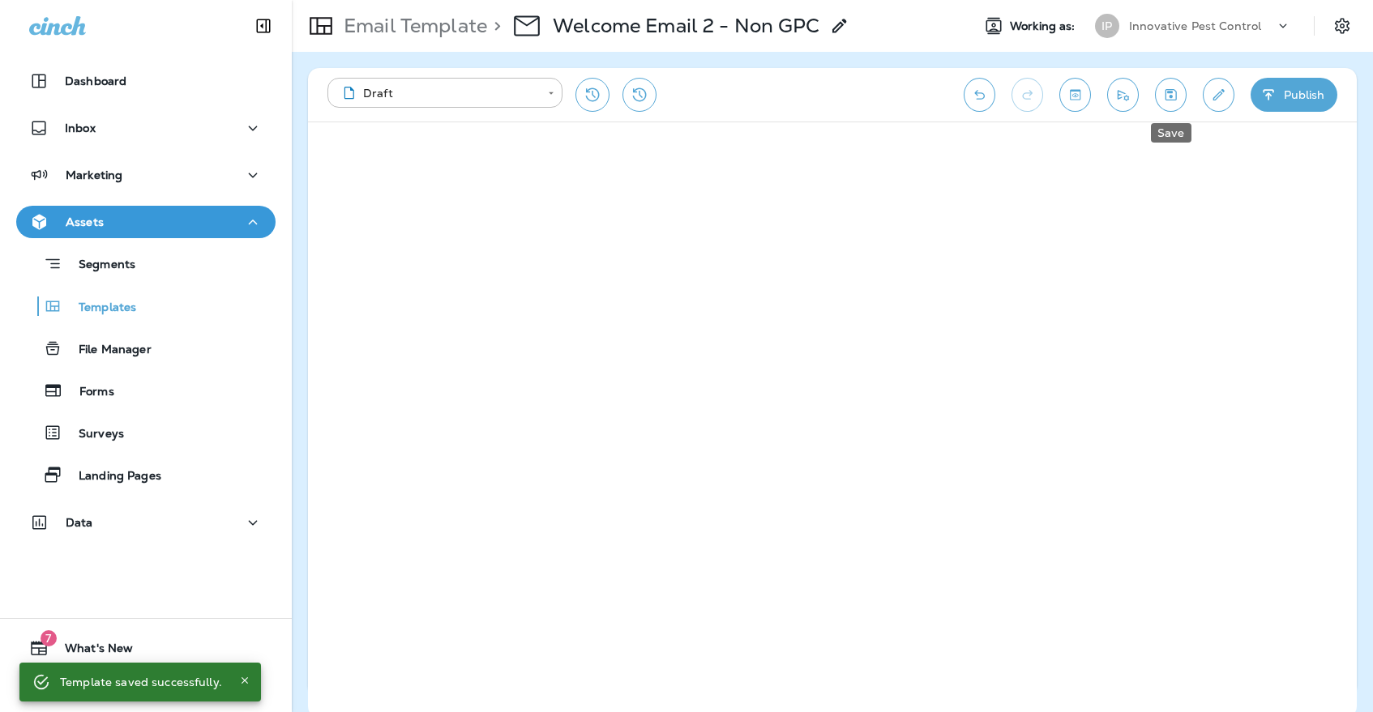
click at [1175, 96] on icon "Save" at bounding box center [1170, 95] width 17 height 16
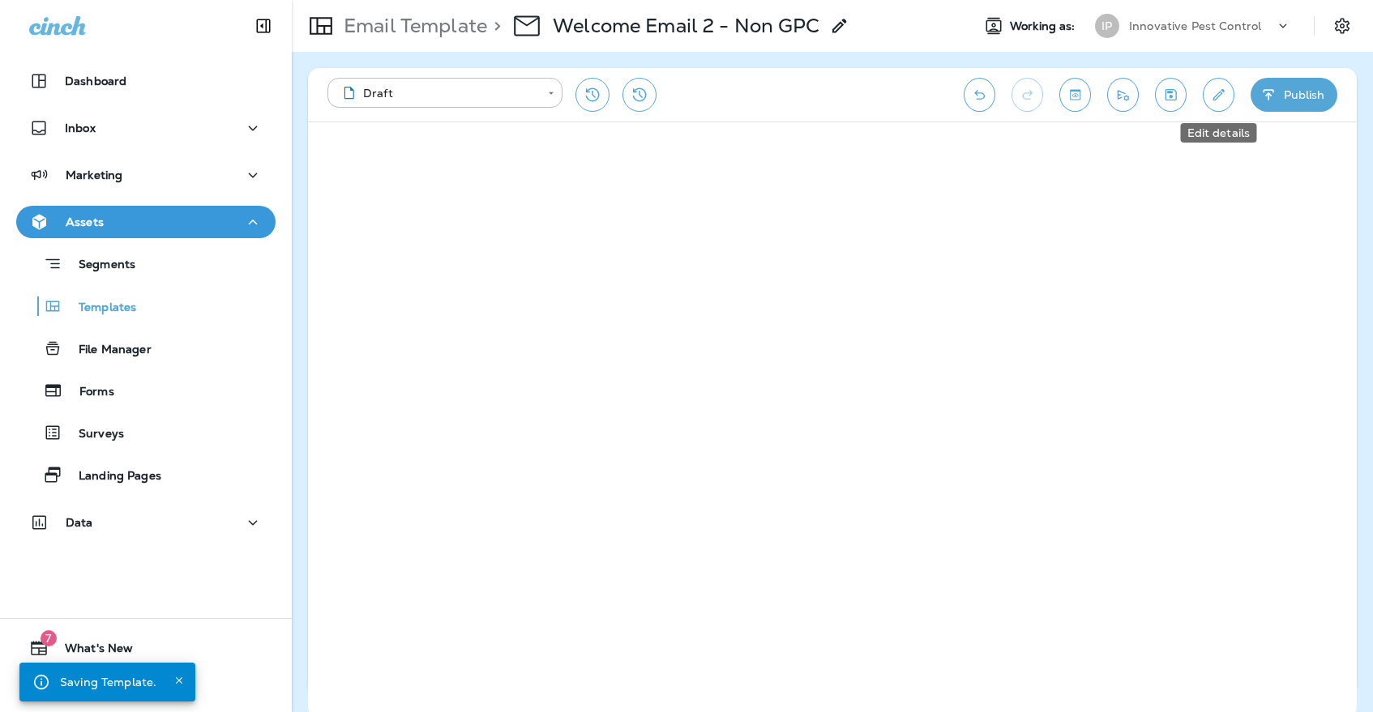
click at [1213, 95] on icon "Edit details" at bounding box center [1218, 95] width 17 height 16
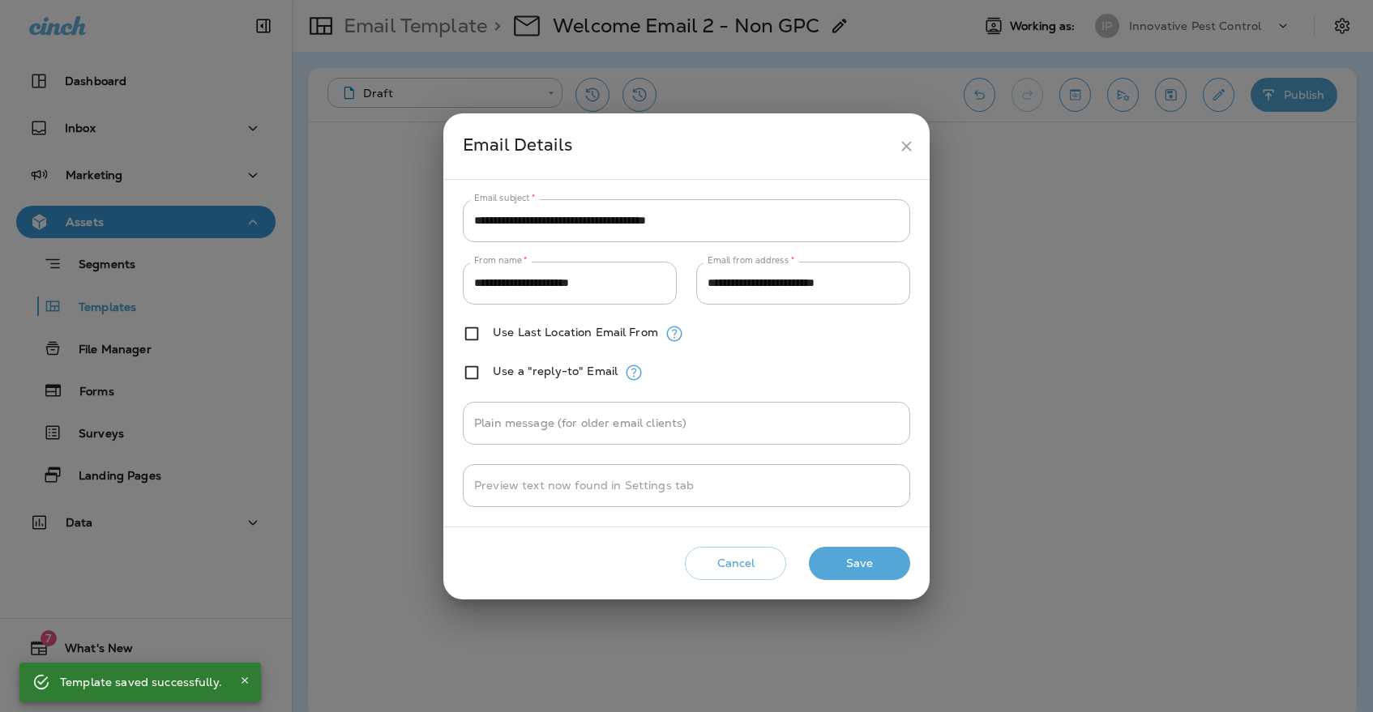
click at [913, 143] on icon "close" at bounding box center [906, 146] width 17 height 17
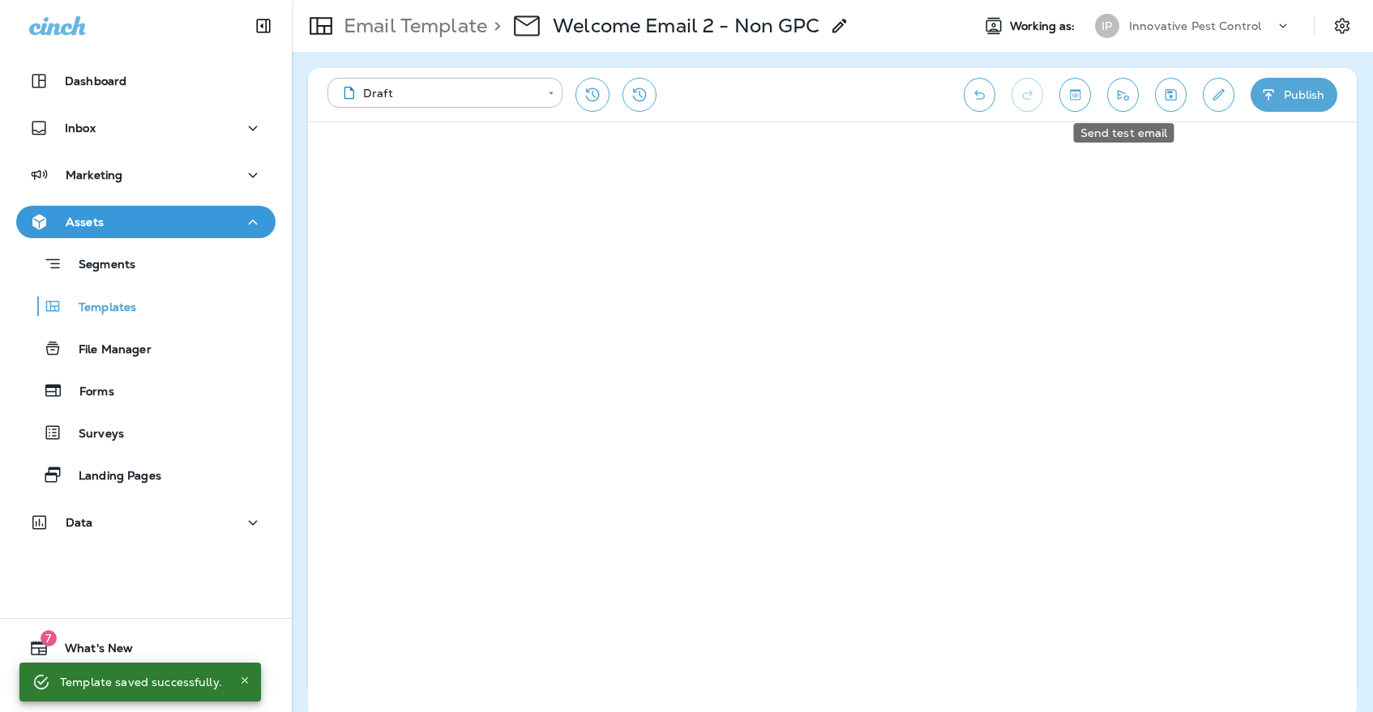
click at [1115, 93] on icon "Send test email" at bounding box center [1123, 95] width 17 height 16
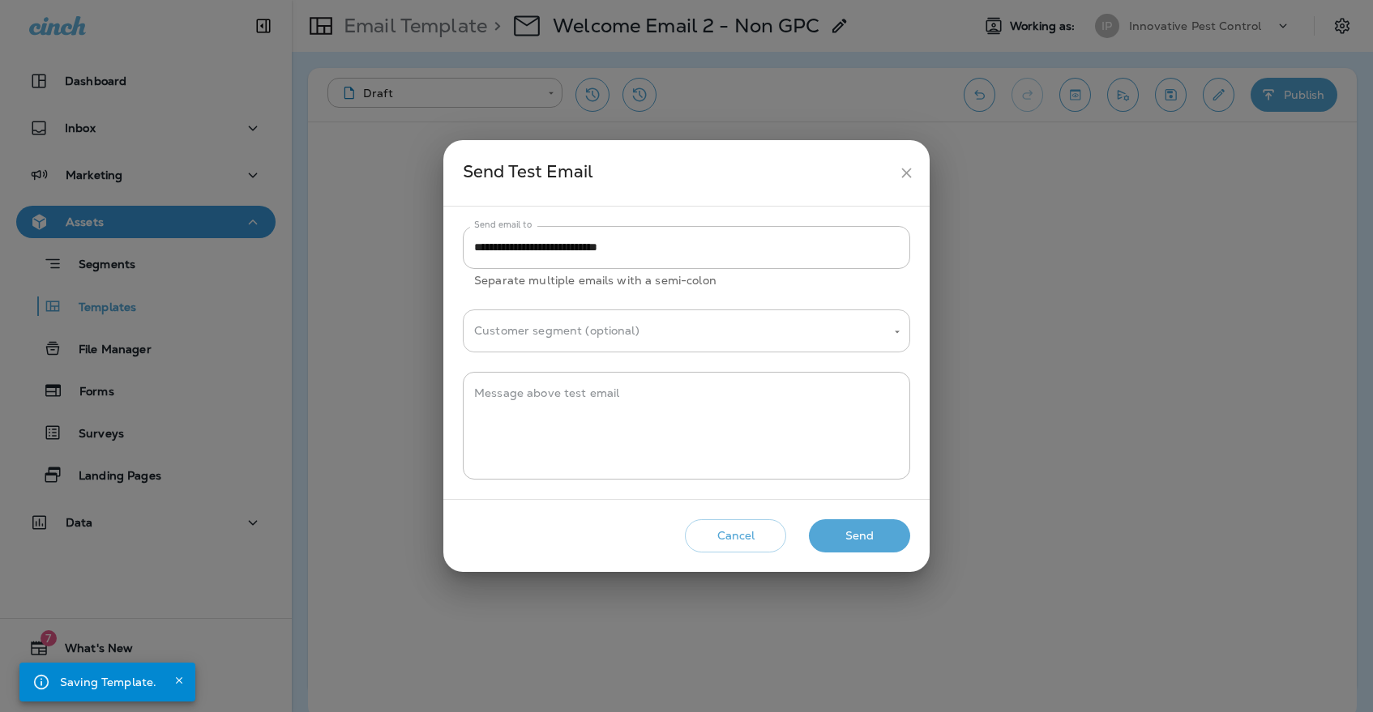
click at [834, 346] on div "Customer segment (optional)" at bounding box center [686, 331] width 447 height 43
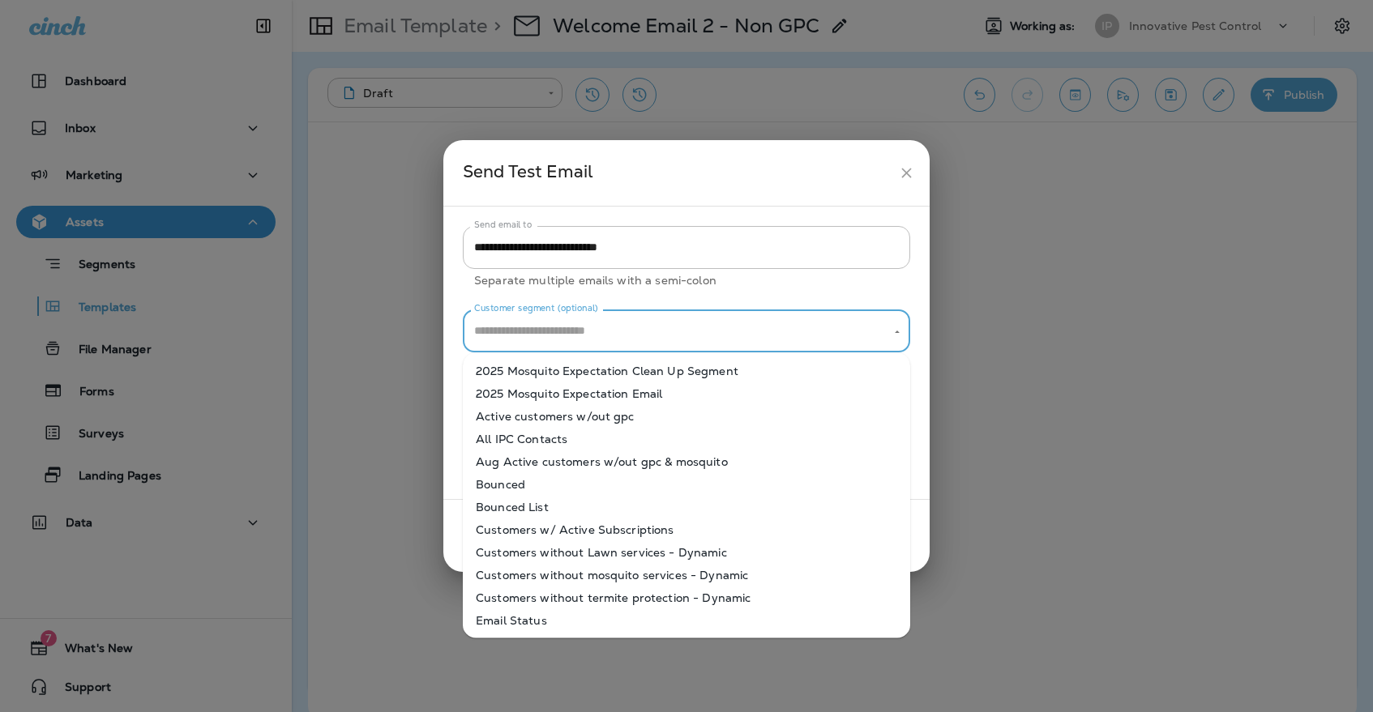
click at [652, 424] on li "Active customers w/out gpc" at bounding box center [686, 416] width 447 height 23
type input "**********"
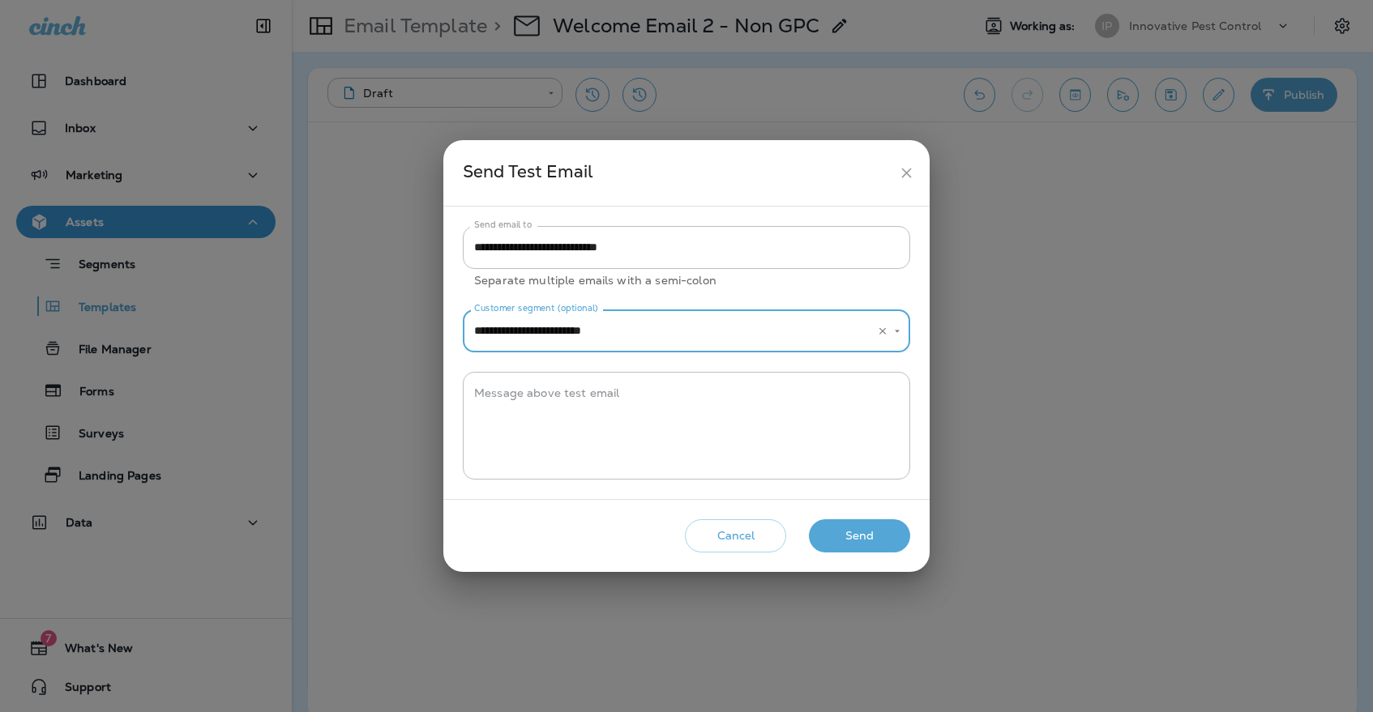
click at [867, 528] on button "Send" at bounding box center [859, 536] width 101 height 33
